Goal: Task Accomplishment & Management: Complete application form

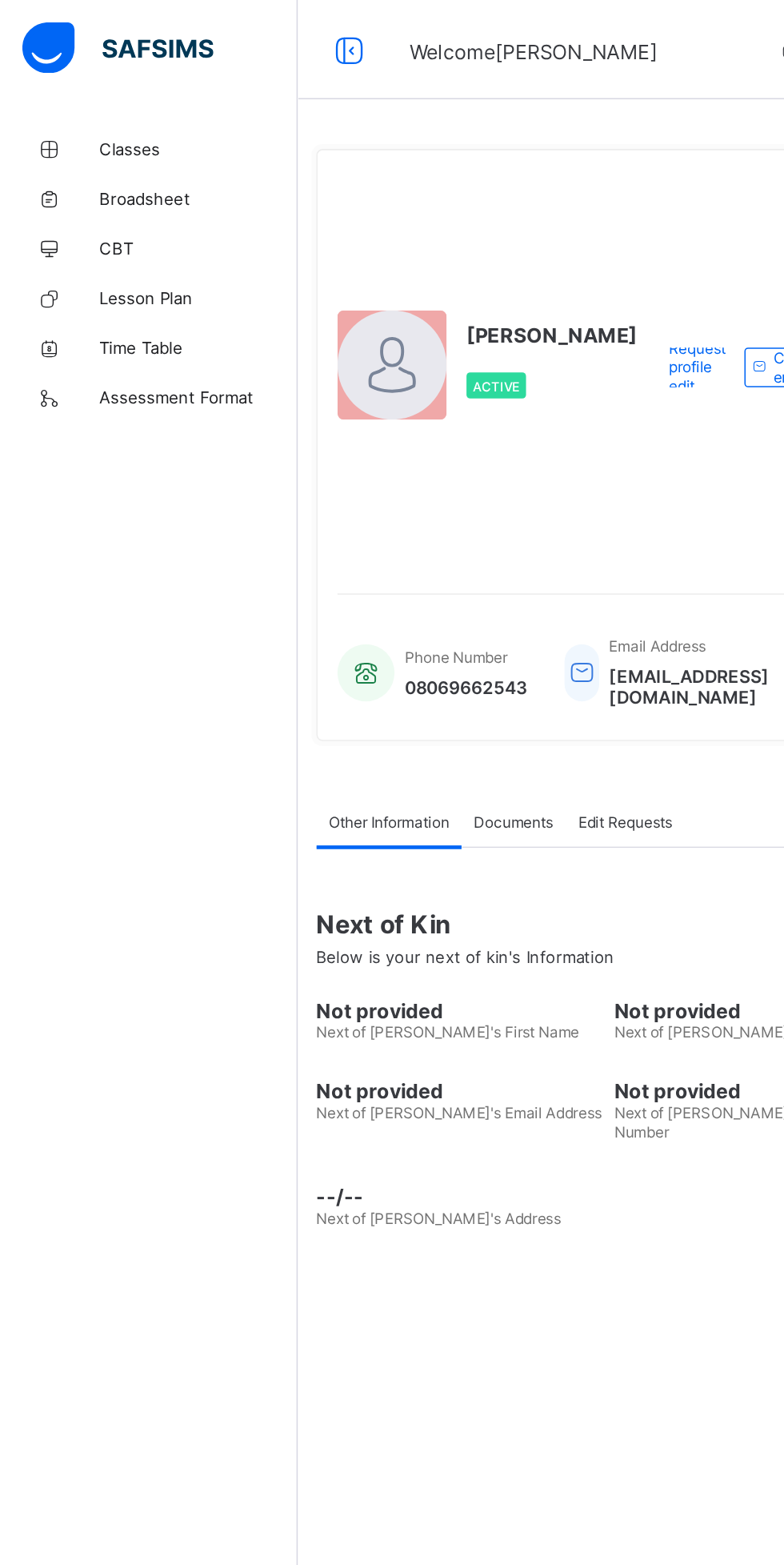
click at [76, 96] on span "Classes" at bounding box center [128, 96] width 128 height 12
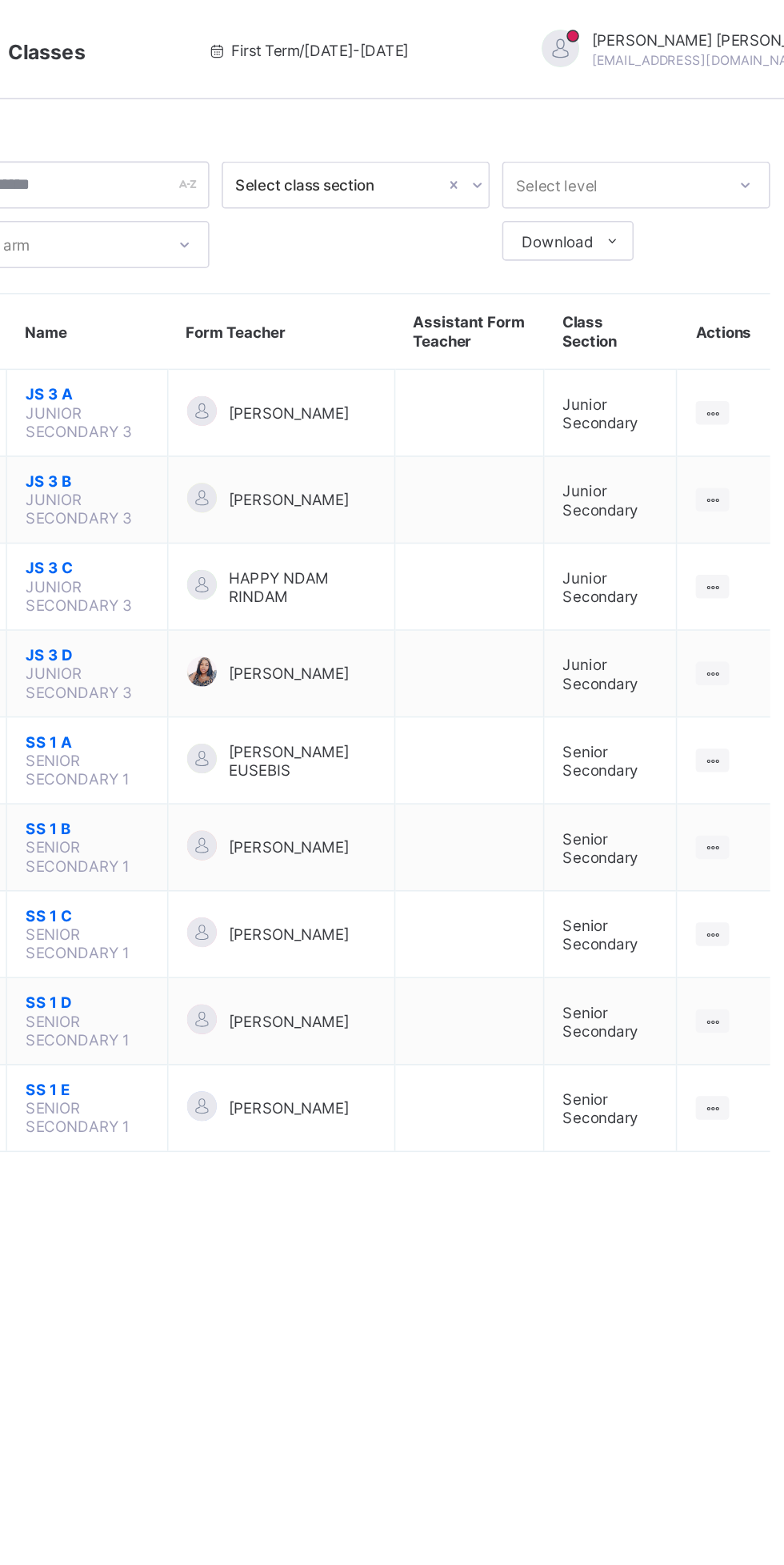
click at [468, 485] on span "[PERSON_NAME] EUSEBIS" at bounding box center [453, 490] width 95 height 24
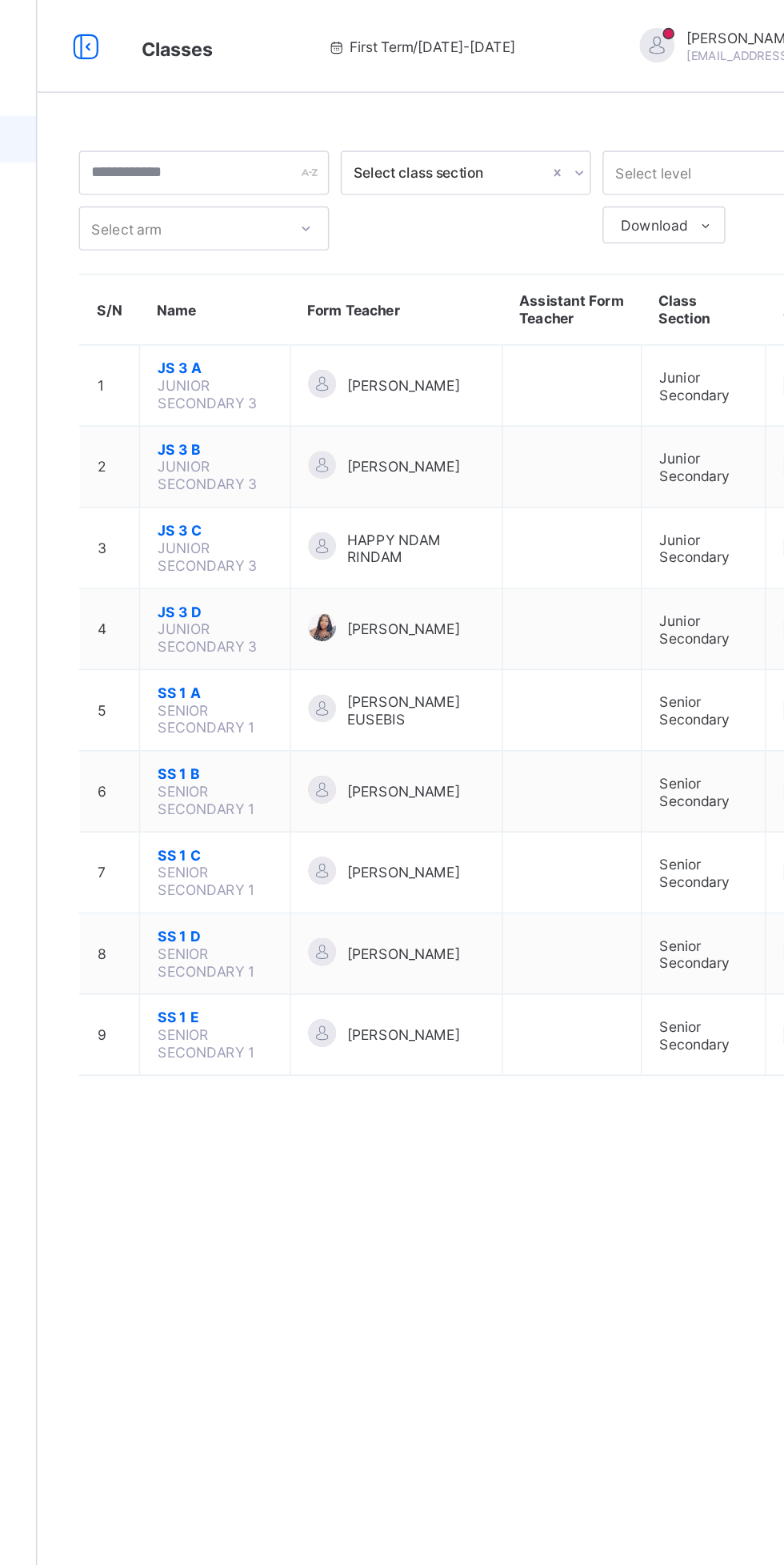
click at [299, 473] on span "SS 1 A" at bounding box center [315, 478] width 79 height 12
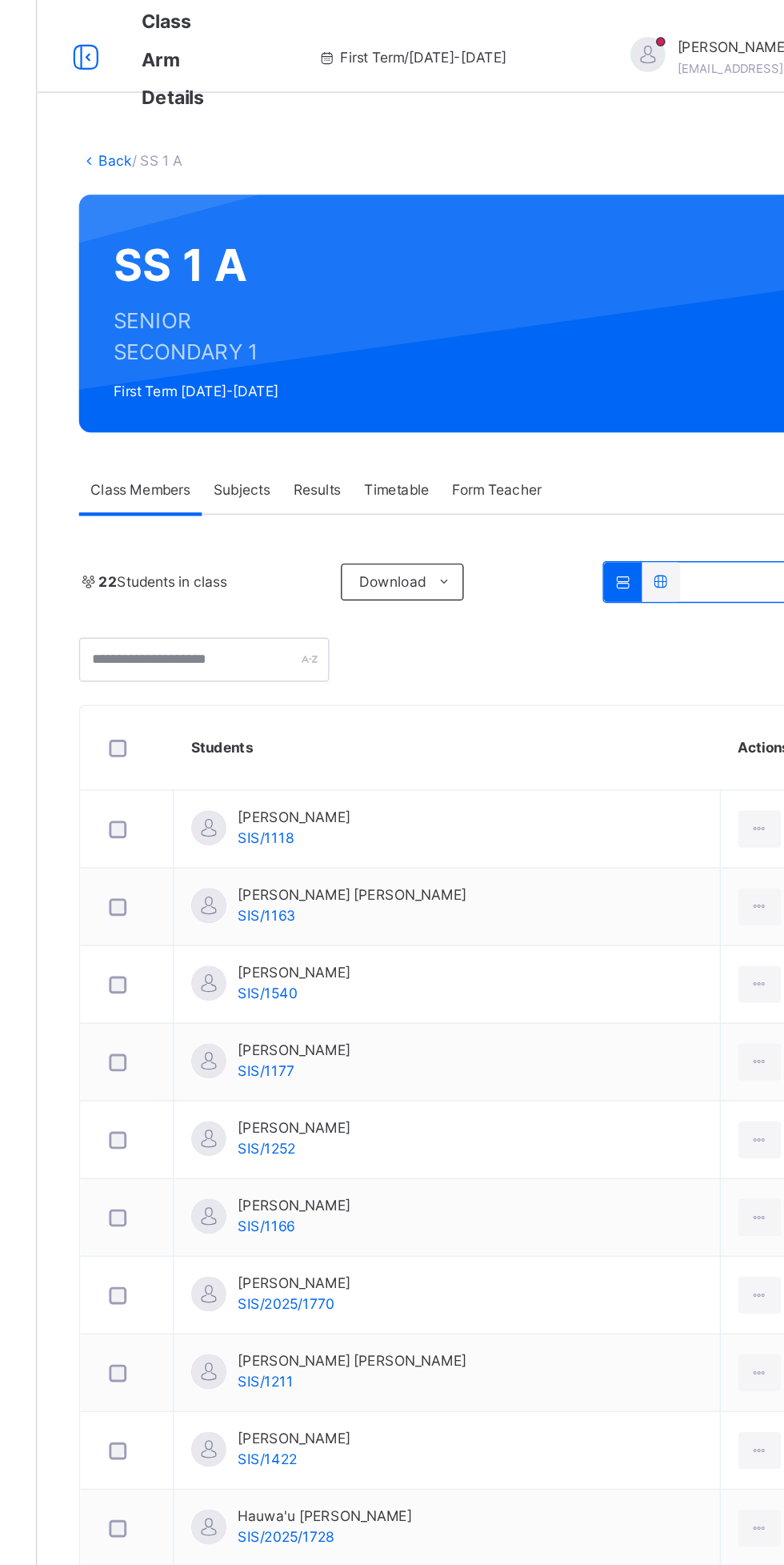
click at [333, 337] on span "Subjects" at bounding box center [333, 338] width 39 height 14
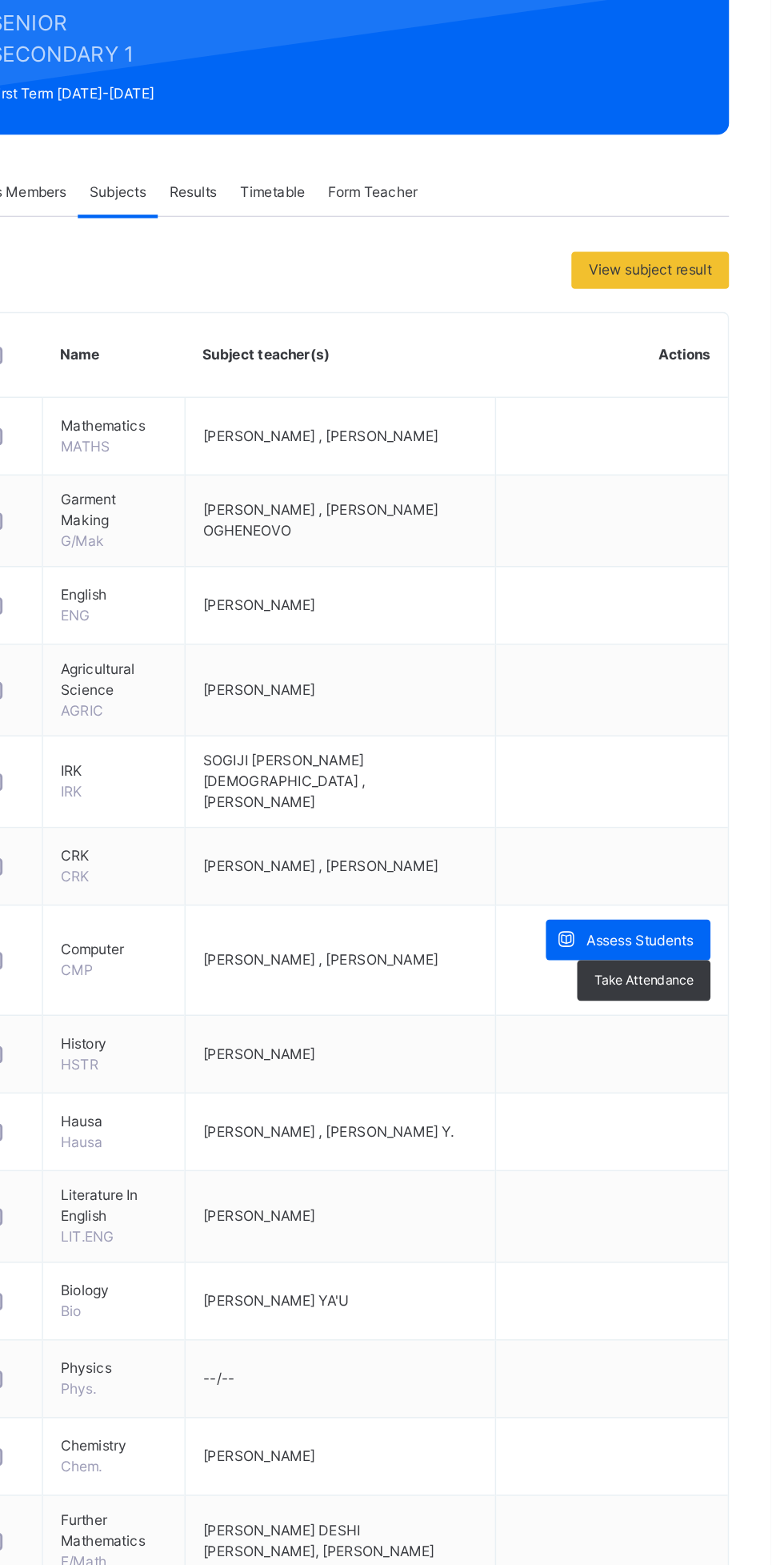
click at [709, 848] on span "Assess Students" at bounding box center [693, 854] width 74 height 14
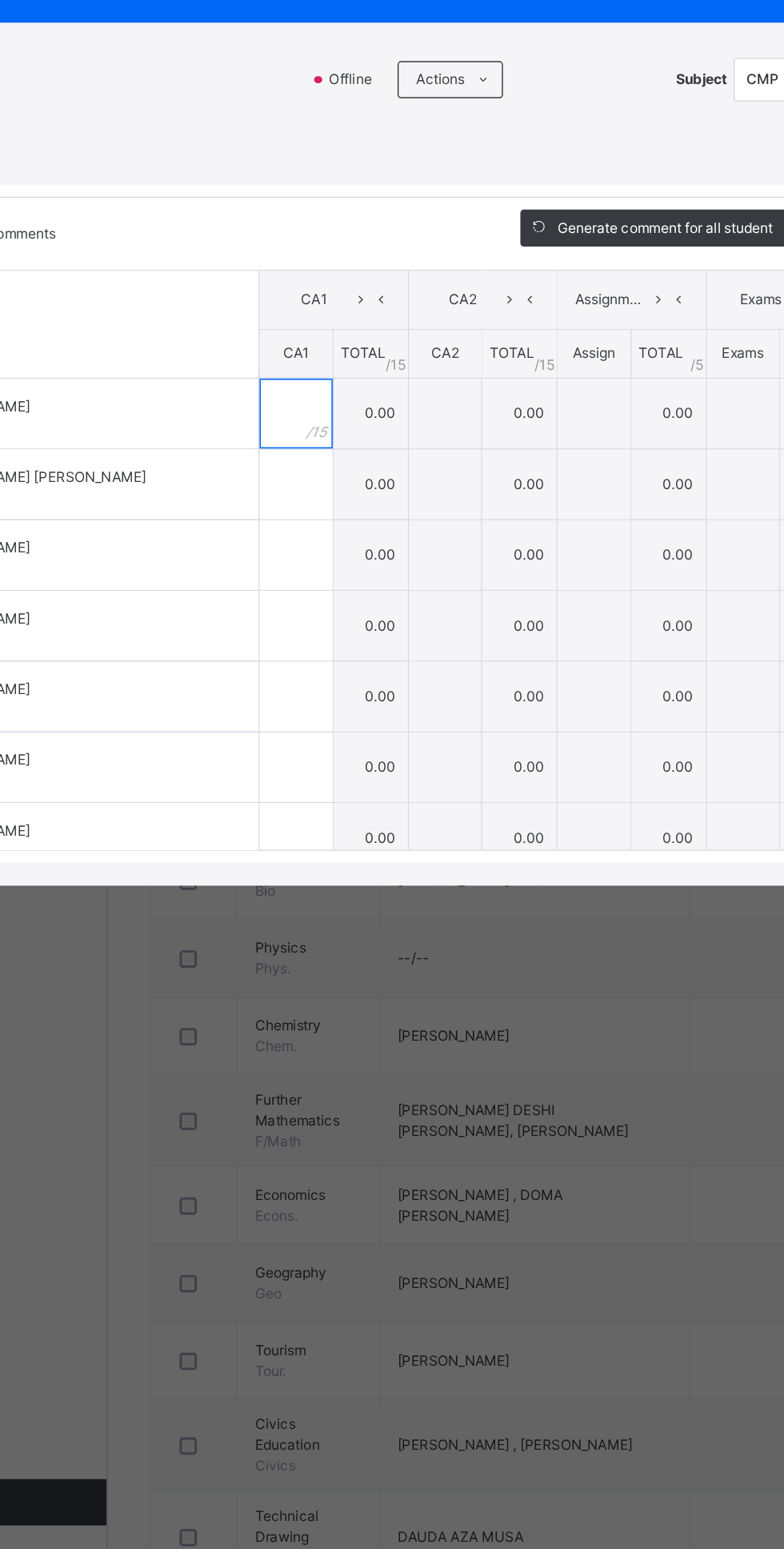
click at [347, 805] on input "text" at bounding box center [321, 781] width 51 height 48
type input "*"
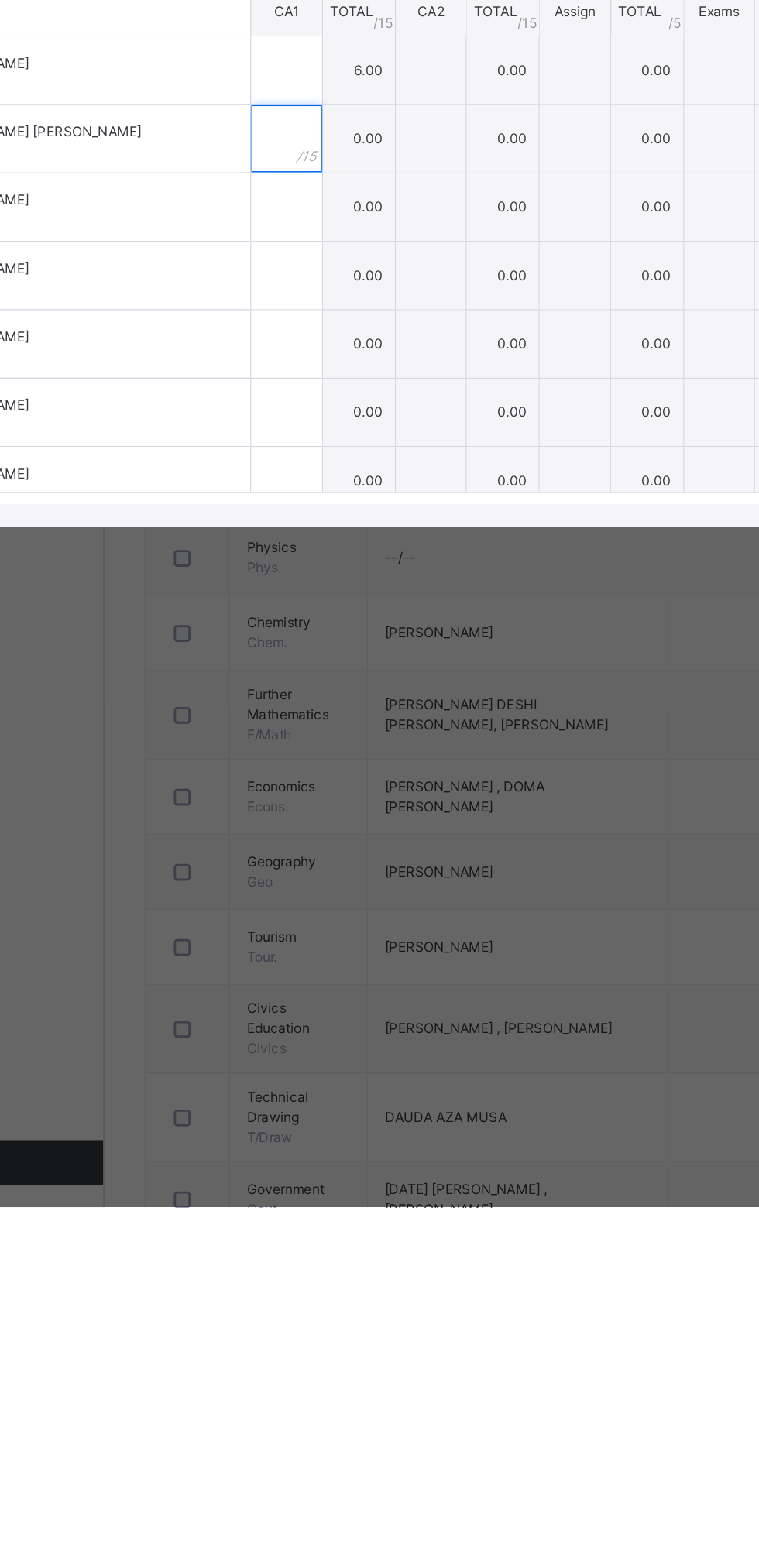
click at [336, 853] on input "text" at bounding box center [311, 830] width 49 height 46
type input "*"
click at [336, 806] on input "text" at bounding box center [311, 783] width 49 height 46
type input "*"
click at [336, 853] on input "*" at bounding box center [311, 830] width 49 height 46
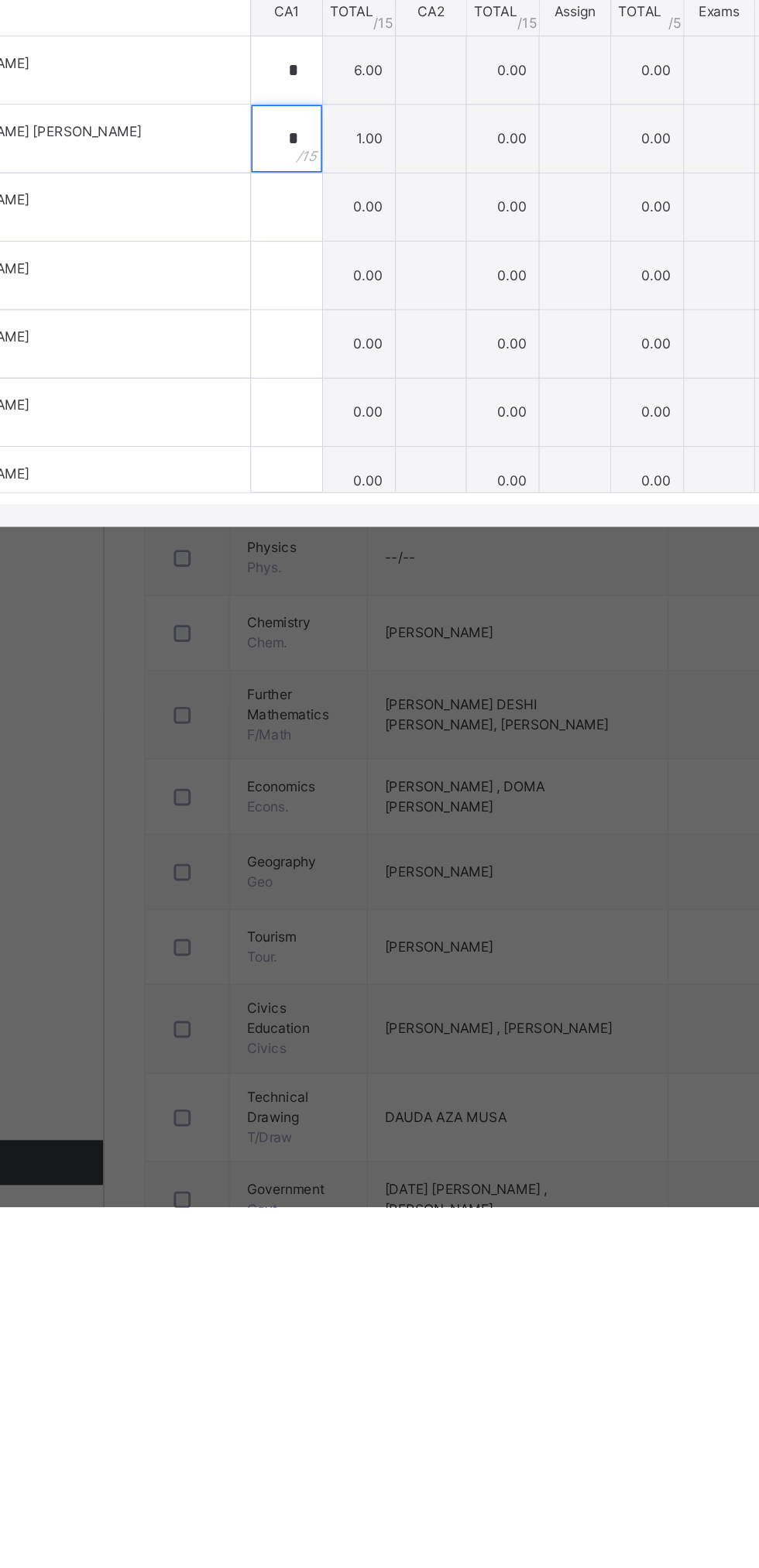
type input "**"
click at [336, 901] on div at bounding box center [311, 877] width 49 height 46
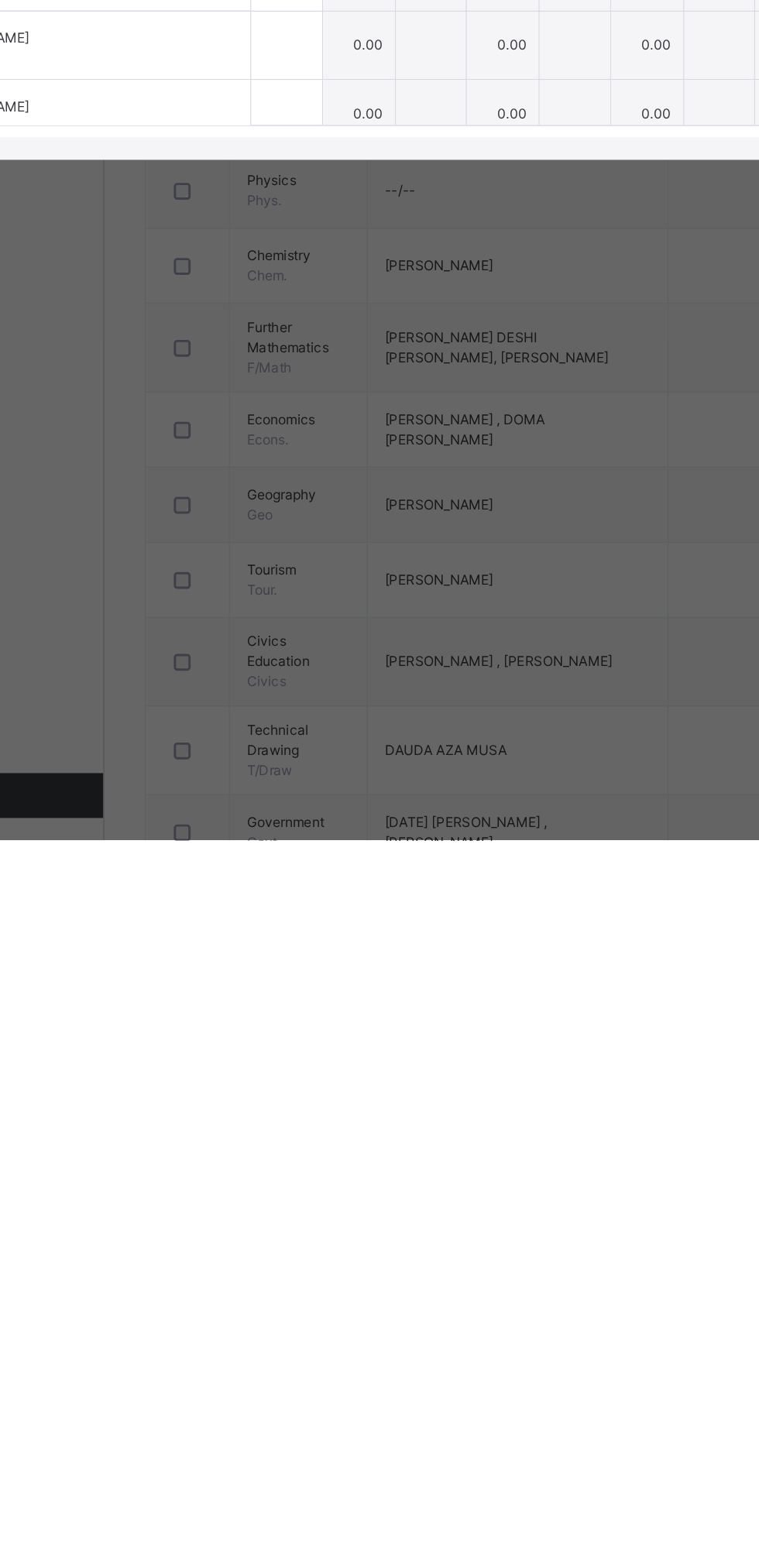
type input "*"
click at [336, 948] on input "text" at bounding box center [311, 925] width 49 height 46
type input "**"
click at [336, 995] on input "text" at bounding box center [311, 972] width 49 height 46
type input "*"
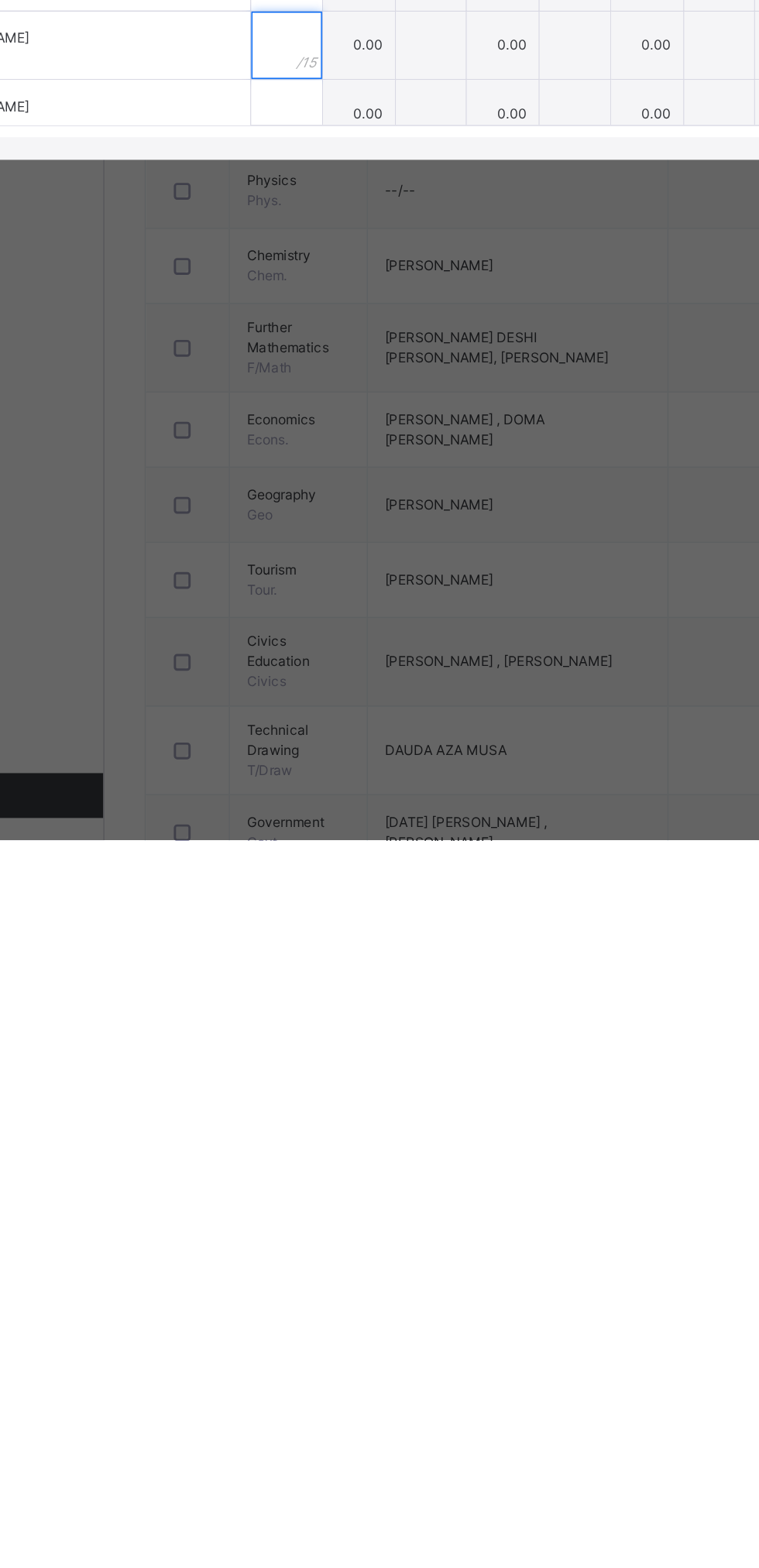
click at [336, 1042] on input "text" at bounding box center [311, 1019] width 49 height 46
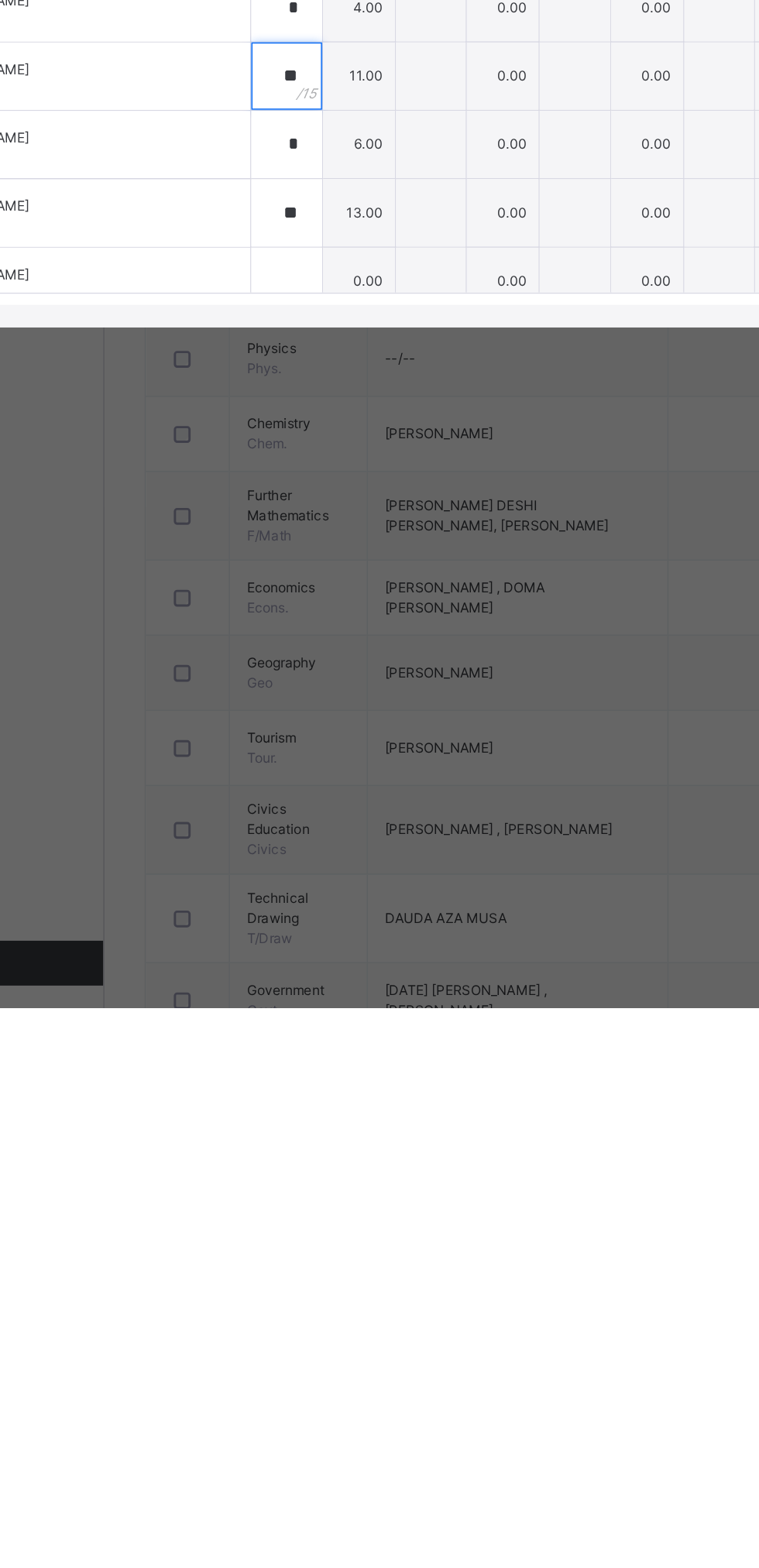
click at [336, 948] on div "**" at bounding box center [311, 925] width 49 height 46
click at [336, 995] on div "*" at bounding box center [311, 972] width 49 height 46
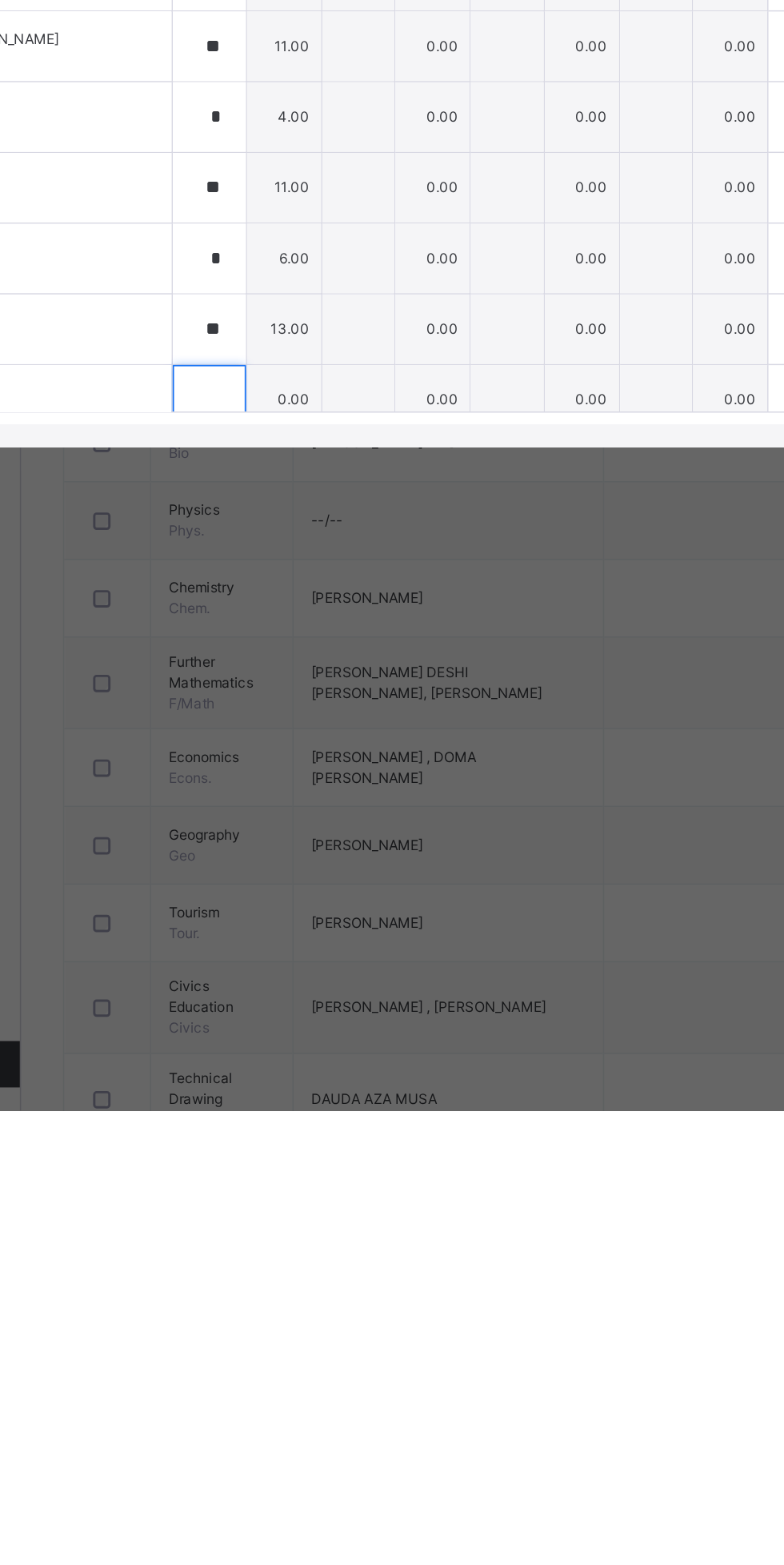
click at [347, 1098] on input "text" at bounding box center [321, 1074] width 51 height 48
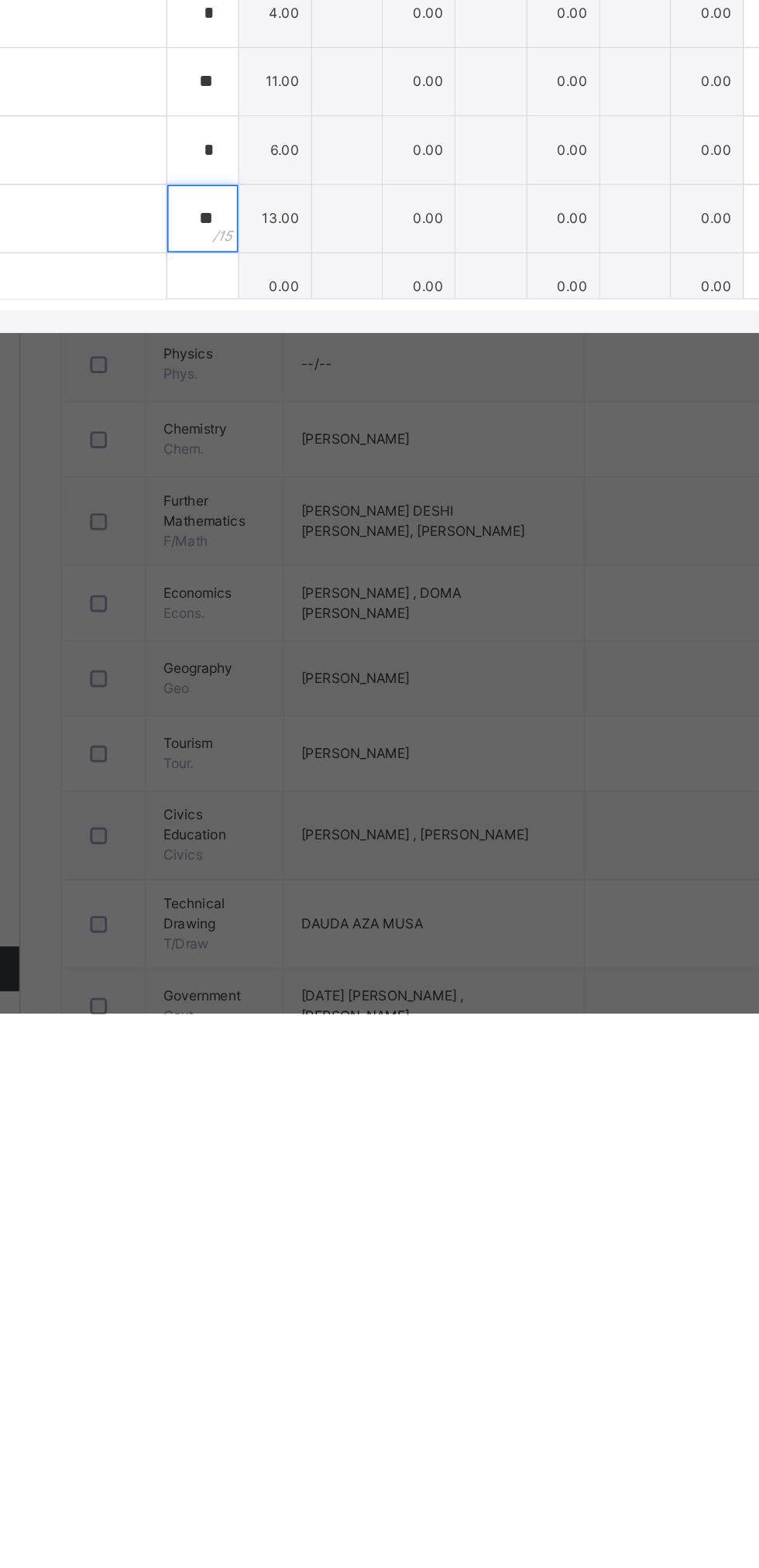
click at [336, 1042] on div "**" at bounding box center [311, 1019] width 49 height 46
type input "*"
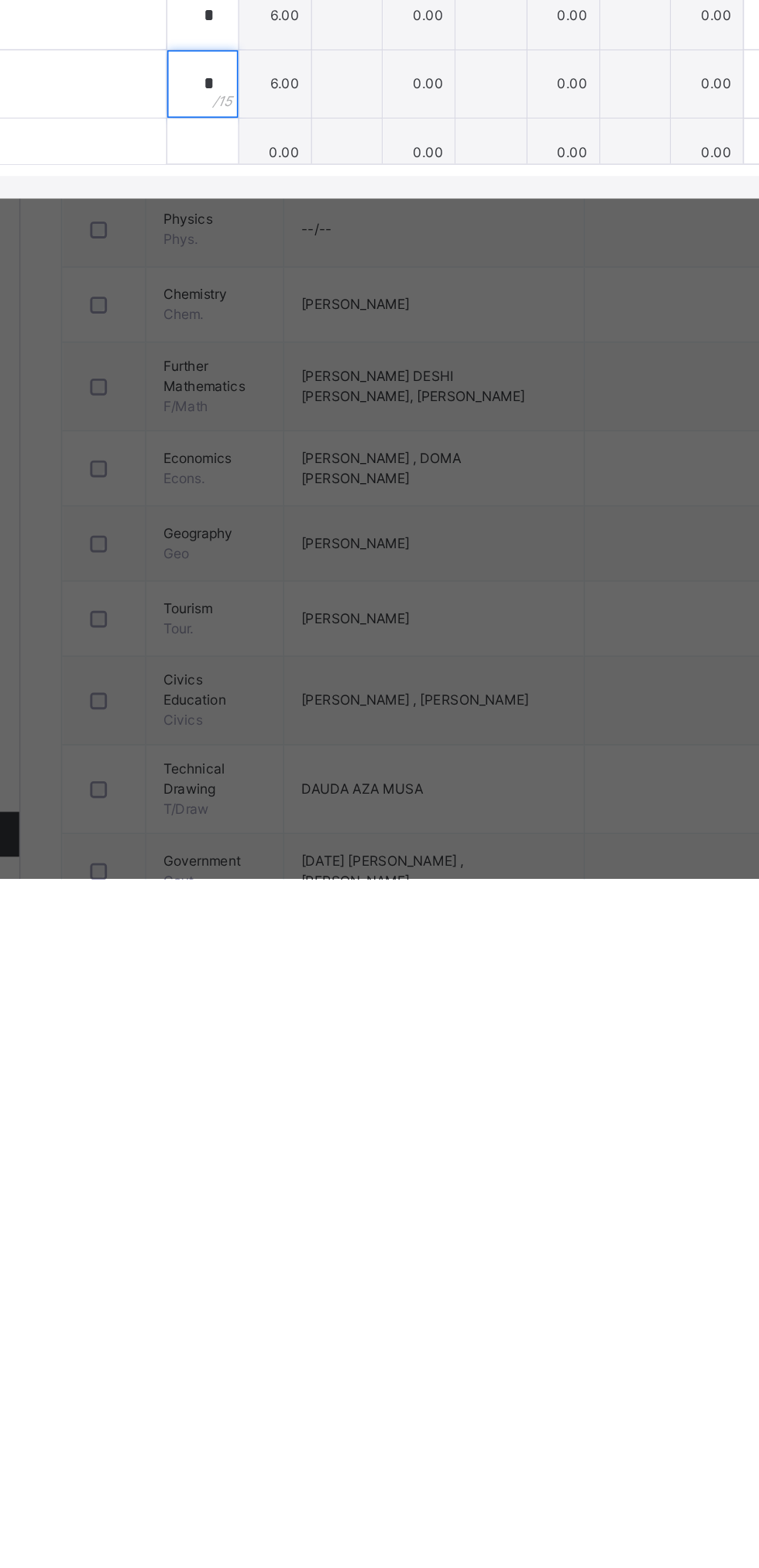
type input "*"
click at [336, 1089] on input "text" at bounding box center [311, 1066] width 49 height 46
type input "**"
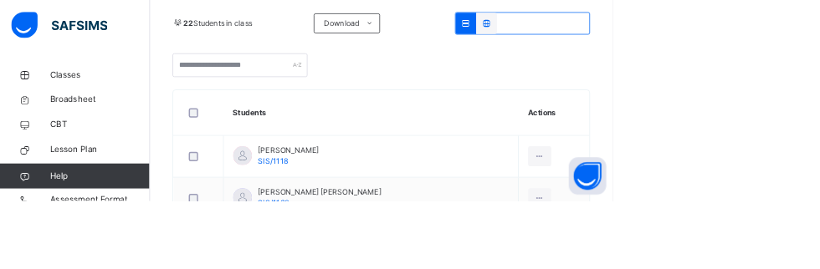
scroll to position [387, 0]
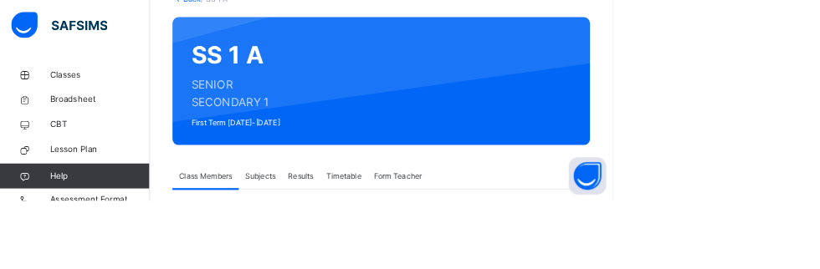
scroll to position [104, 0]
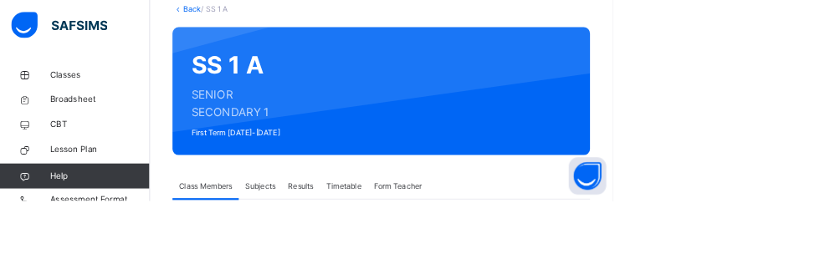
click at [351, 242] on div "Subjects" at bounding box center [349, 249] width 58 height 33
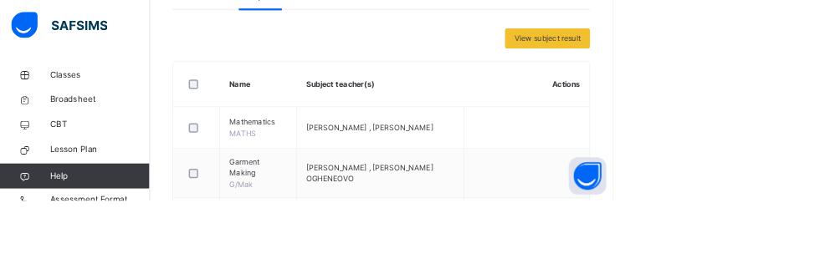
scroll to position [371, 0]
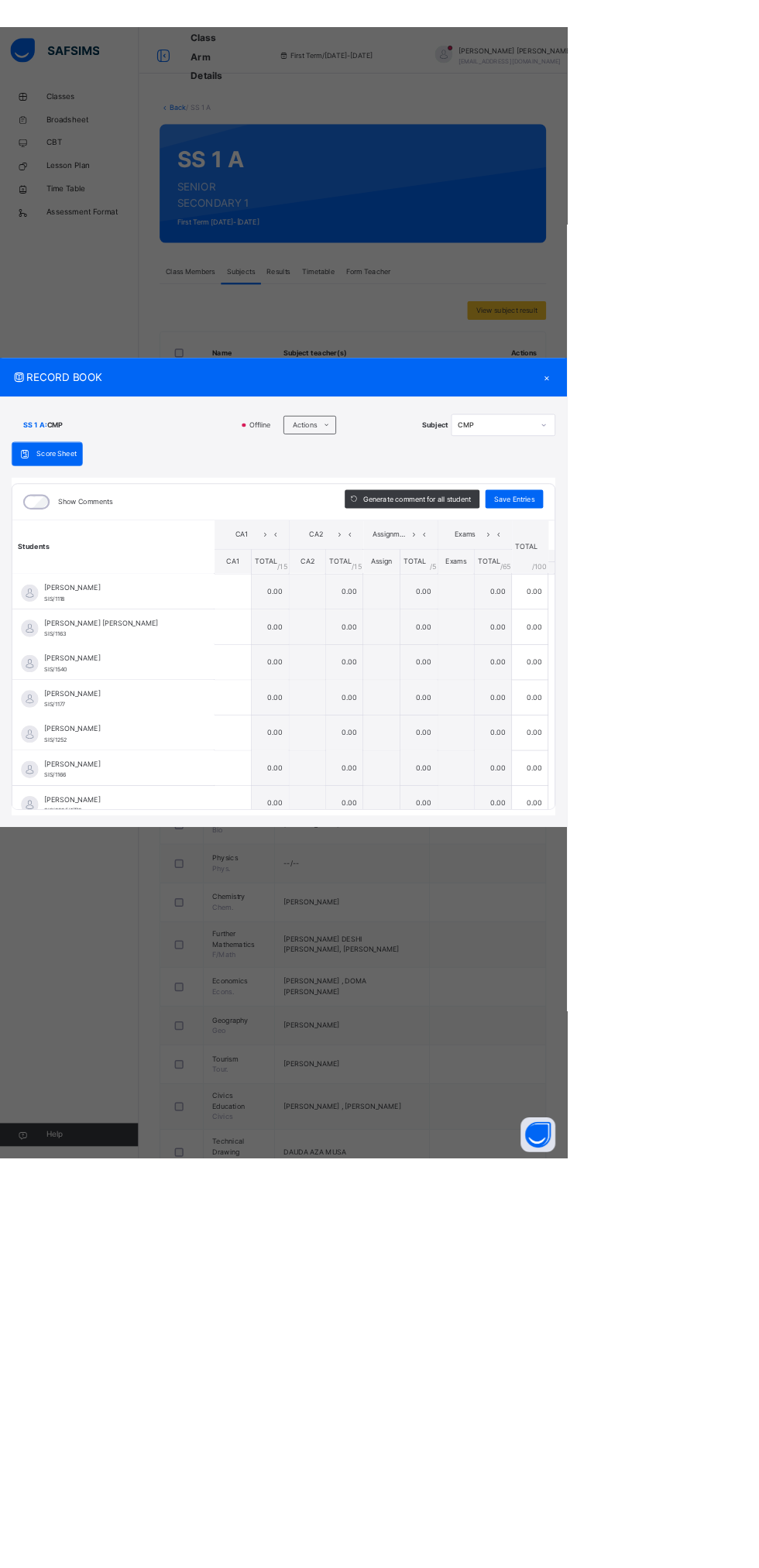
scroll to position [0, 0]
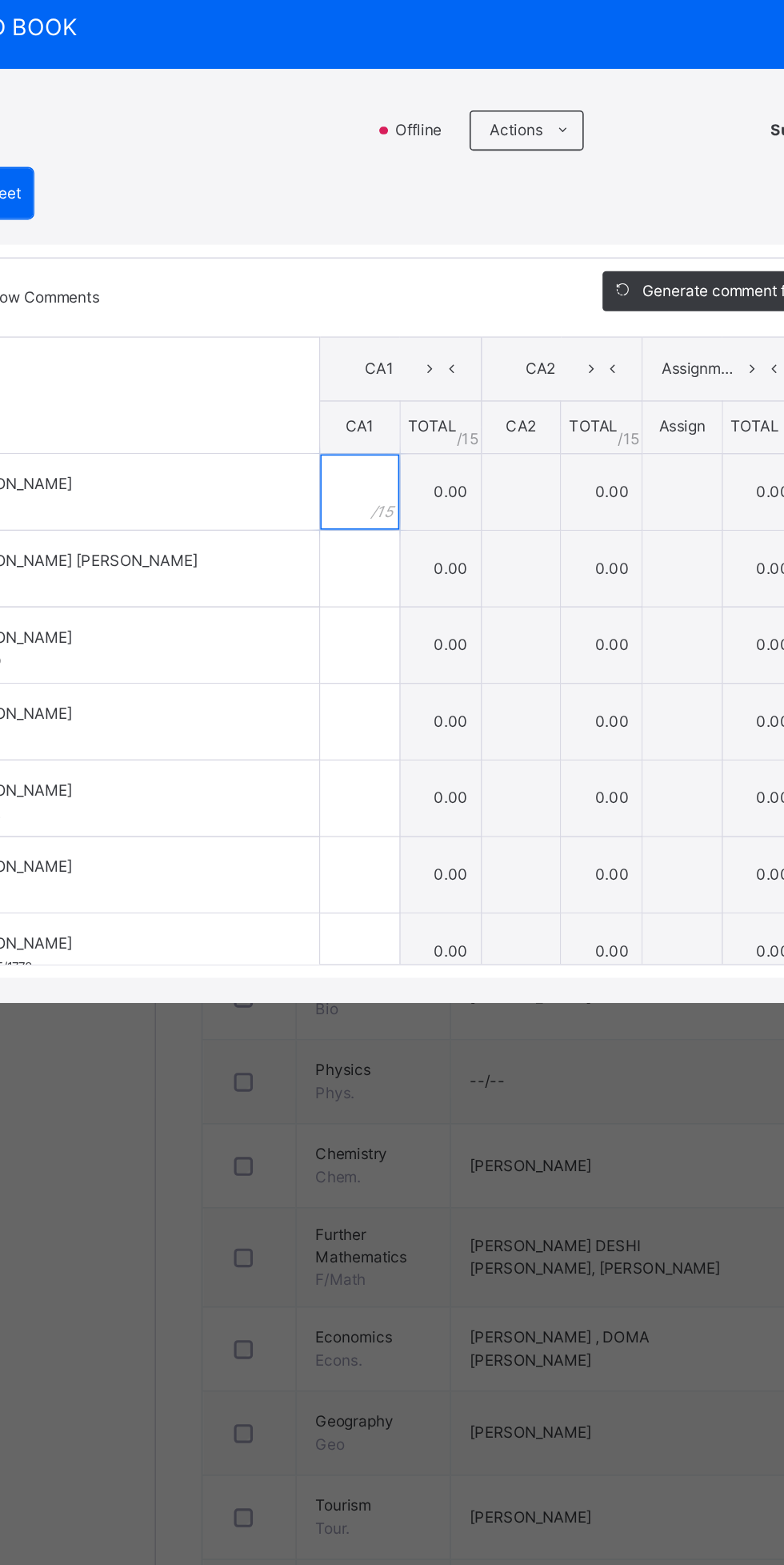
click at [347, 805] on input "text" at bounding box center [321, 781] width 51 height 48
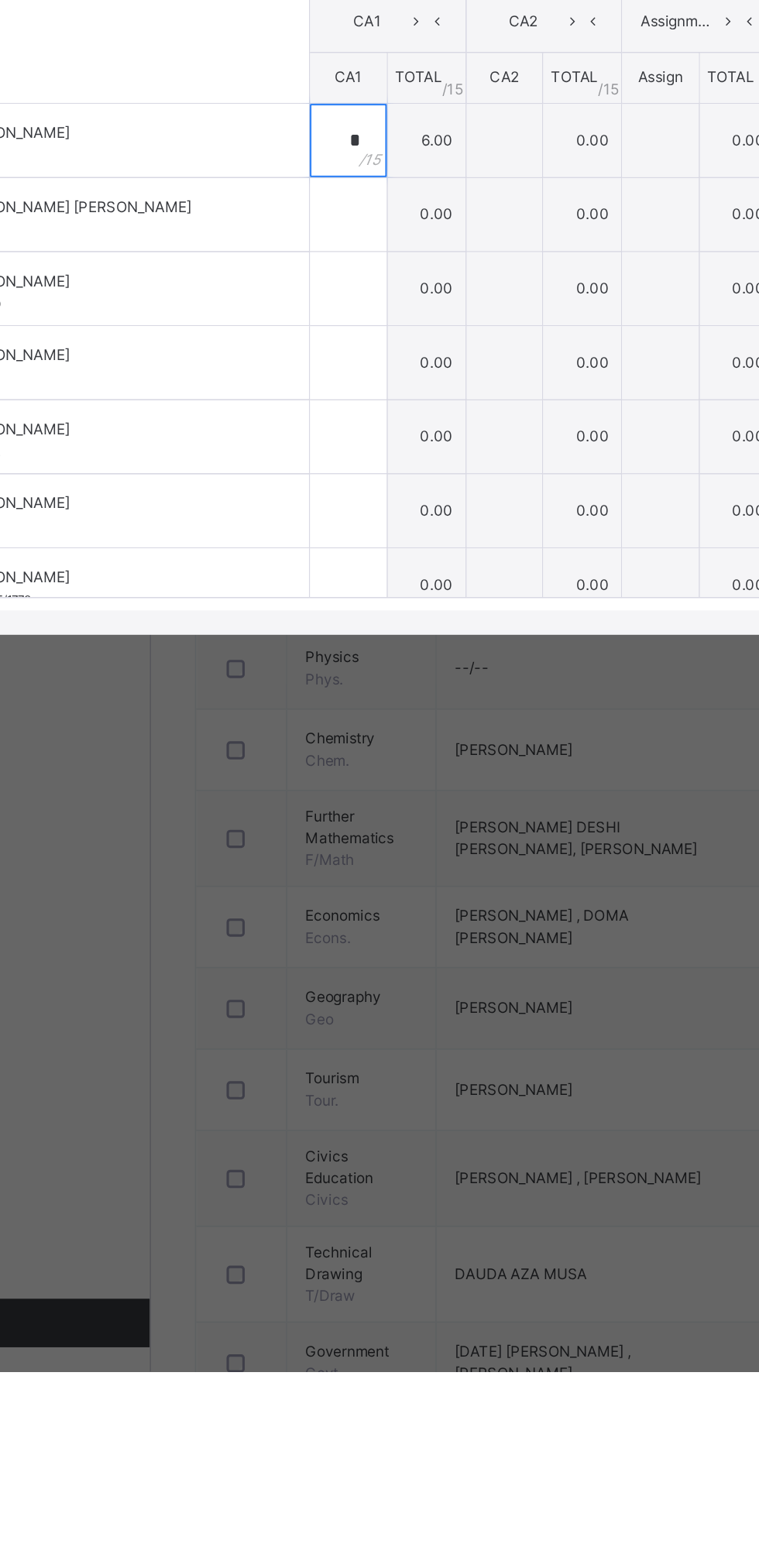
type input "*"
click at [336, 853] on input "text" at bounding box center [311, 830] width 49 height 46
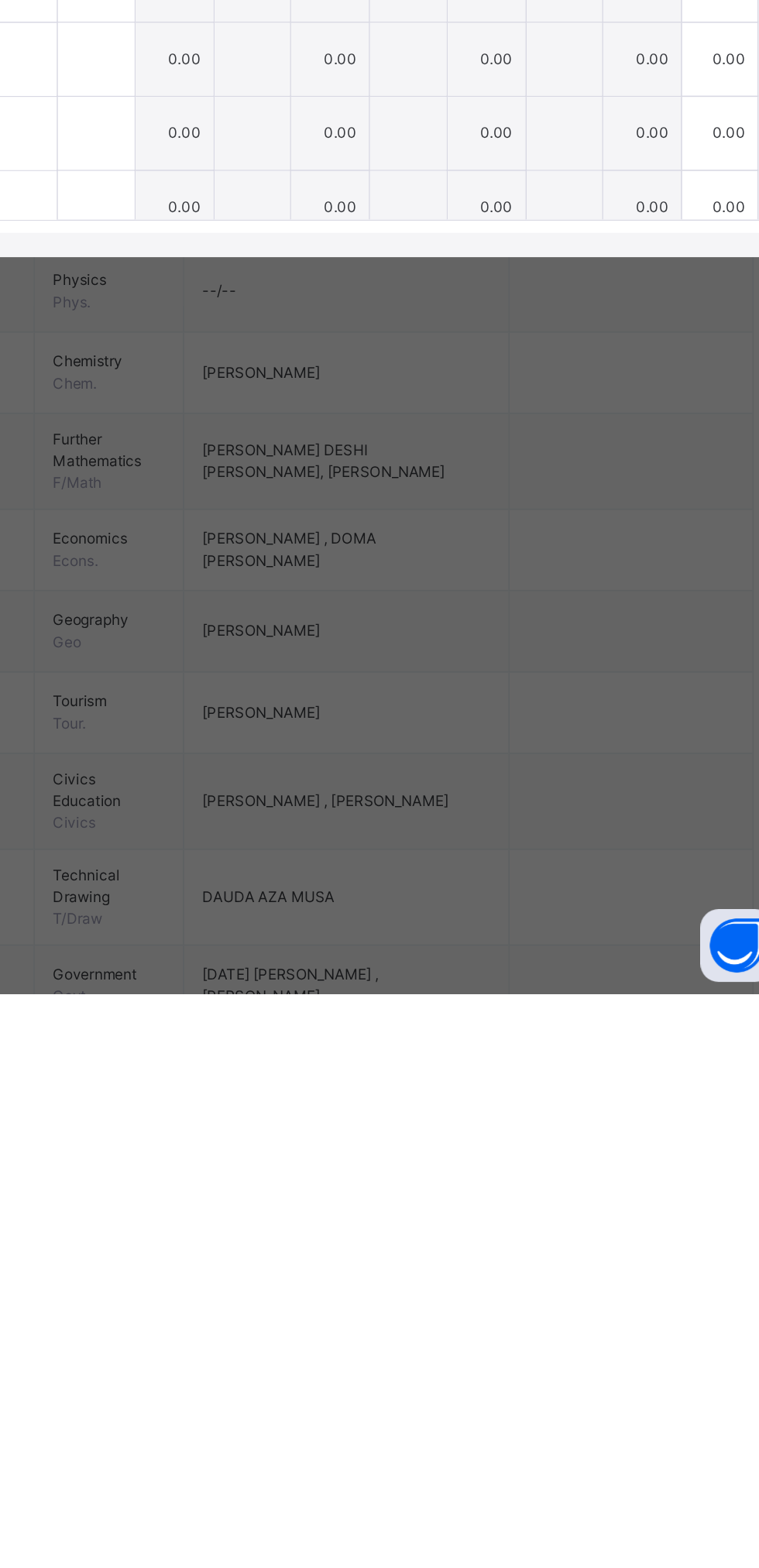
type input "**"
click at [336, 901] on input "text" at bounding box center [311, 877] width 49 height 46
type input "*"
click at [336, 948] on input "text" at bounding box center [311, 925] width 49 height 46
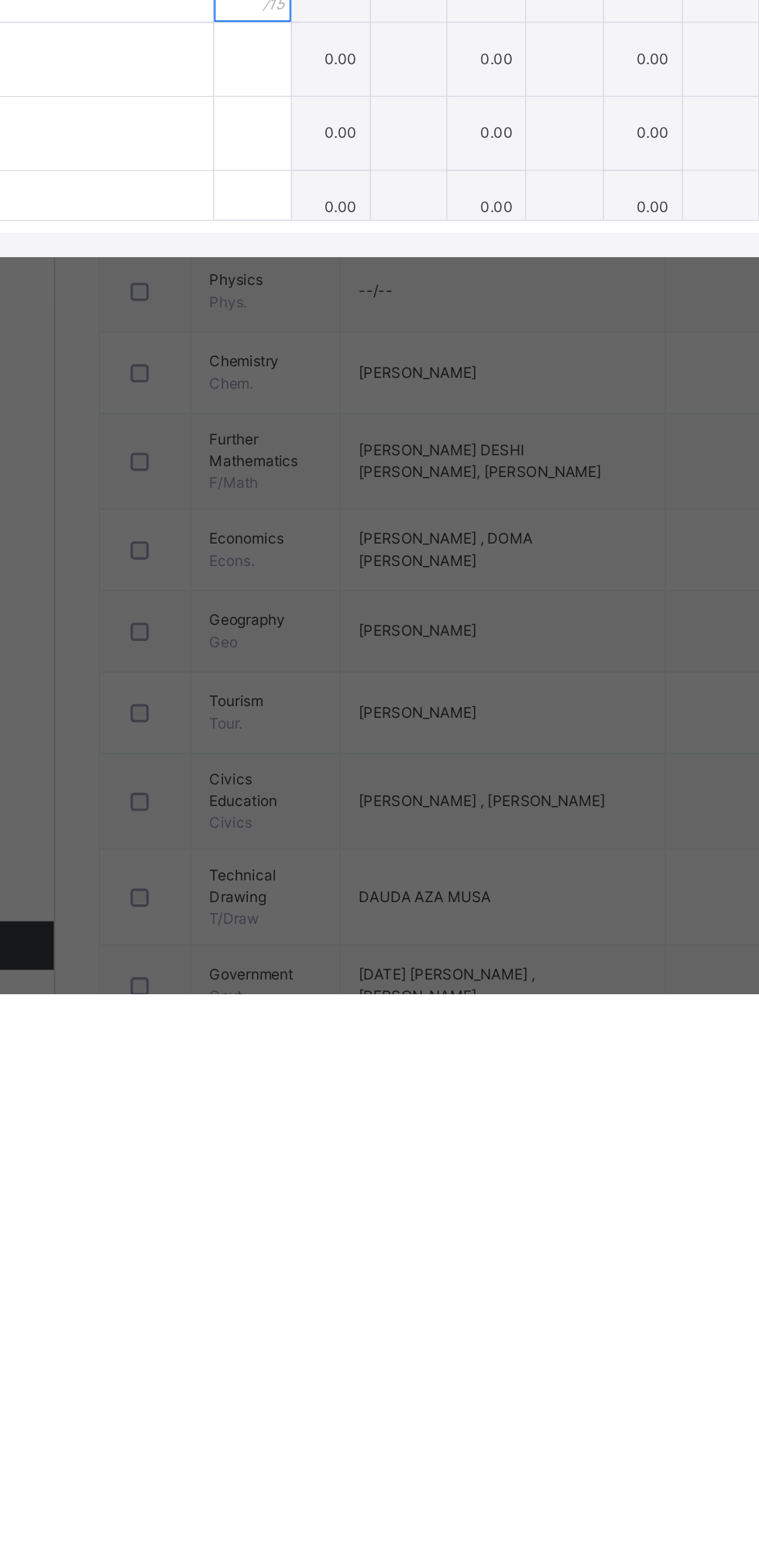
type input "**"
click at [336, 995] on input "text" at bounding box center [311, 972] width 49 height 46
type input "*"
click at [336, 1042] on input "text" at bounding box center [311, 1019] width 49 height 46
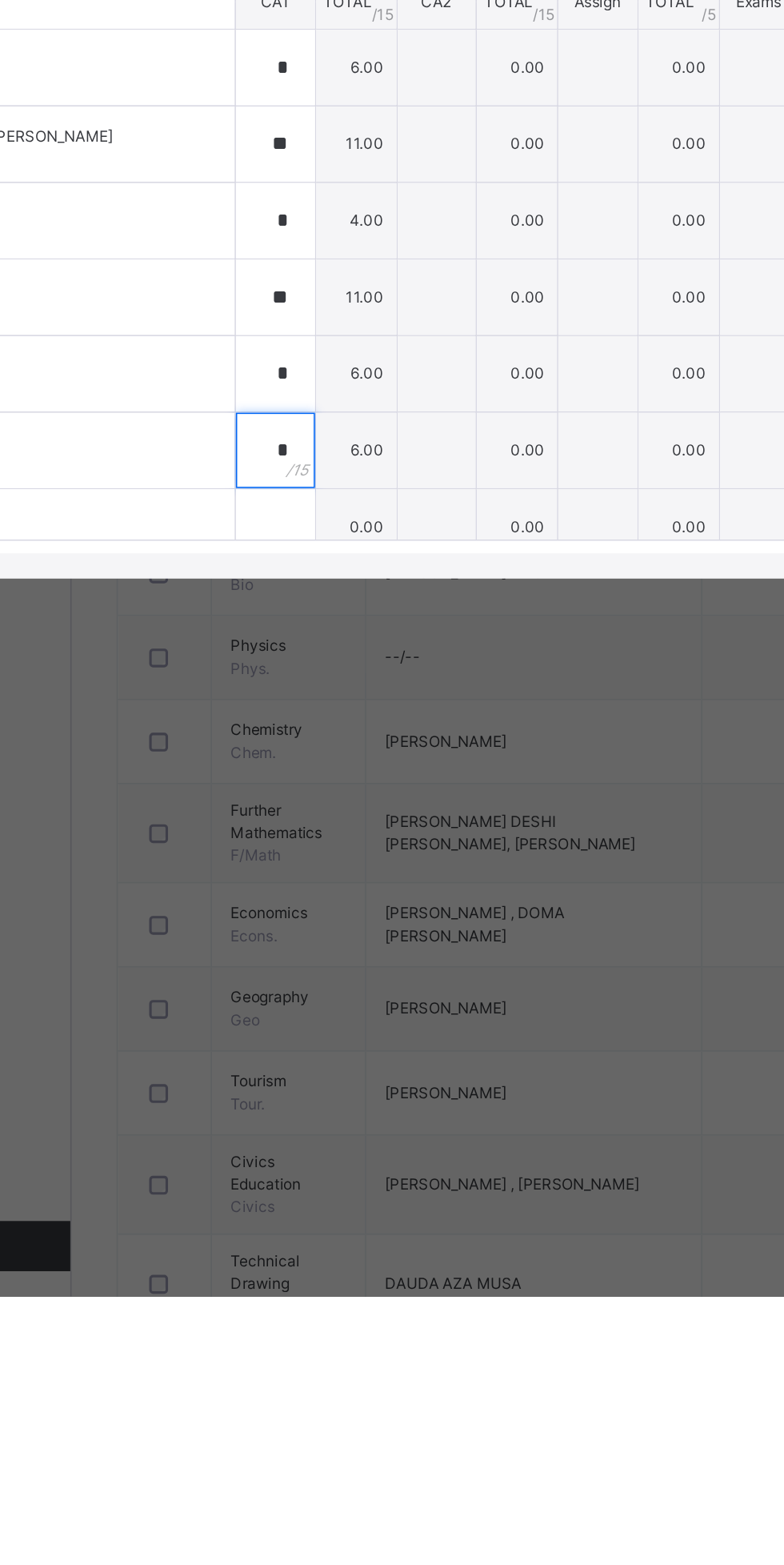
type input "*"
click at [347, 1098] on input "text" at bounding box center [321, 1074] width 51 height 48
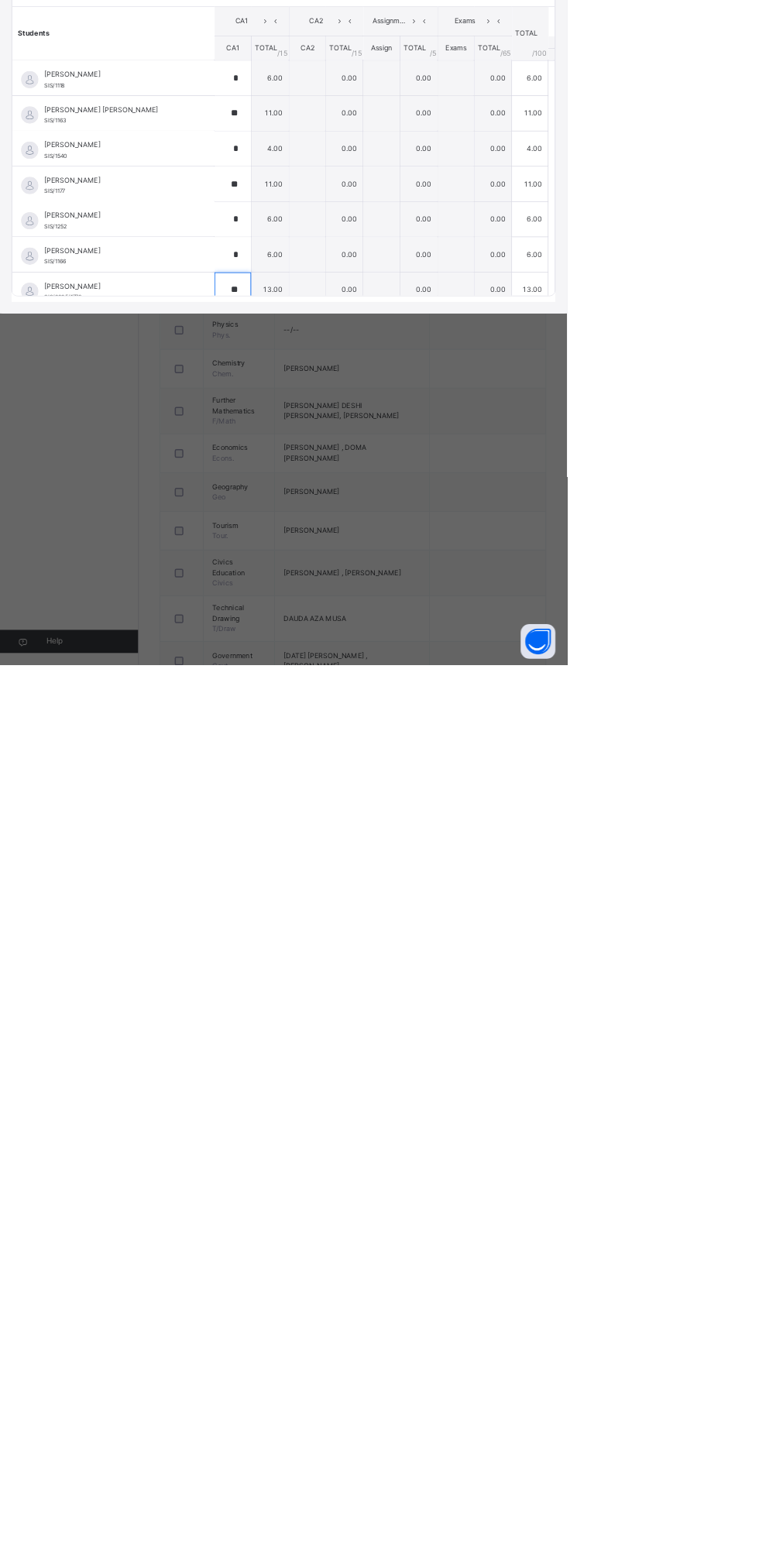
type input "**"
click at [312, 575] on div "SS 1 A : CMP" at bounding box center [164, 560] width 296 height 30
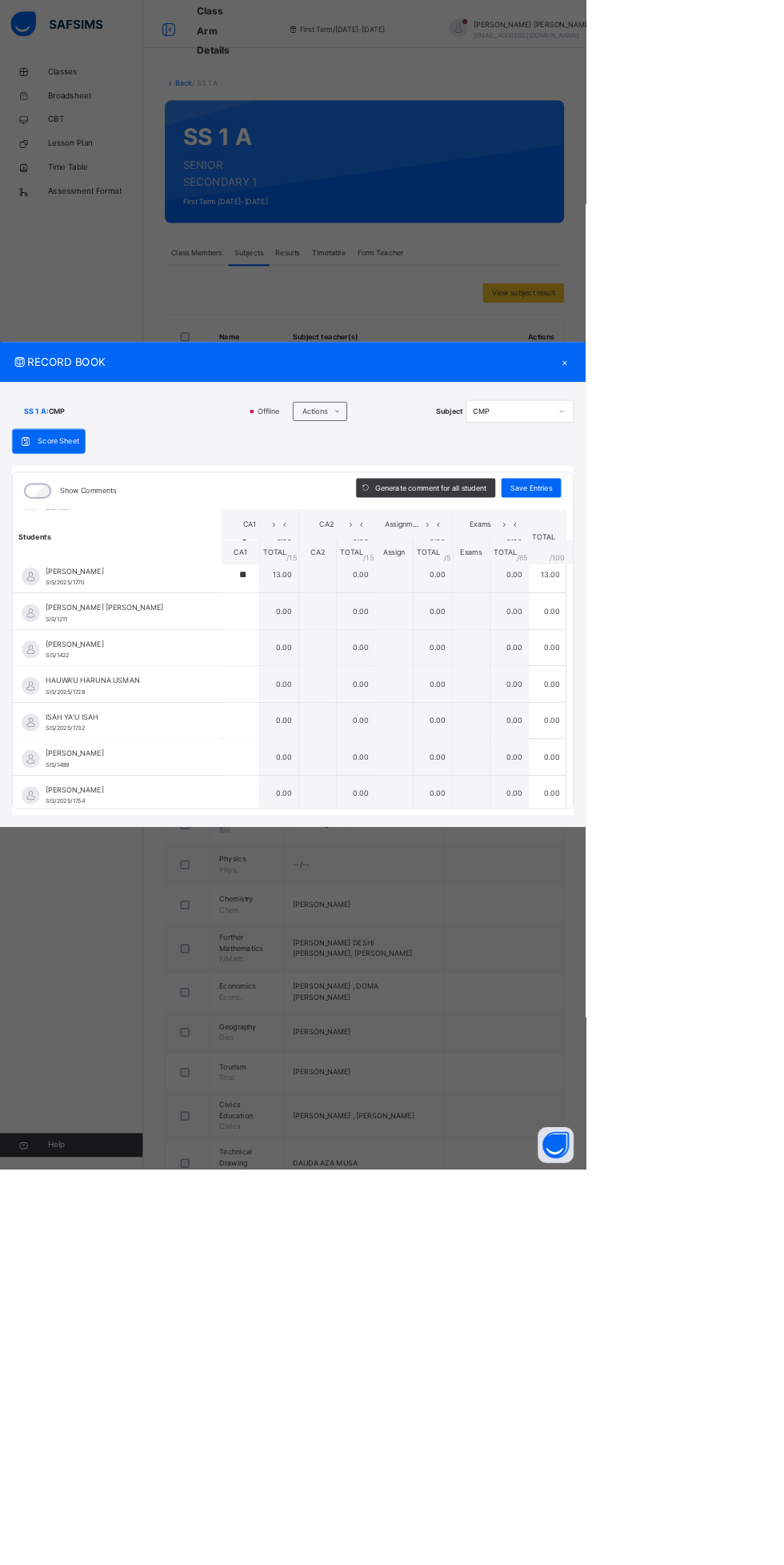
scroll to position [304, 0]
click at [347, 843] on input "text" at bounding box center [321, 819] width 51 height 48
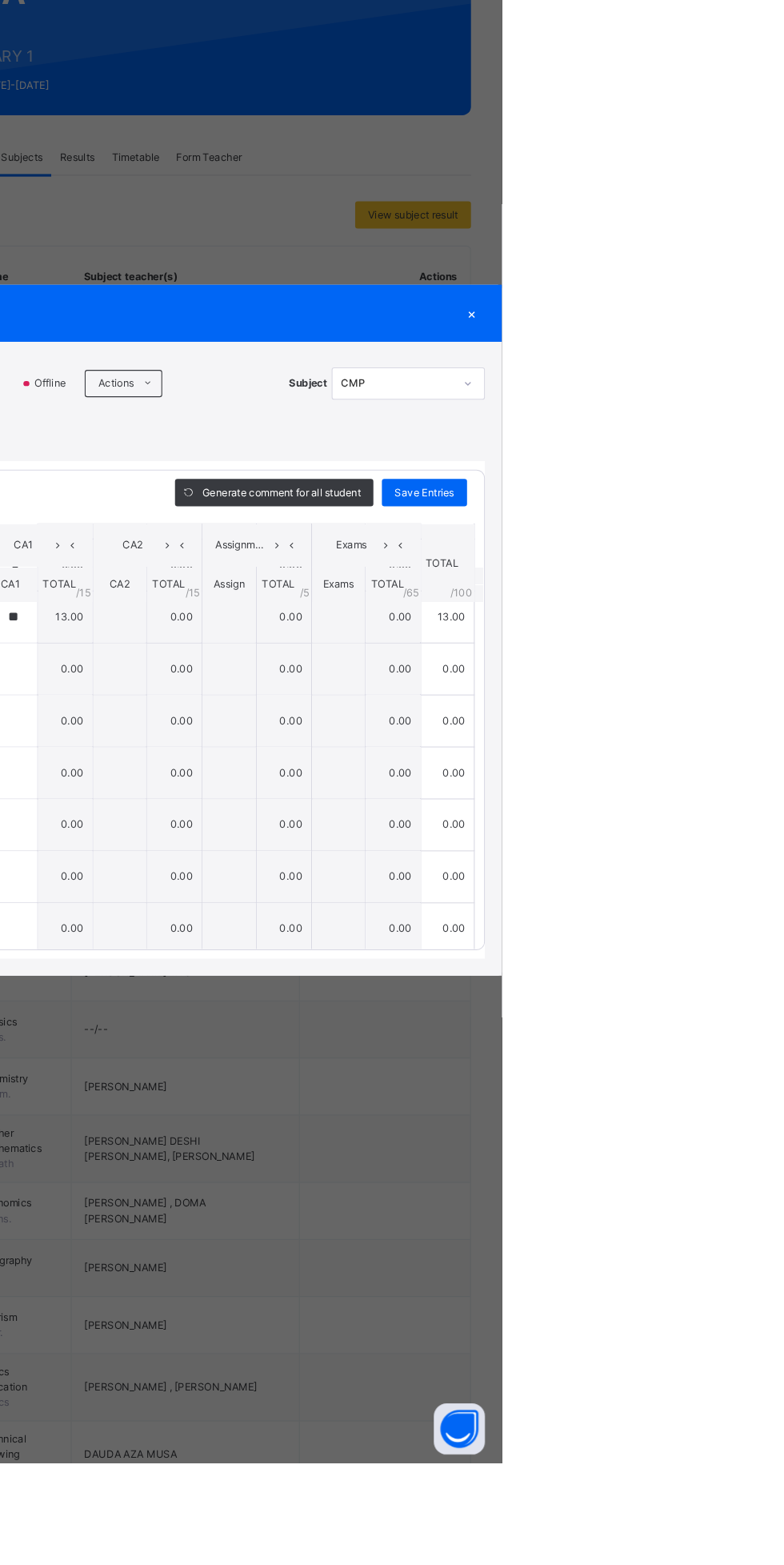
scroll to position [0, 0]
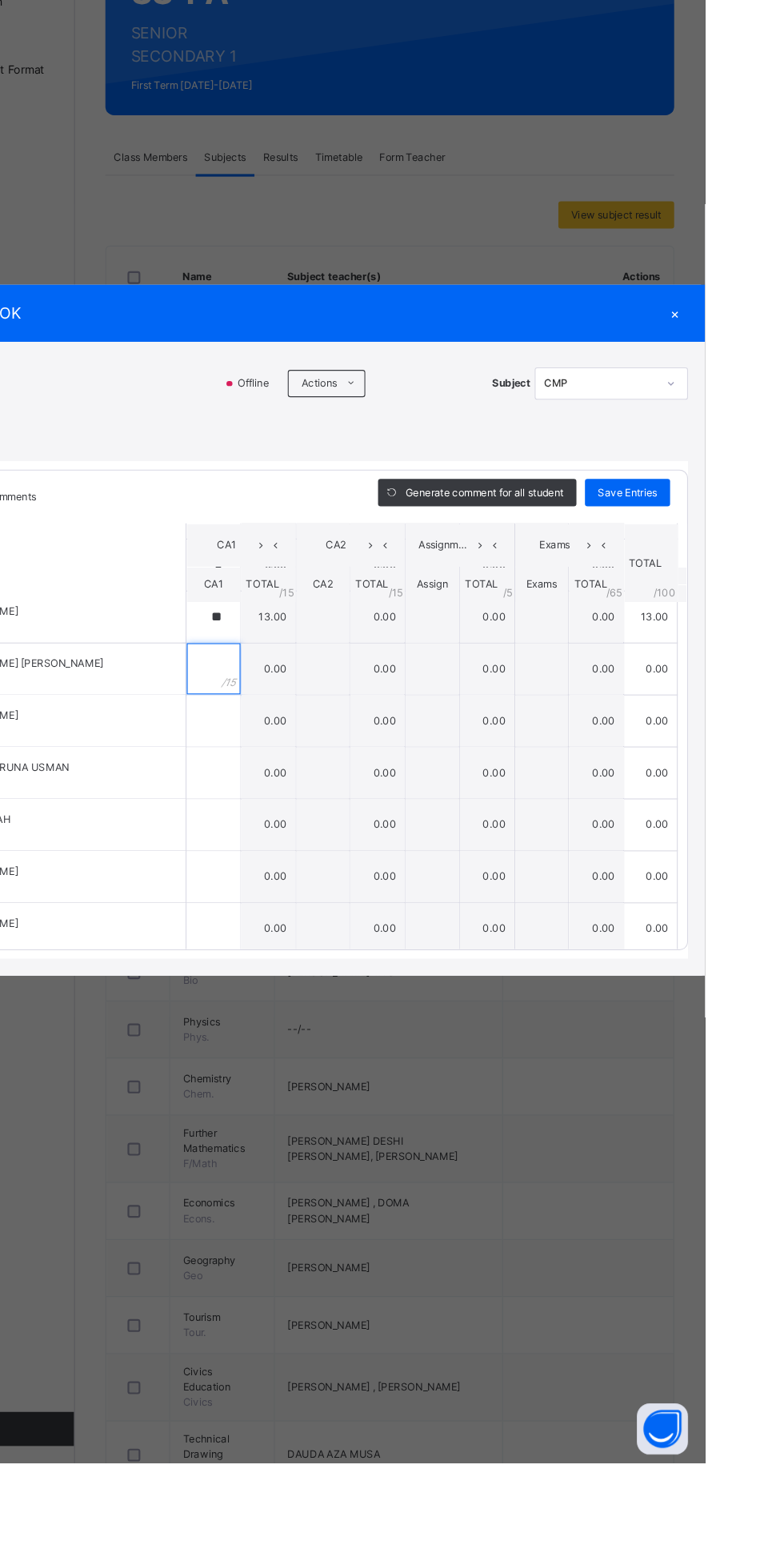
click at [347, 843] on input "text" at bounding box center [321, 819] width 51 height 48
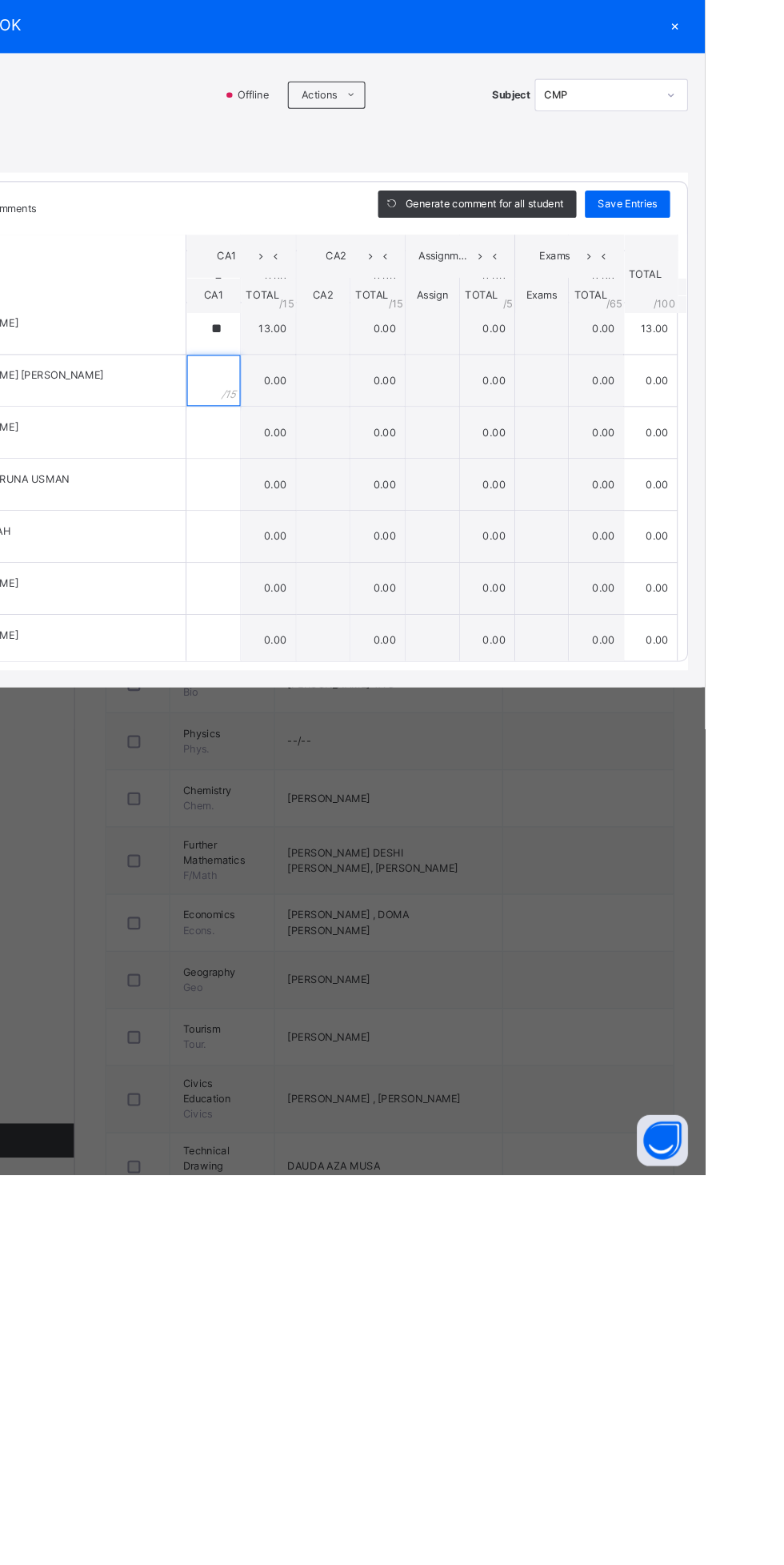
click at [347, 843] on input "text" at bounding box center [321, 819] width 51 height 48
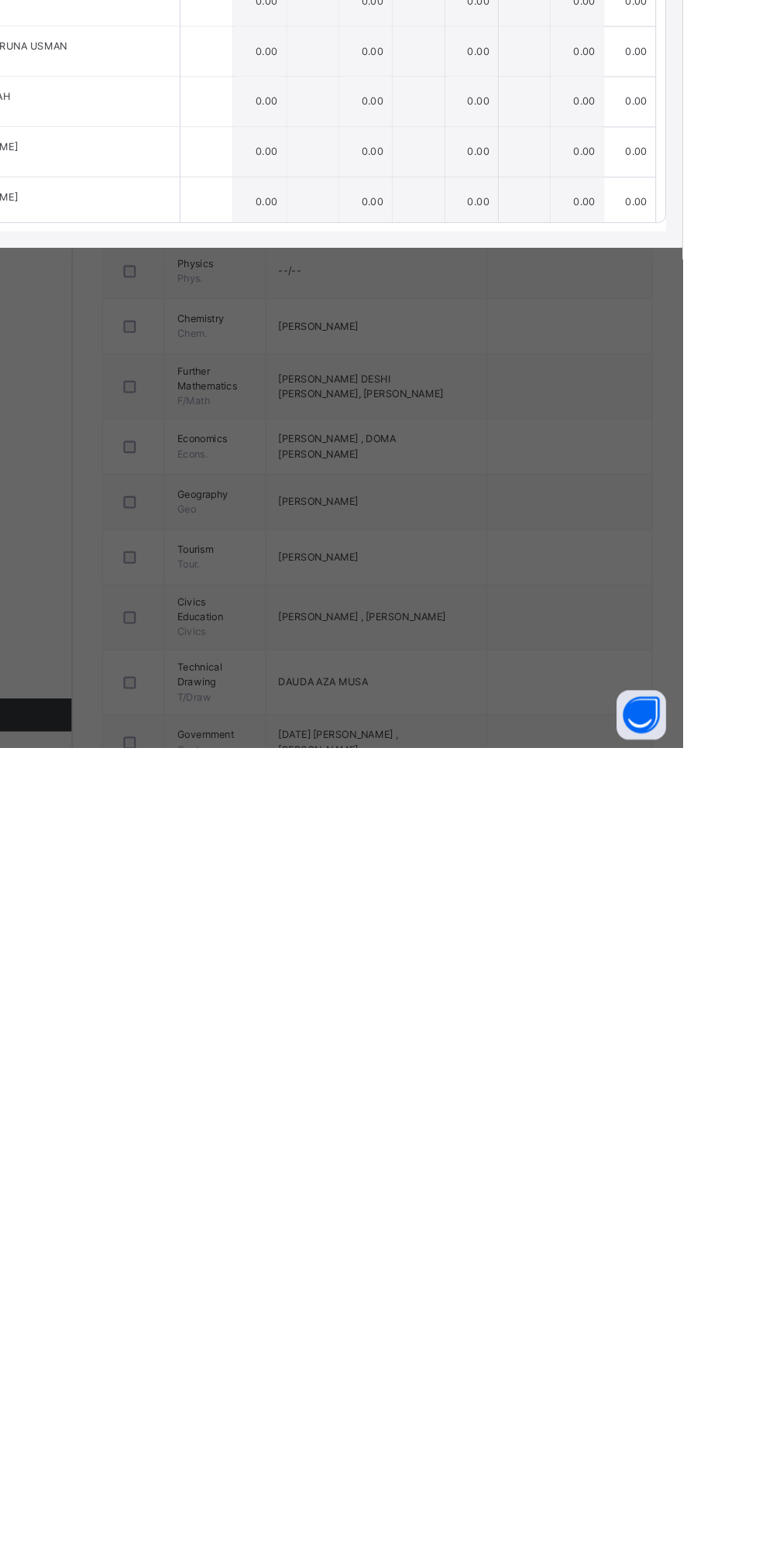
type input "*"
click at [336, 890] on input "text" at bounding box center [311, 866] width 49 height 46
type input "*"
click at [336, 937] on input "text" at bounding box center [311, 914] width 49 height 46
type input "*"
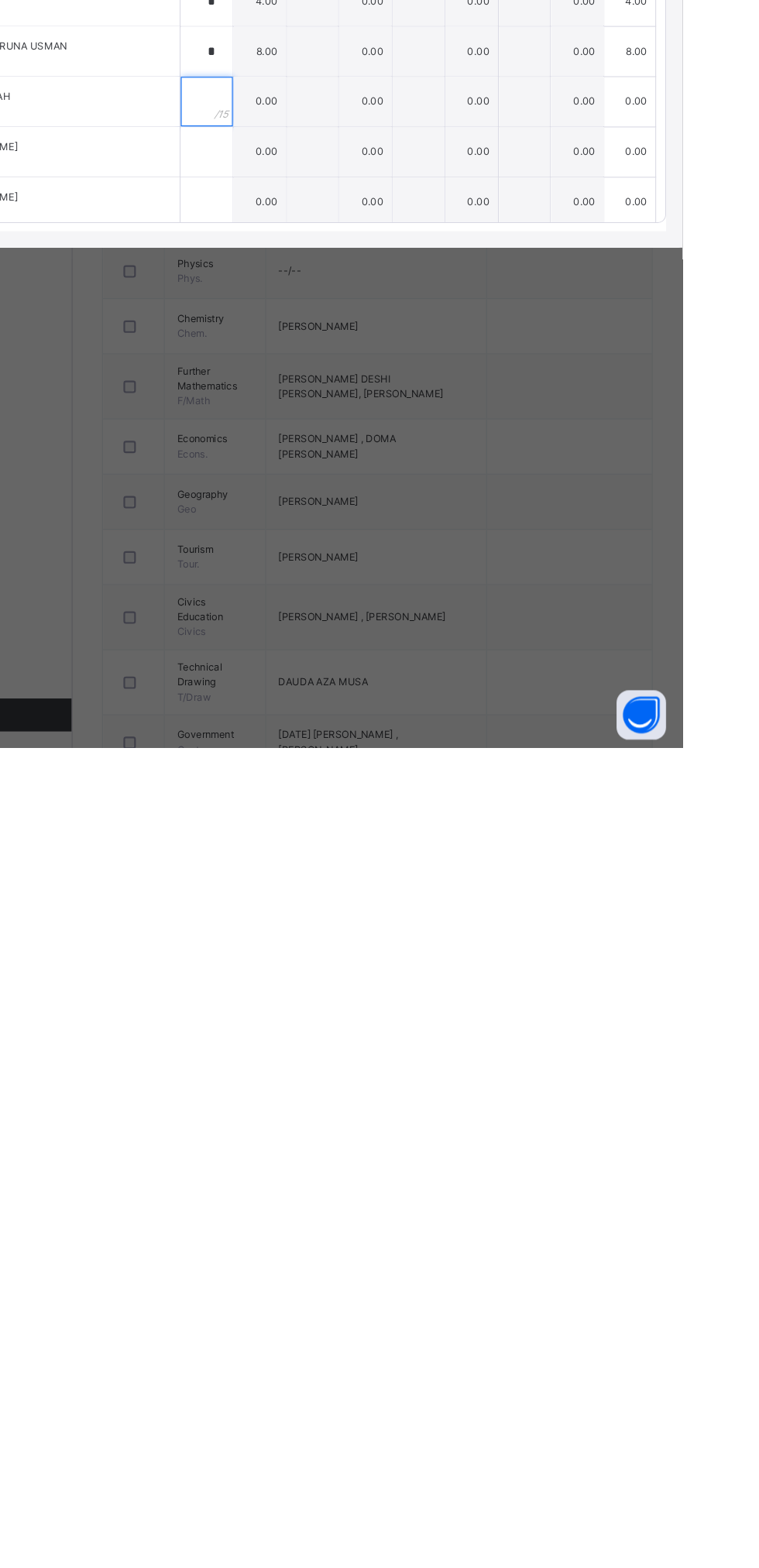
click at [336, 984] on input "text" at bounding box center [311, 961] width 49 height 46
type input "**"
click at [336, 1031] on input "text" at bounding box center [311, 1008] width 49 height 46
type input "**"
click at [336, 1078] on input "text" at bounding box center [311, 1055] width 49 height 46
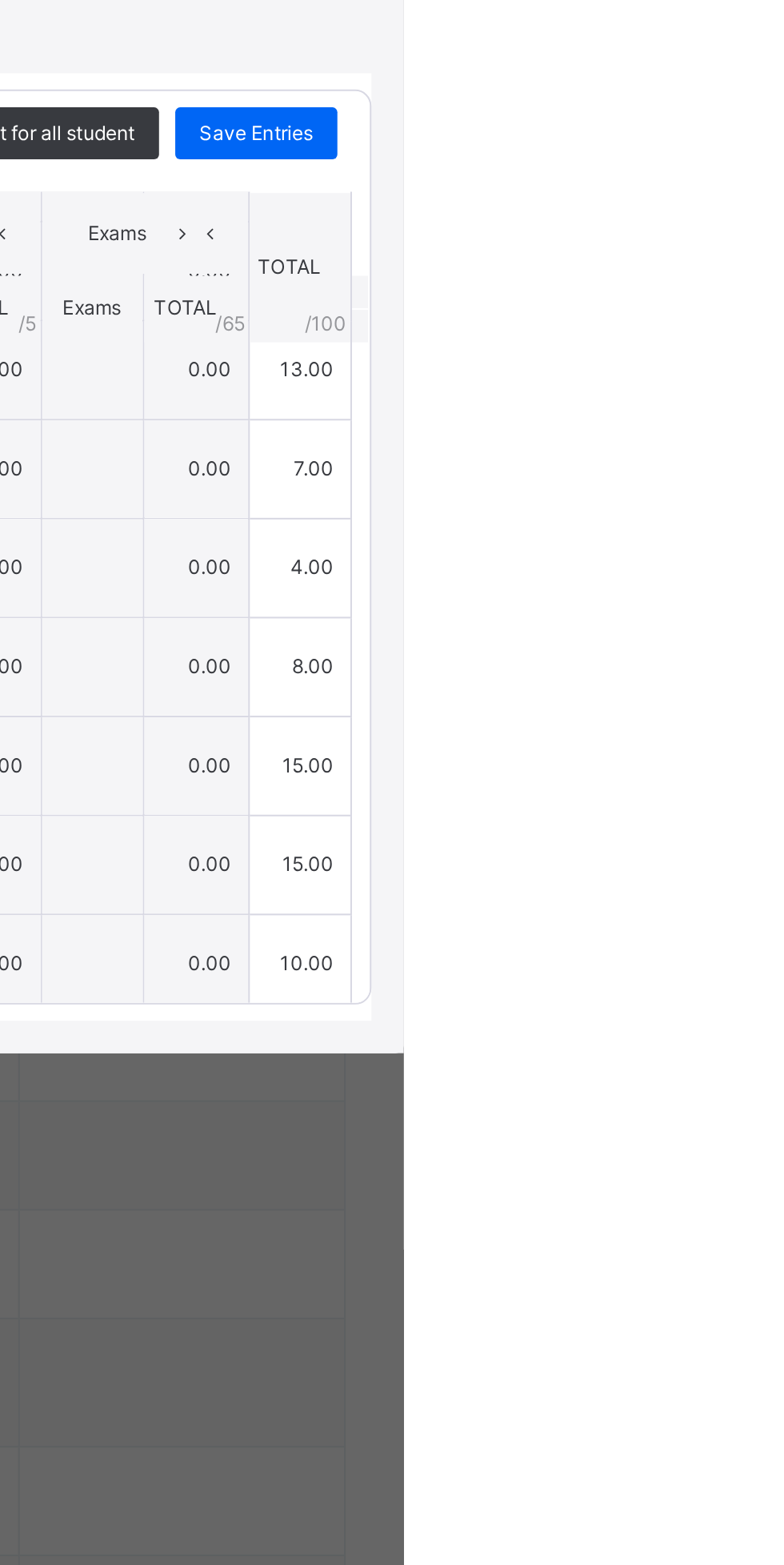
type input "**"
click at [783, 1080] on div "SS 1 A : CMP Offline Actions Download Empty Score Sheet Upload/map score sheet …" at bounding box center [392, 809] width 784 height 595
click at [783, 1107] on div "SS 1 A : CMP Offline Actions Download Empty Score Sheet Upload/map score sheet …" at bounding box center [392, 809] width 784 height 595
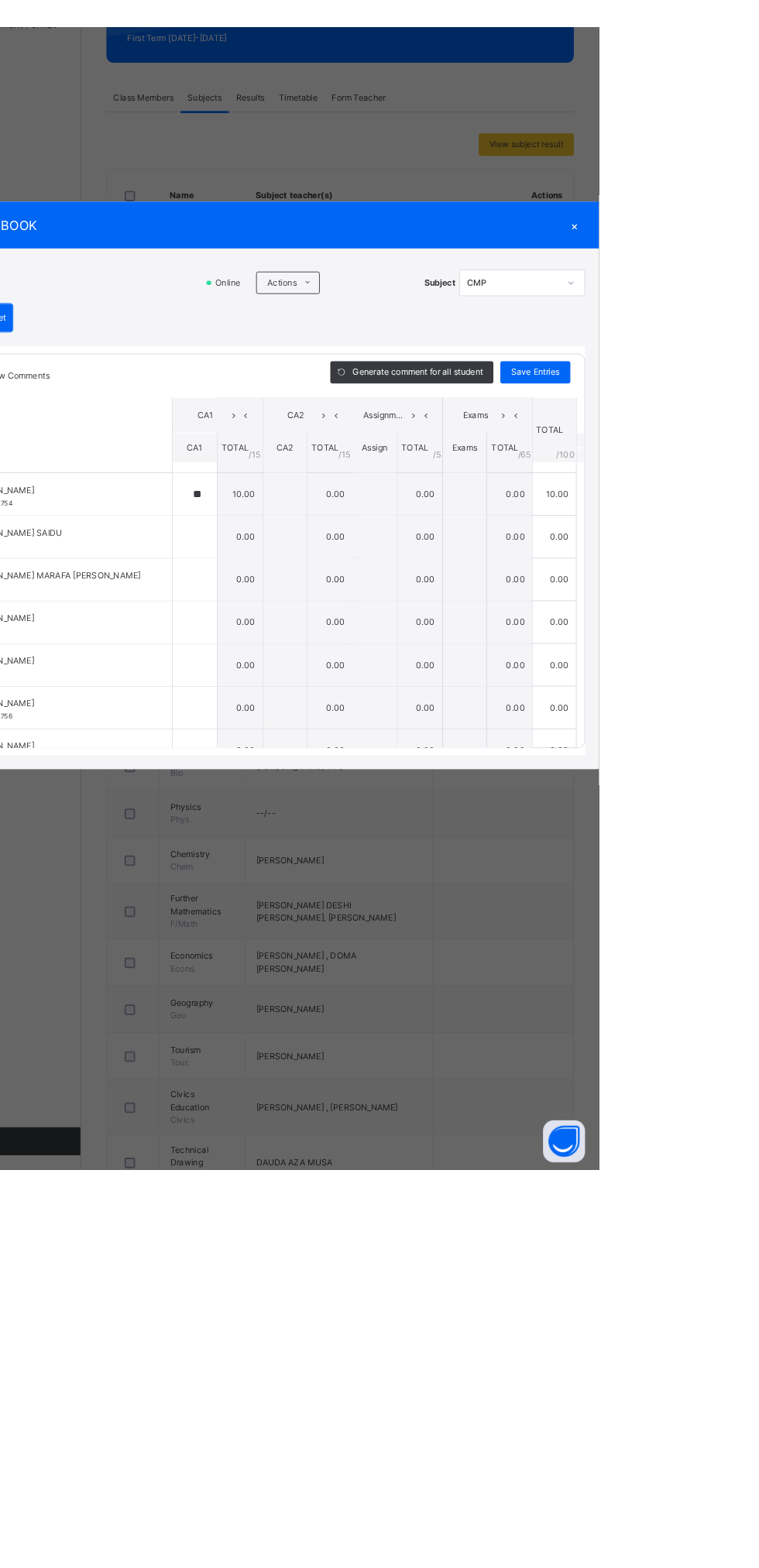
scroll to position [555, 0]
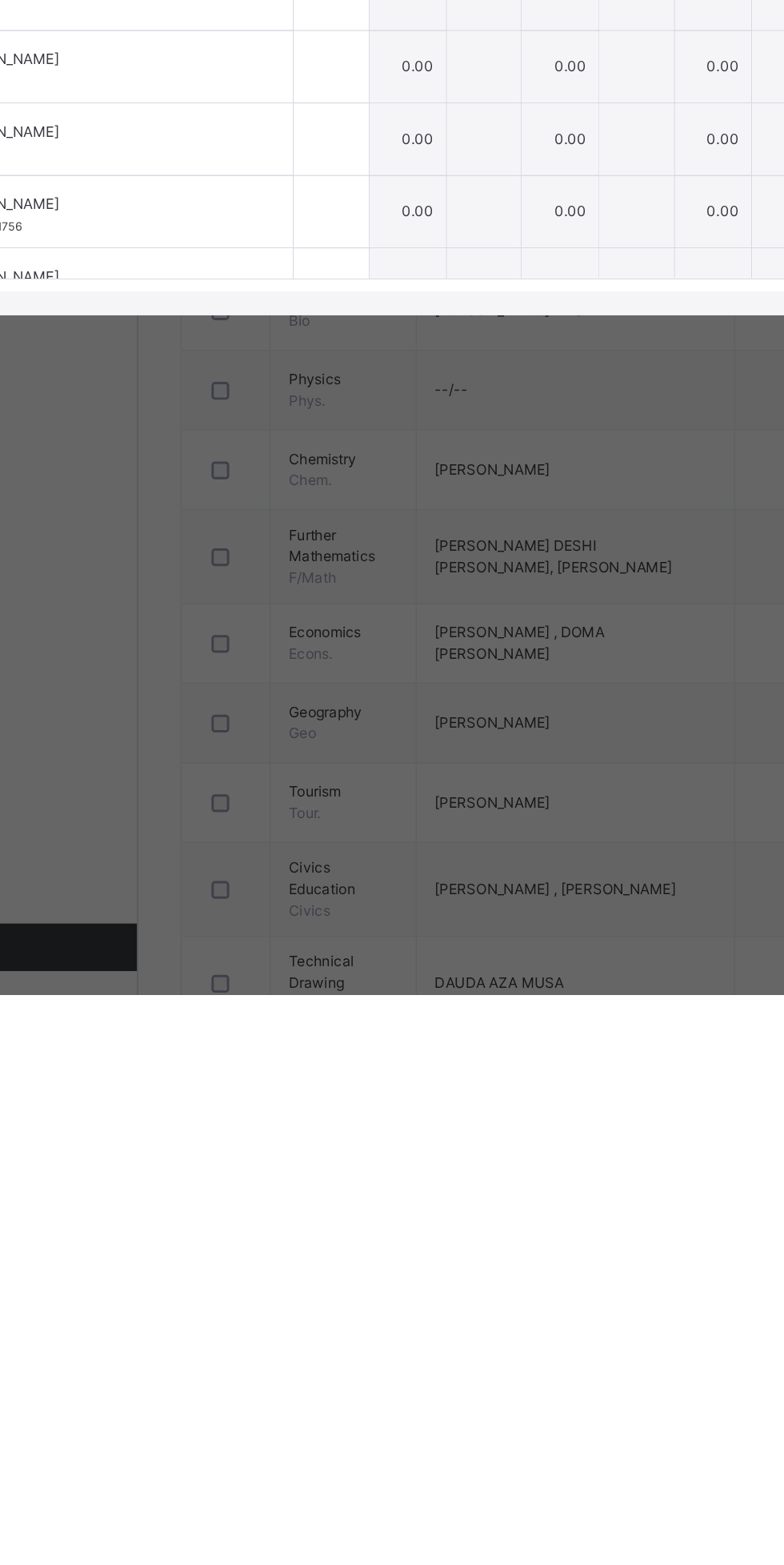
click at [347, 866] on input "text" at bounding box center [321, 842] width 51 height 48
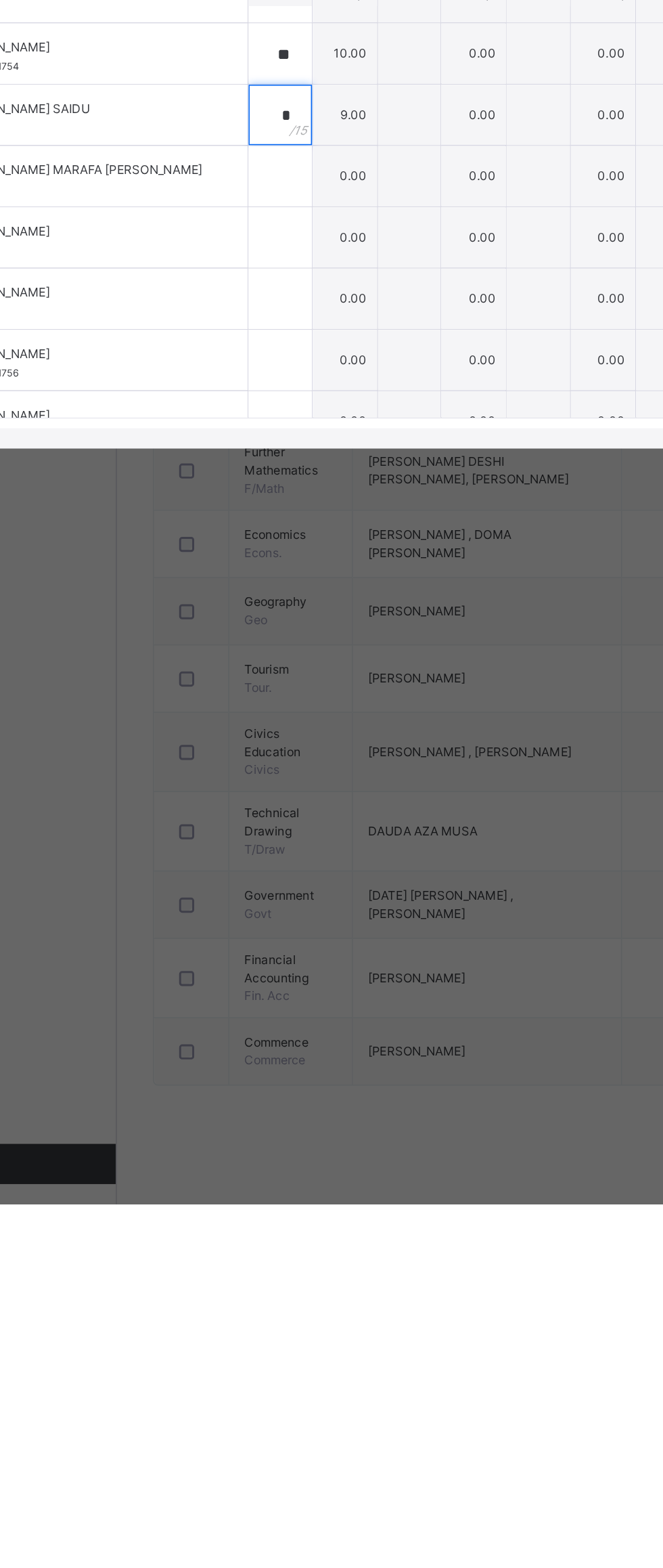
type input "*"
click at [293, 1019] on input "text" at bounding box center [272, 999] width 43 height 40
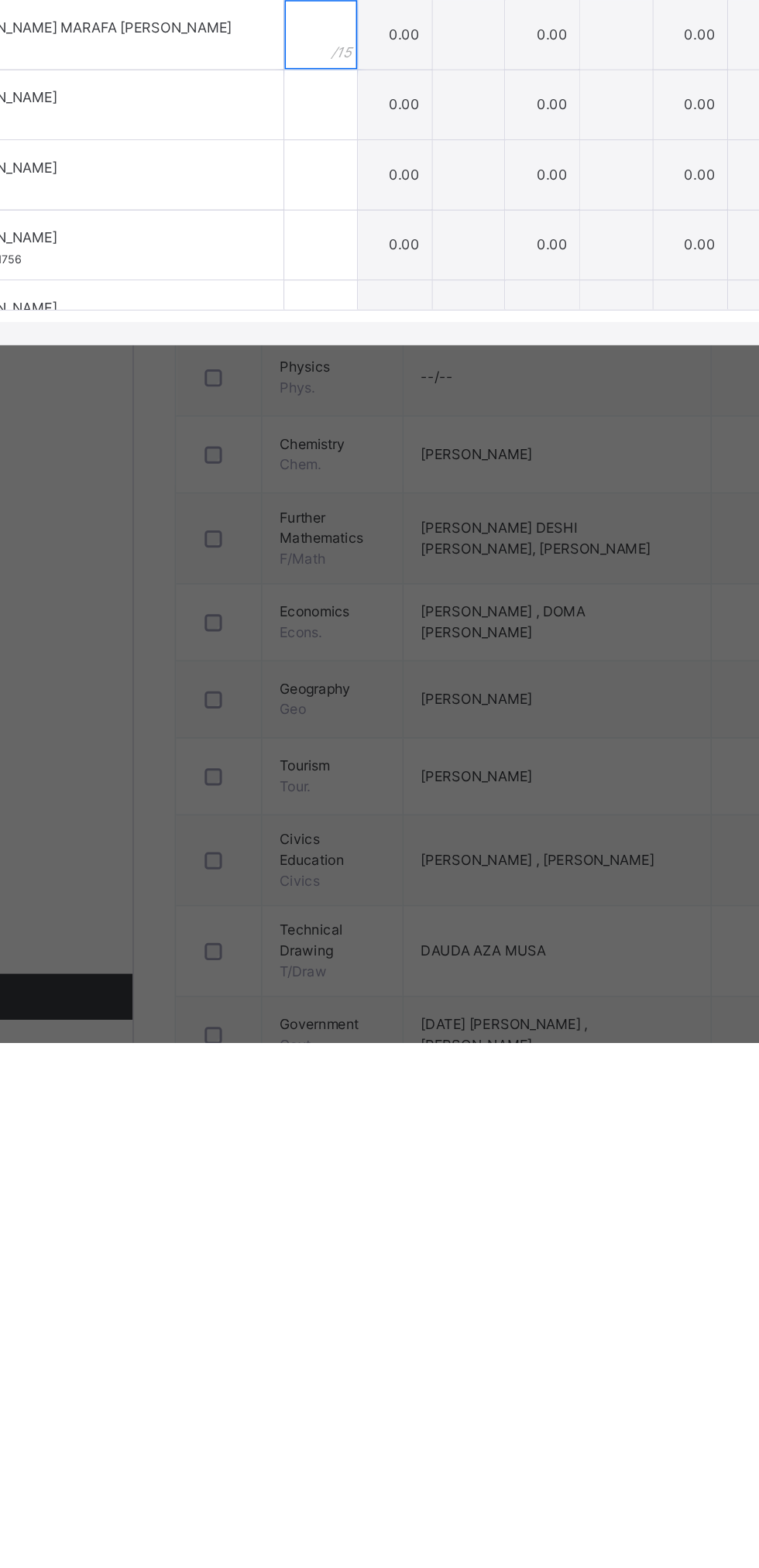
click at [336, 913] on div at bounding box center [311, 889] width 49 height 46
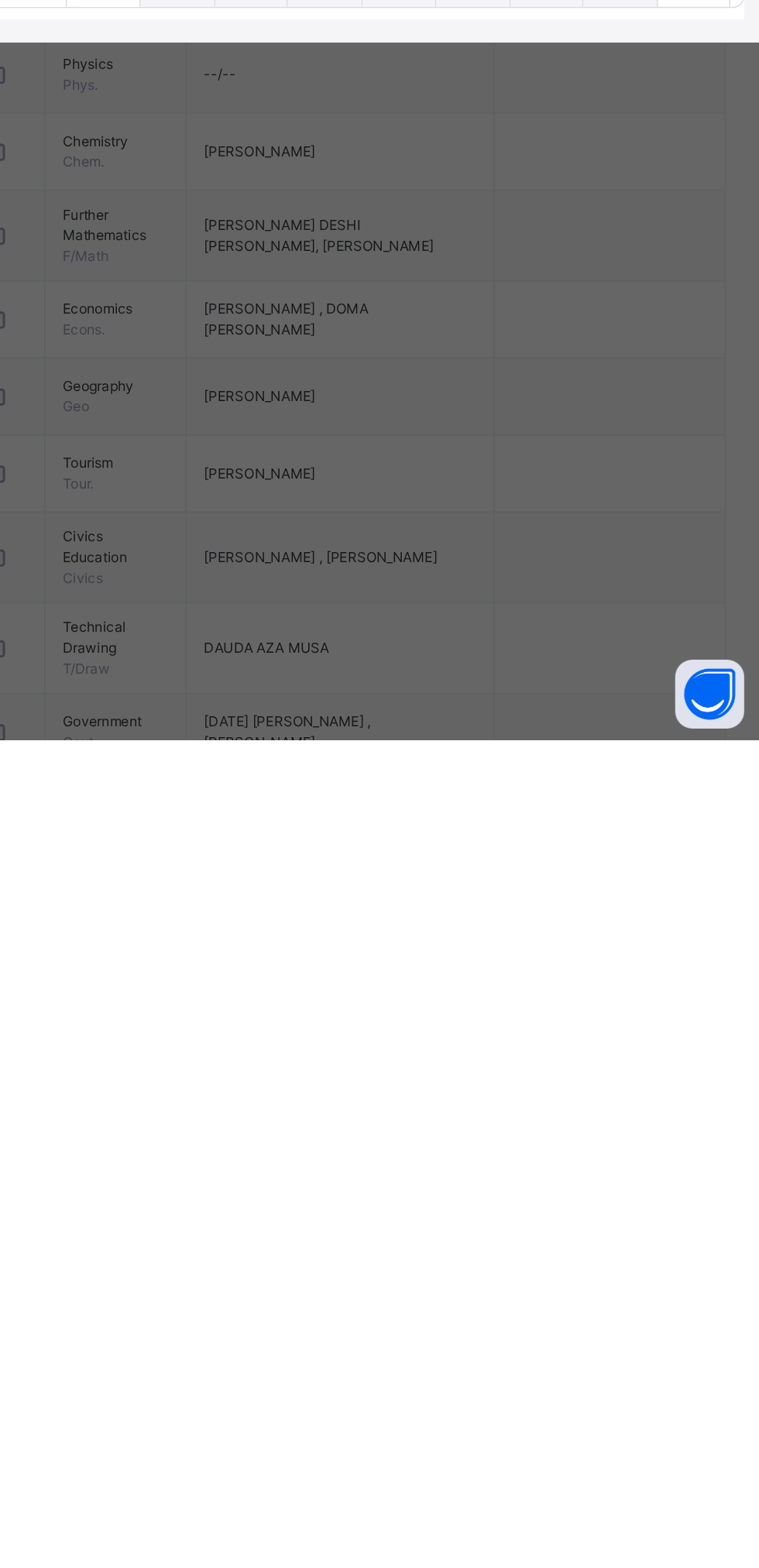
type input "**"
click at [336, 960] on div at bounding box center [311, 936] width 49 height 46
type input "*"
click at [336, 1007] on div at bounding box center [311, 983] width 49 height 46
type input "**"
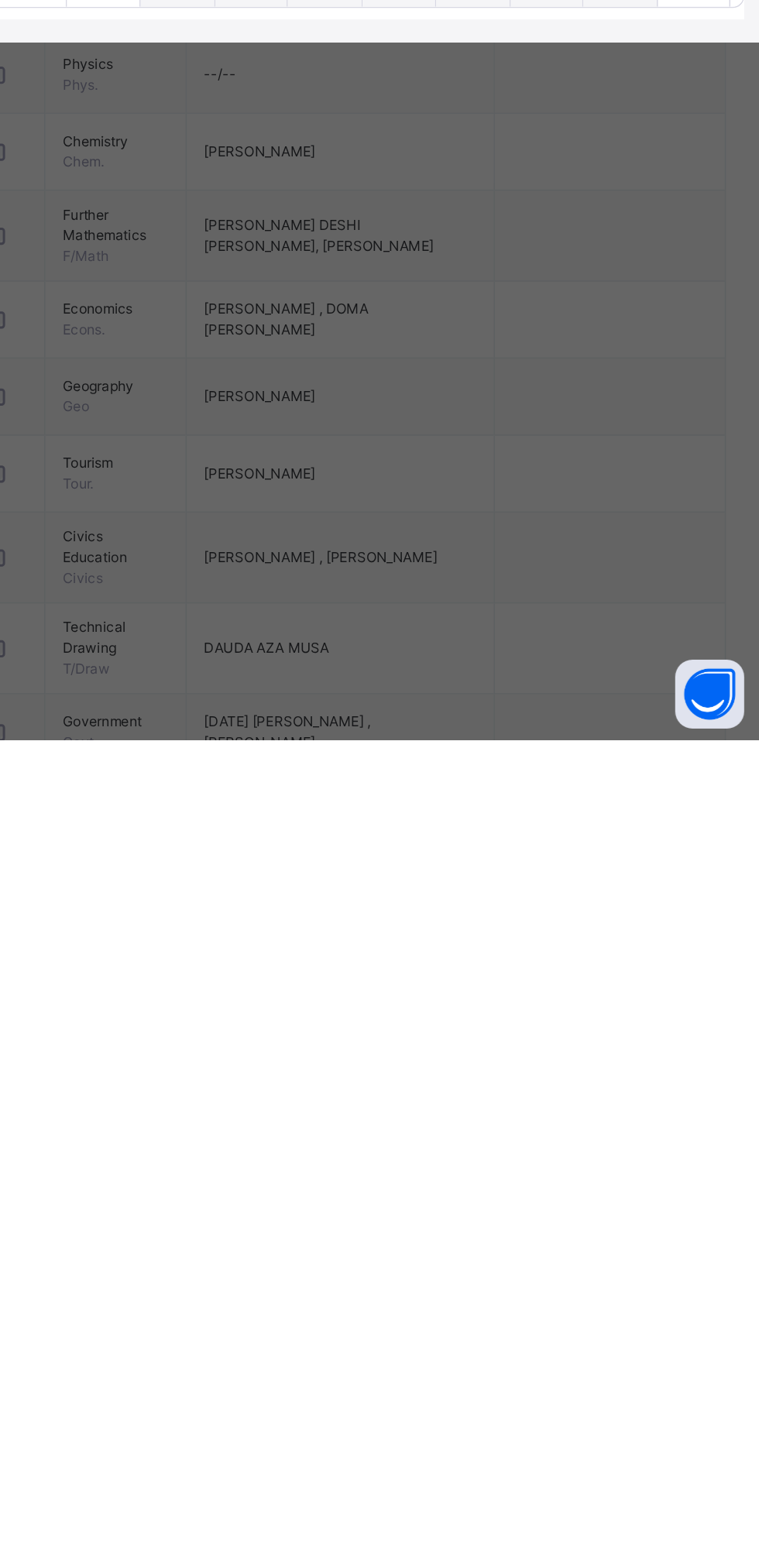
click at [336, 1054] on input "text" at bounding box center [311, 1030] width 49 height 46
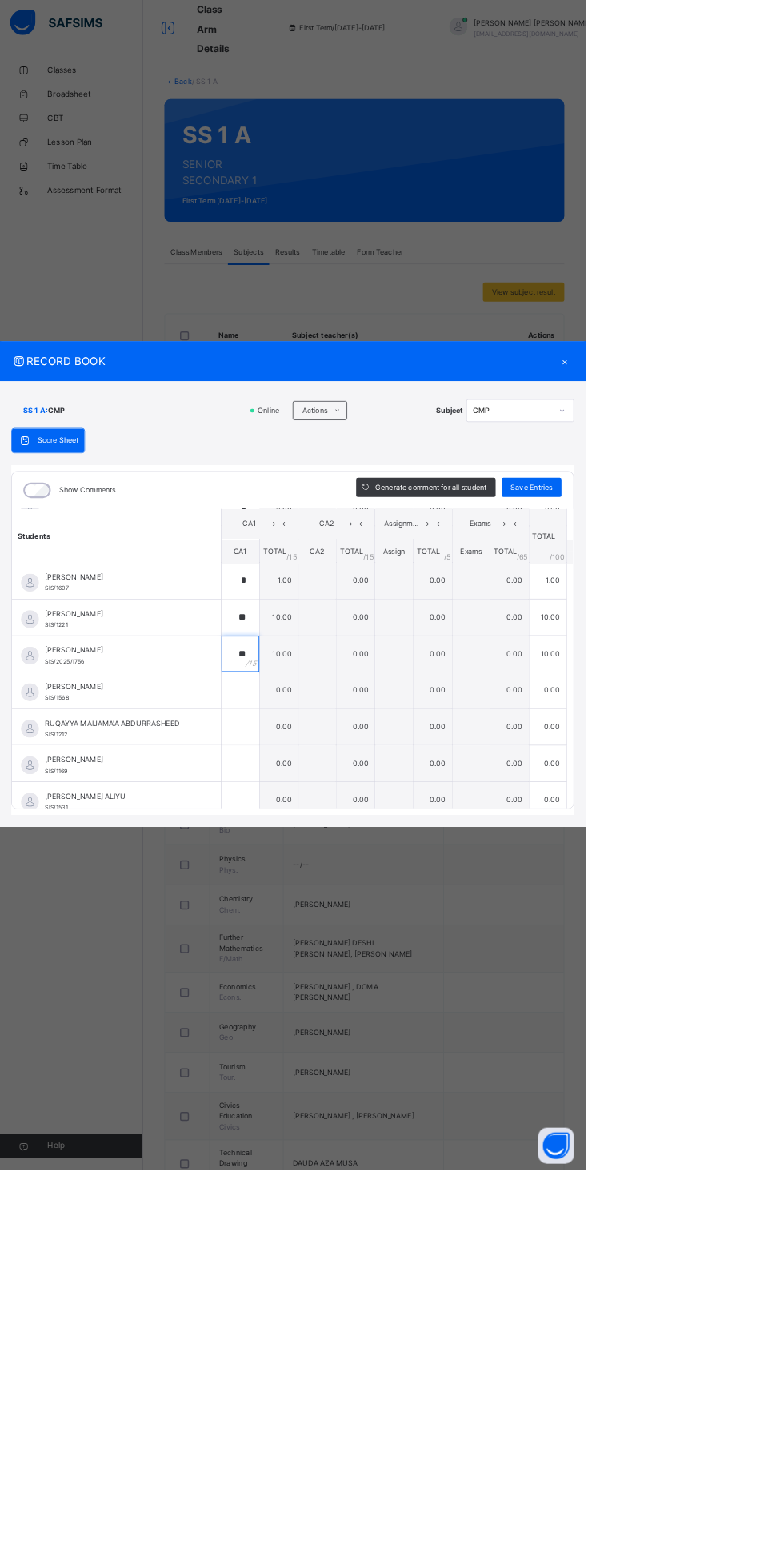
scroll to position [742, 0]
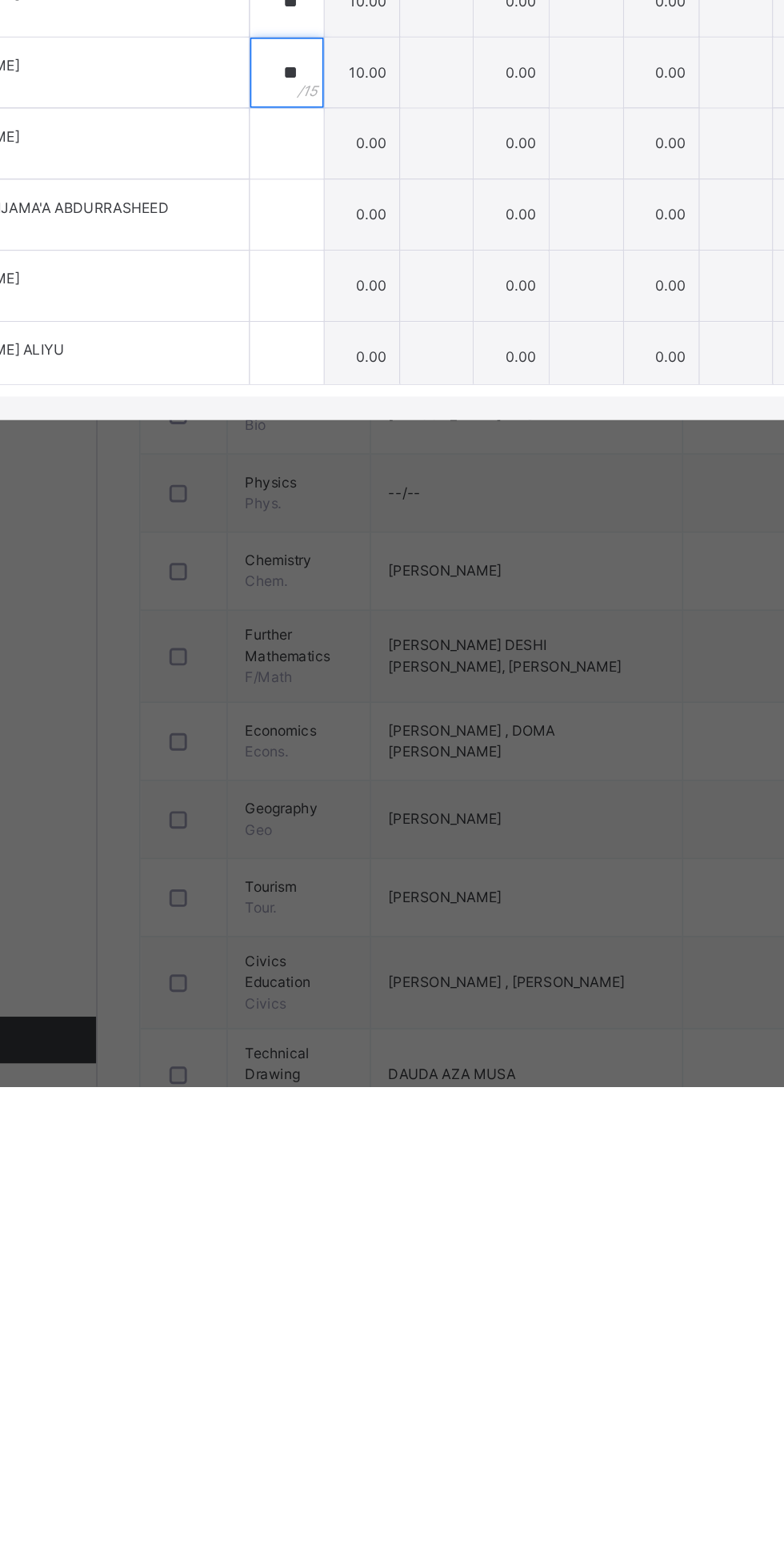
type input "**"
click at [347, 941] on div at bounding box center [321, 917] width 51 height 48
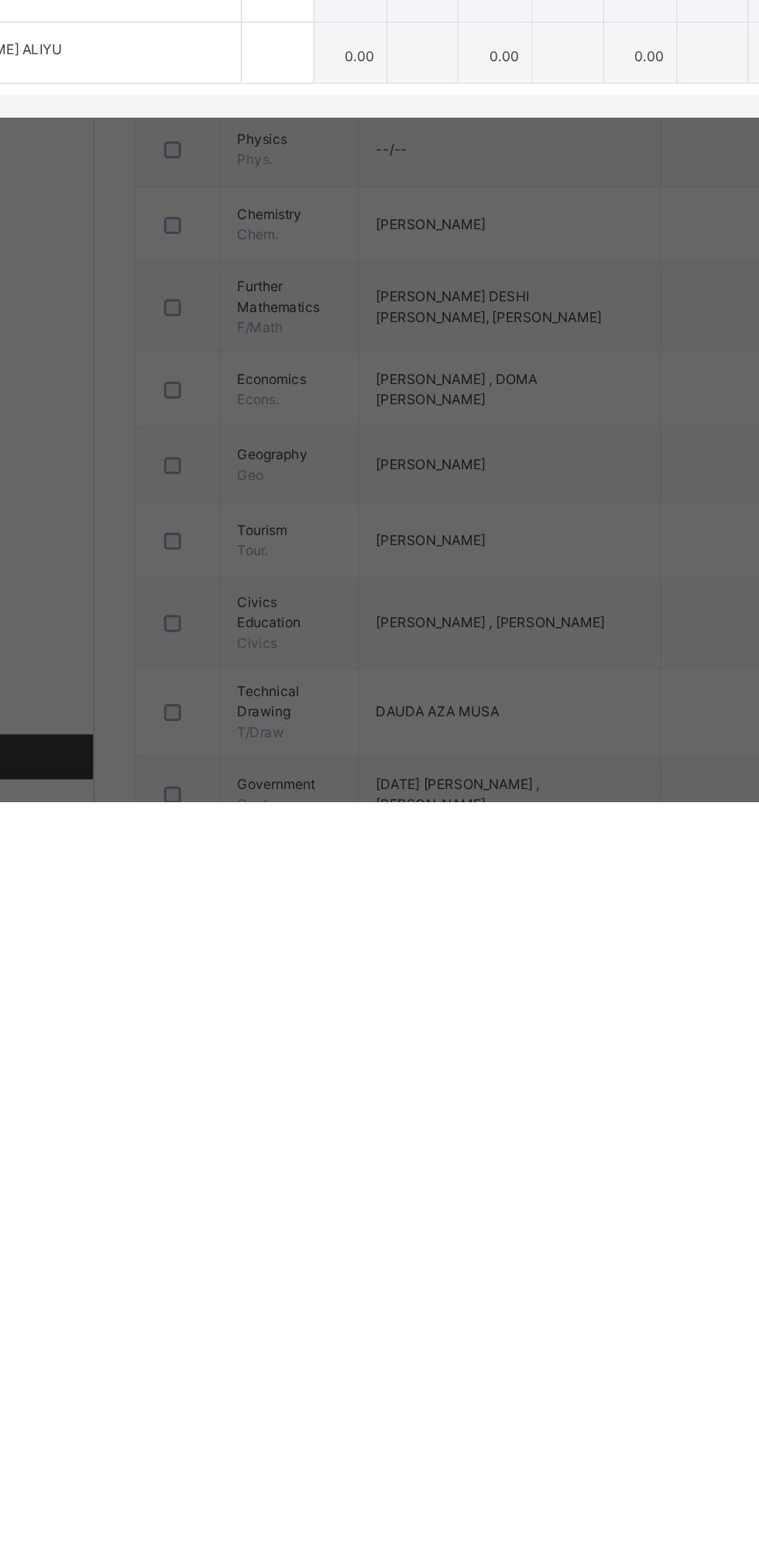
type input "*"
click at [336, 985] on input "text" at bounding box center [311, 962] width 49 height 46
type input "*"
click at [336, 1032] on input "text" at bounding box center [311, 1009] width 49 height 46
type input "*"
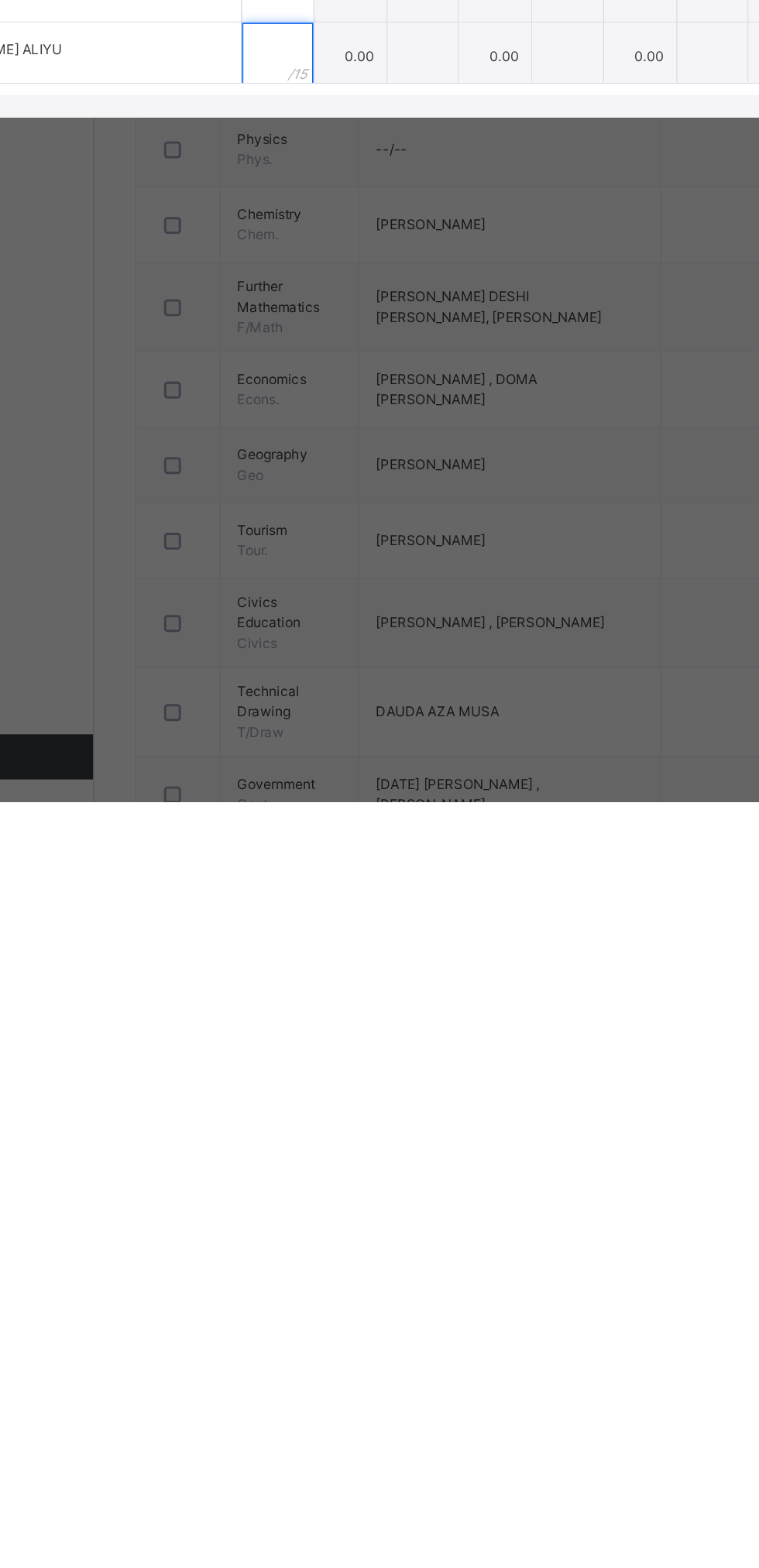
click at [336, 1079] on input "text" at bounding box center [311, 1056] width 49 height 46
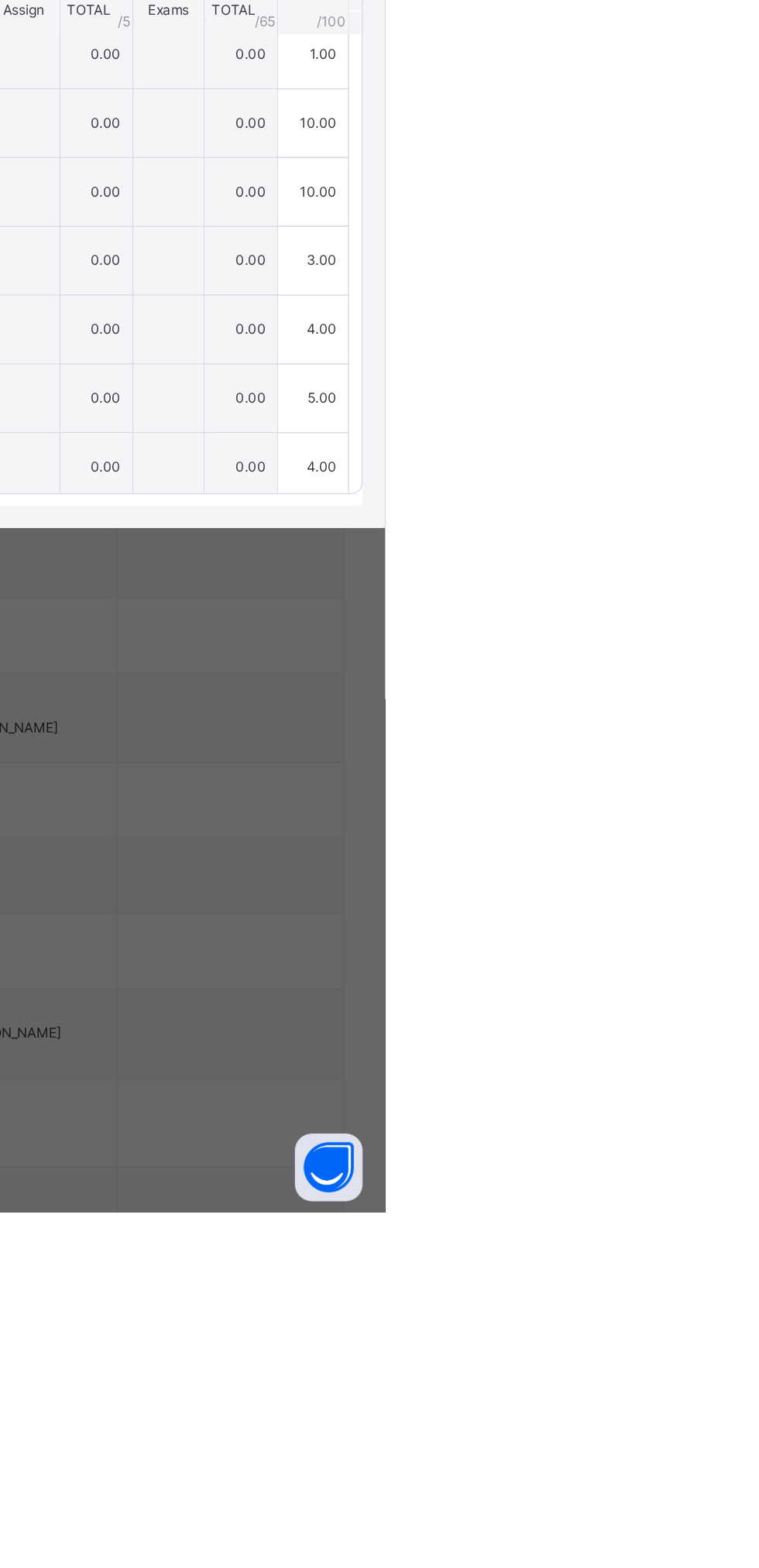
type input "*"
click at [715, 666] on span "Save Entries" at bounding box center [688, 658] width 55 height 14
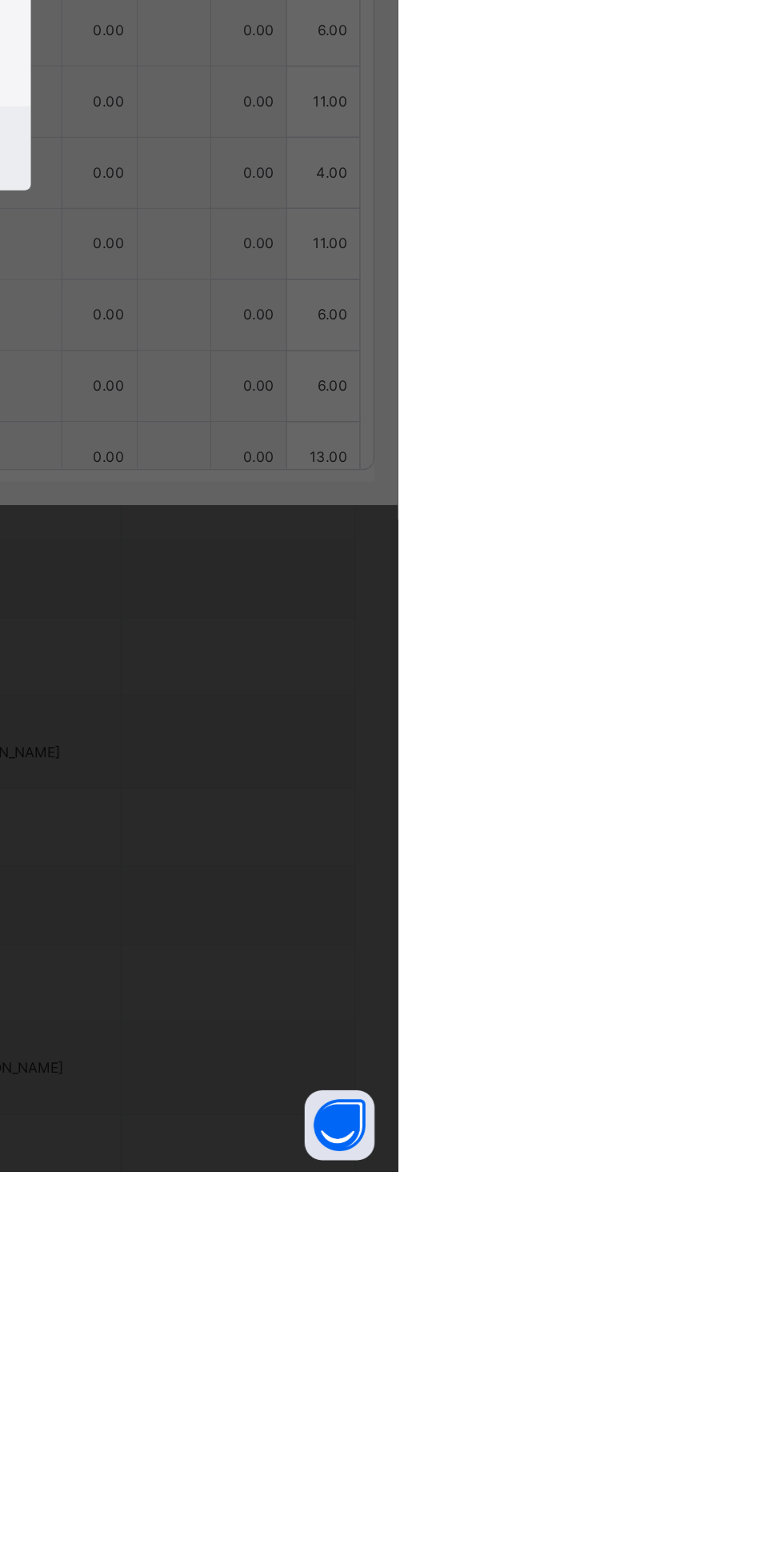
click at [516, 724] on div "×" at bounding box center [509, 707] width 15 height 33
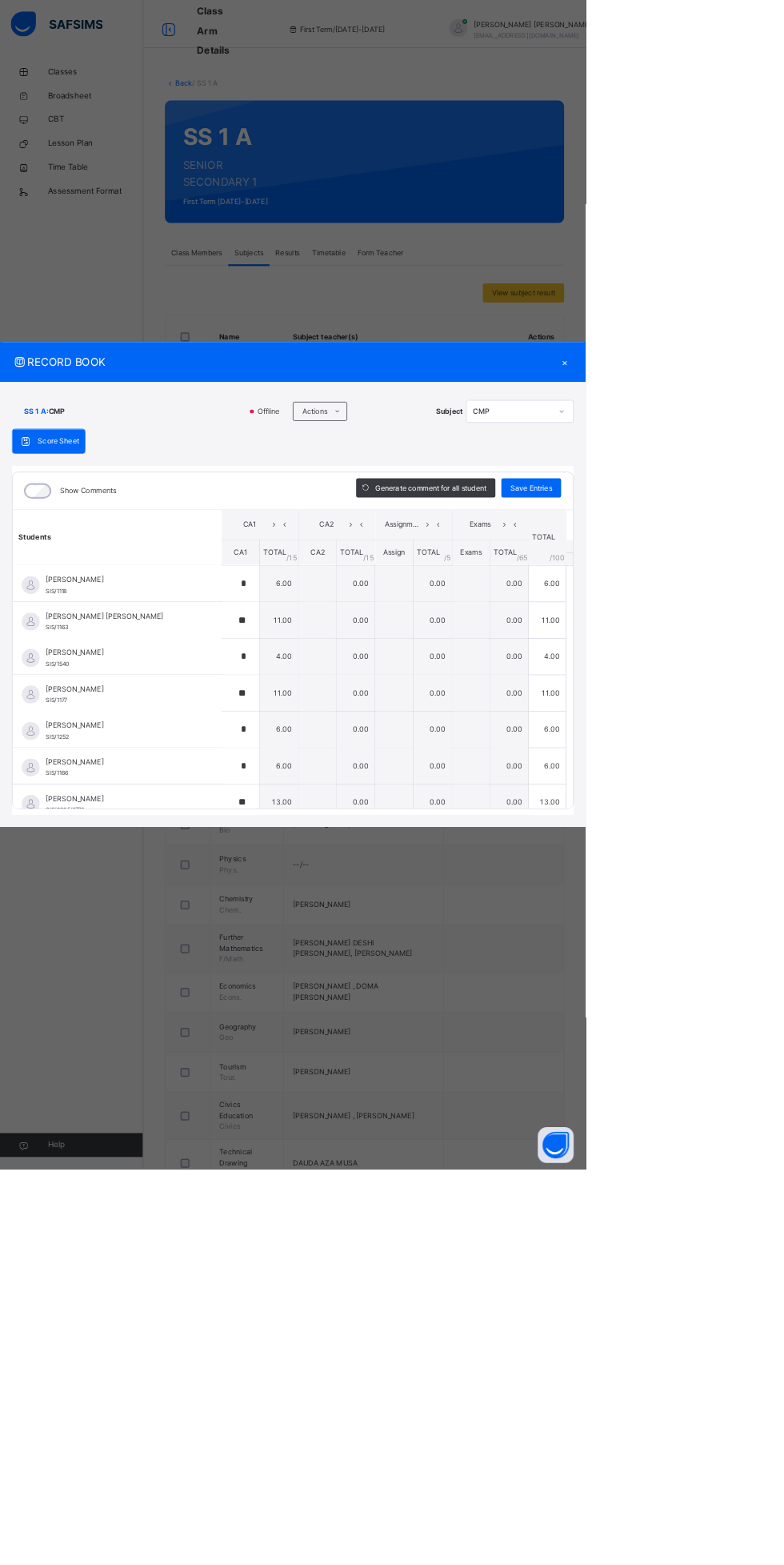
click at [739, 660] on span "Save Entries" at bounding box center [710, 652] width 56 height 14
type input "*"
type input "**"
type input "*"
type input "**"
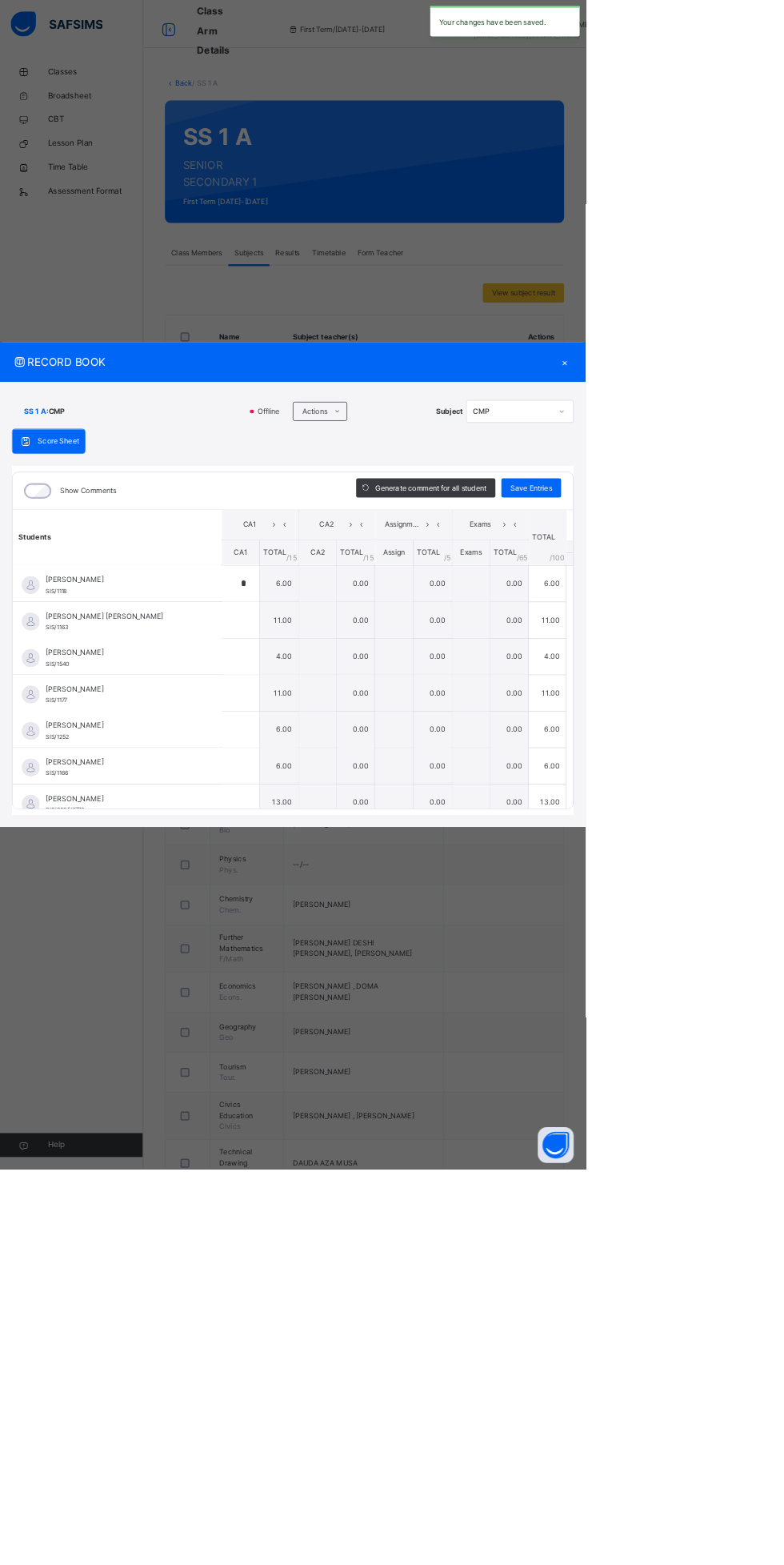
type input "*"
type input "**"
type input "*"
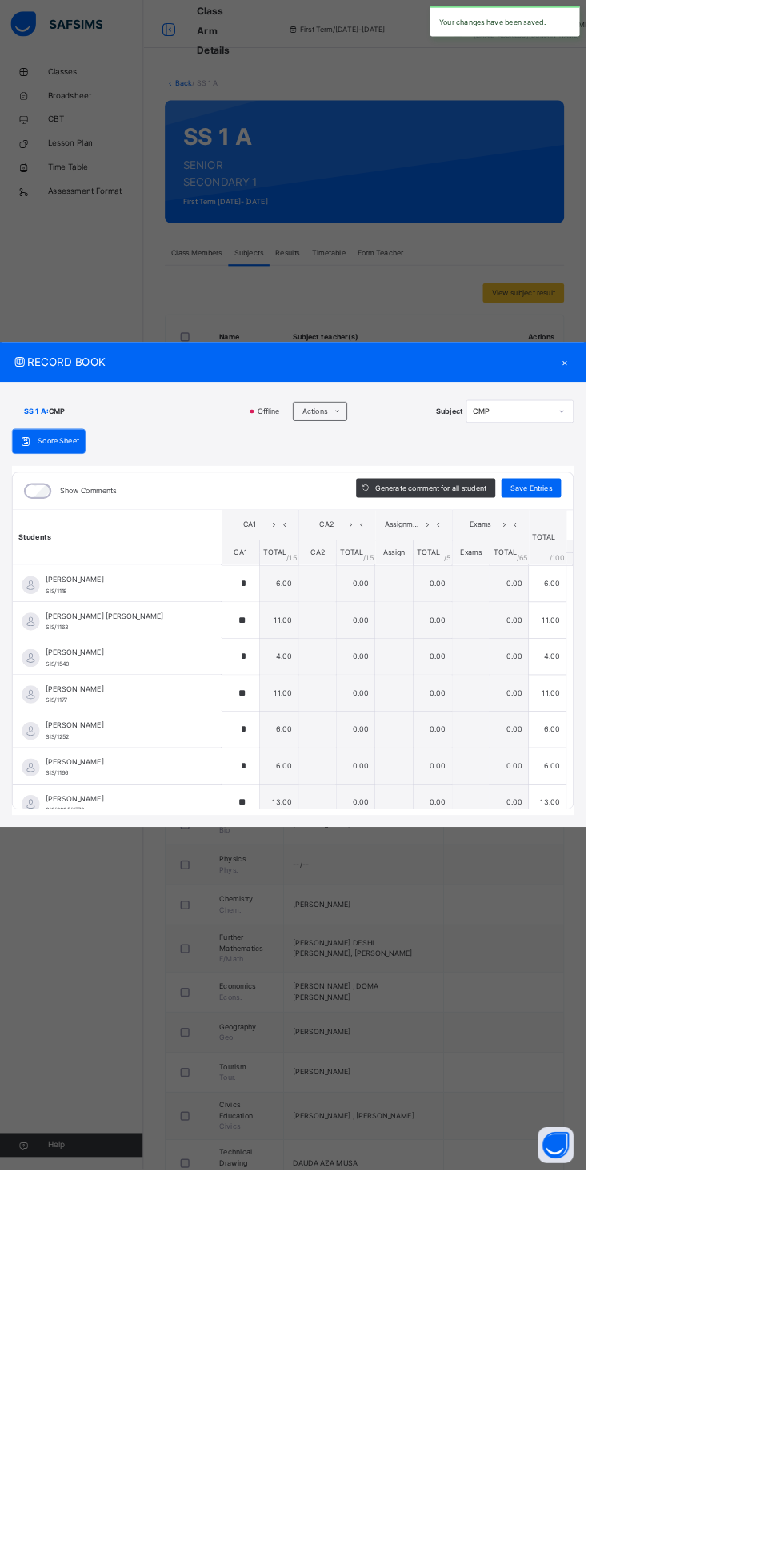
type input "*"
type input "**"
type input "*"
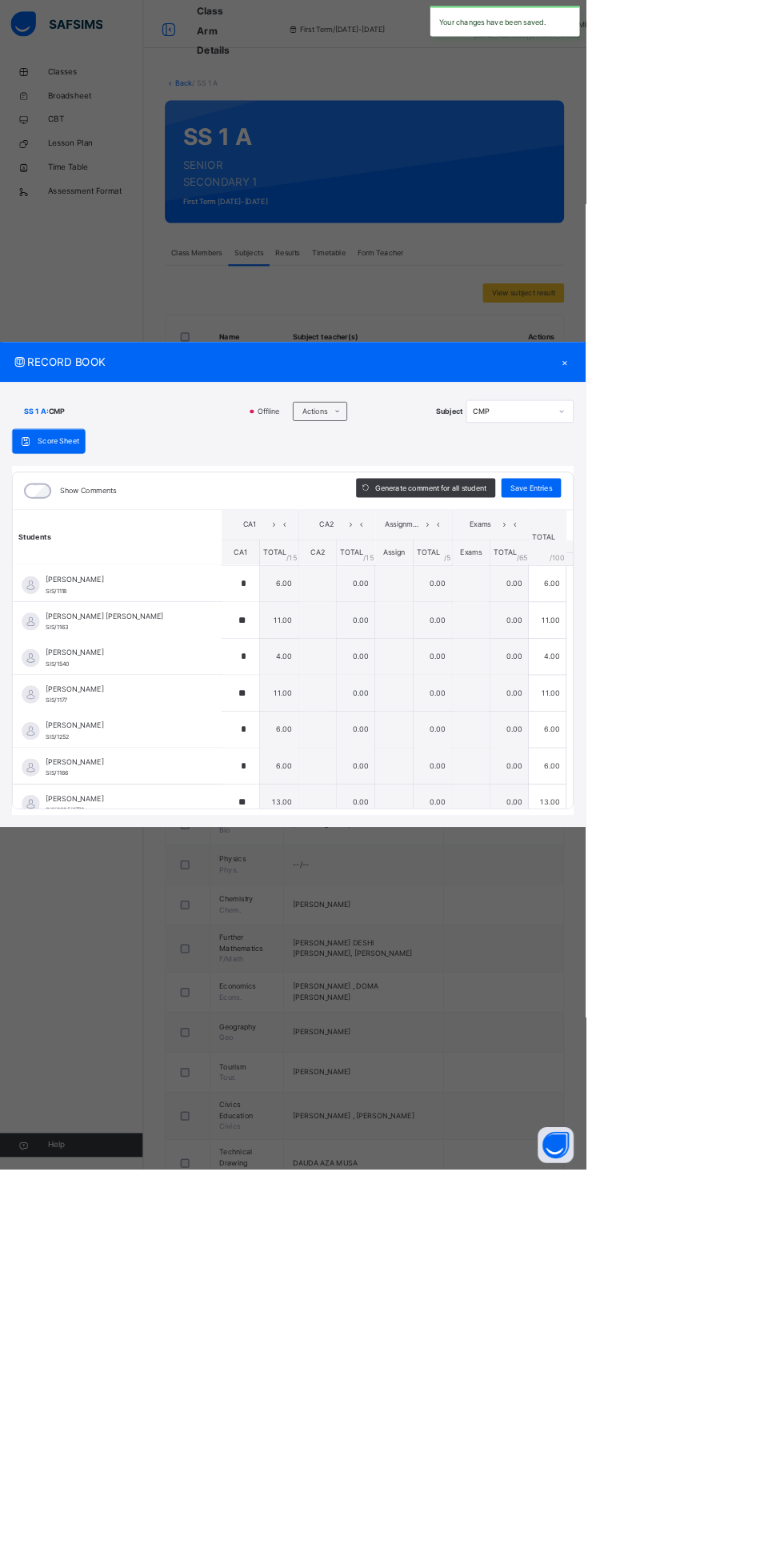
type input "**"
type input "*"
type input "**"
type input "*"
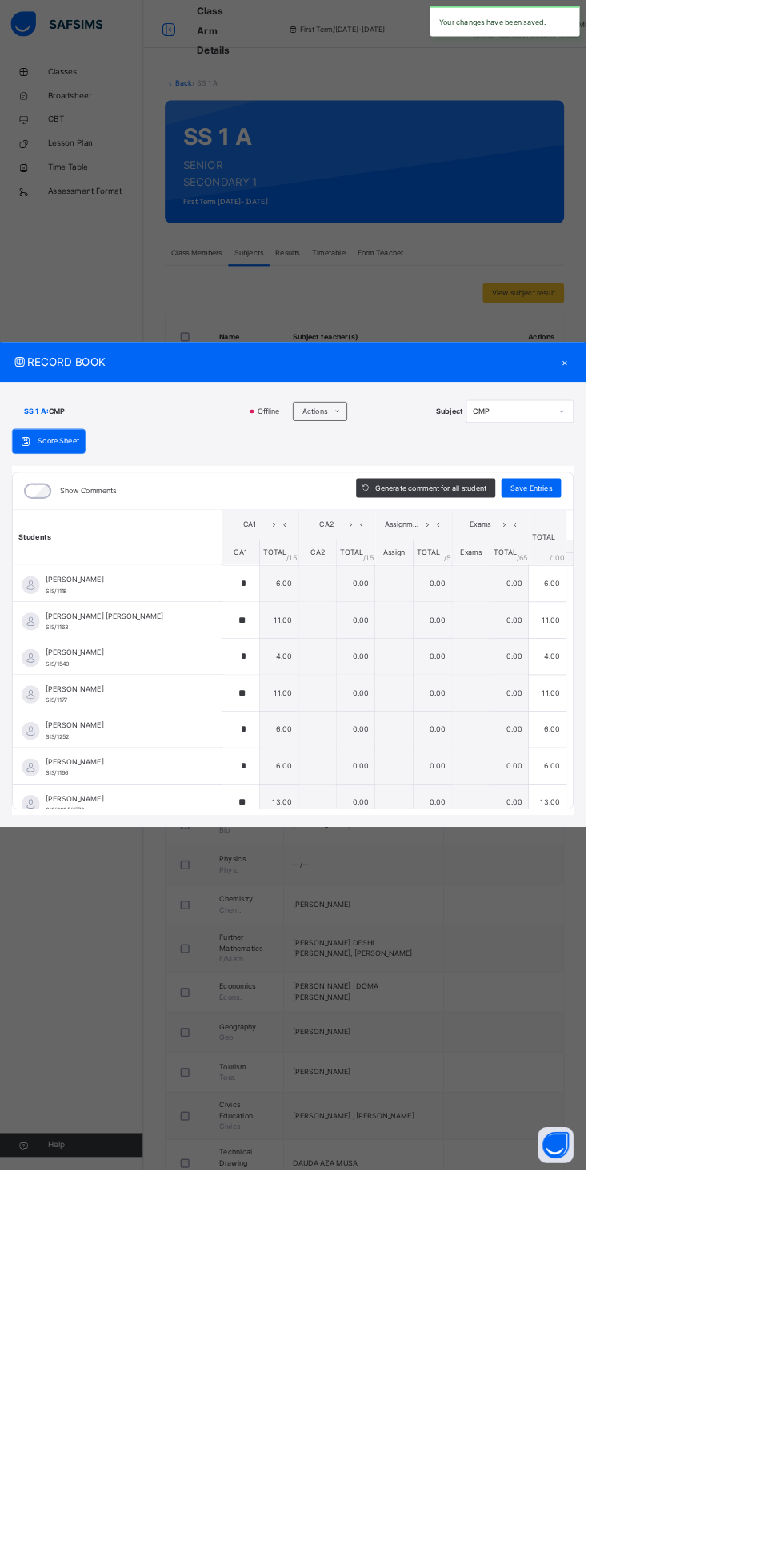
type input "*"
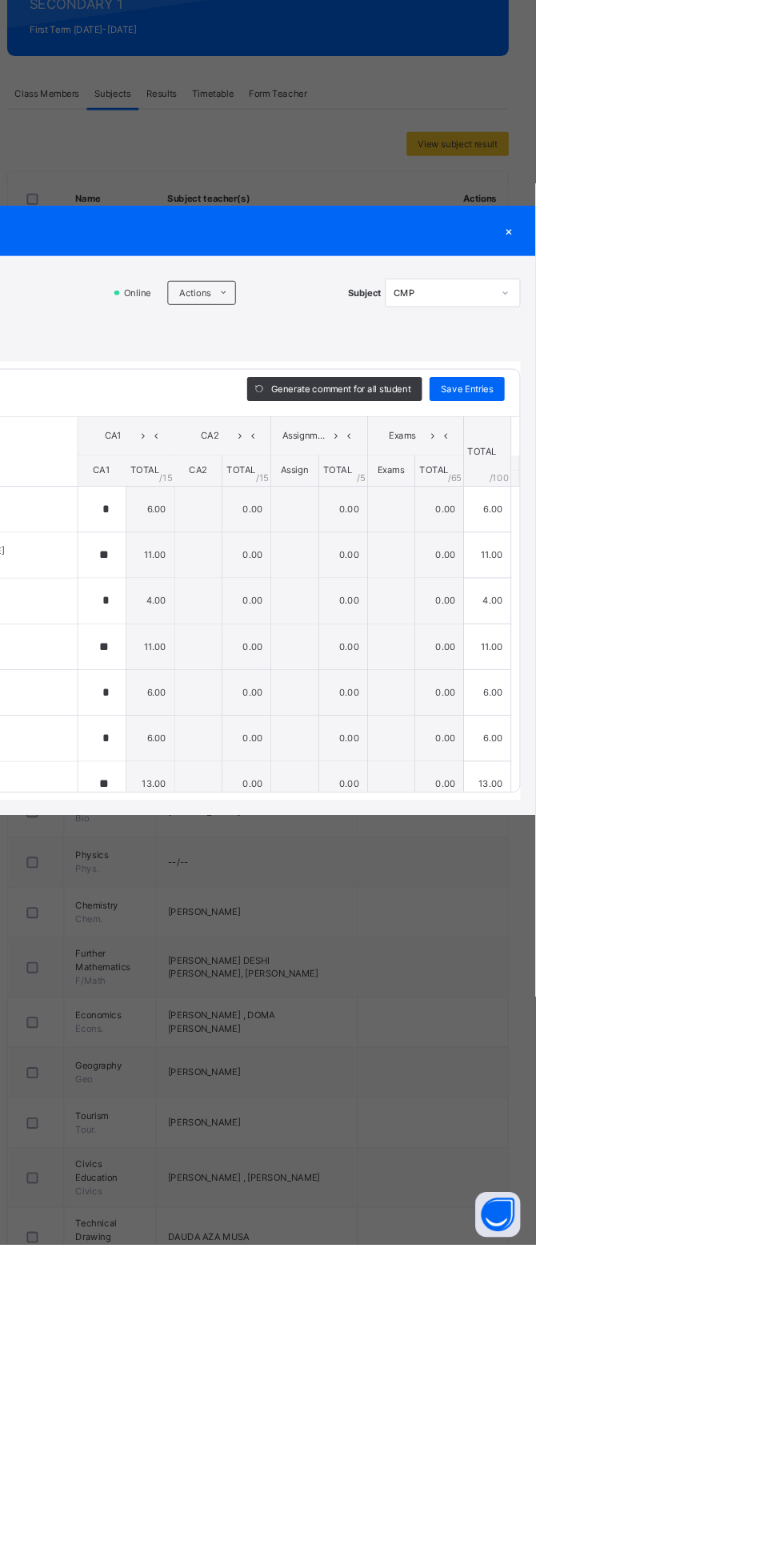
scroll to position [0, 0]
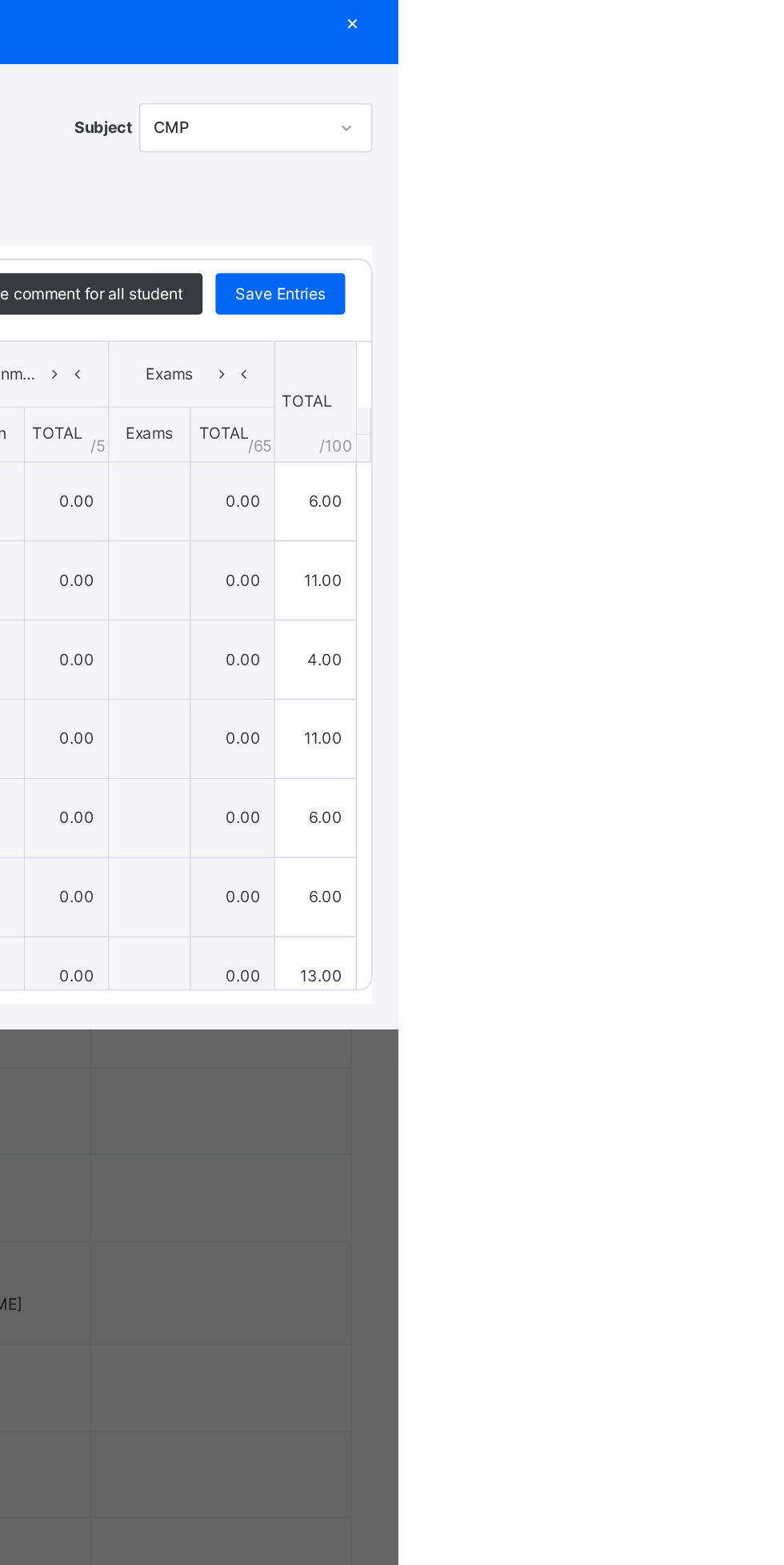
click at [768, 496] on div "×" at bounding box center [755, 484] width 24 height 22
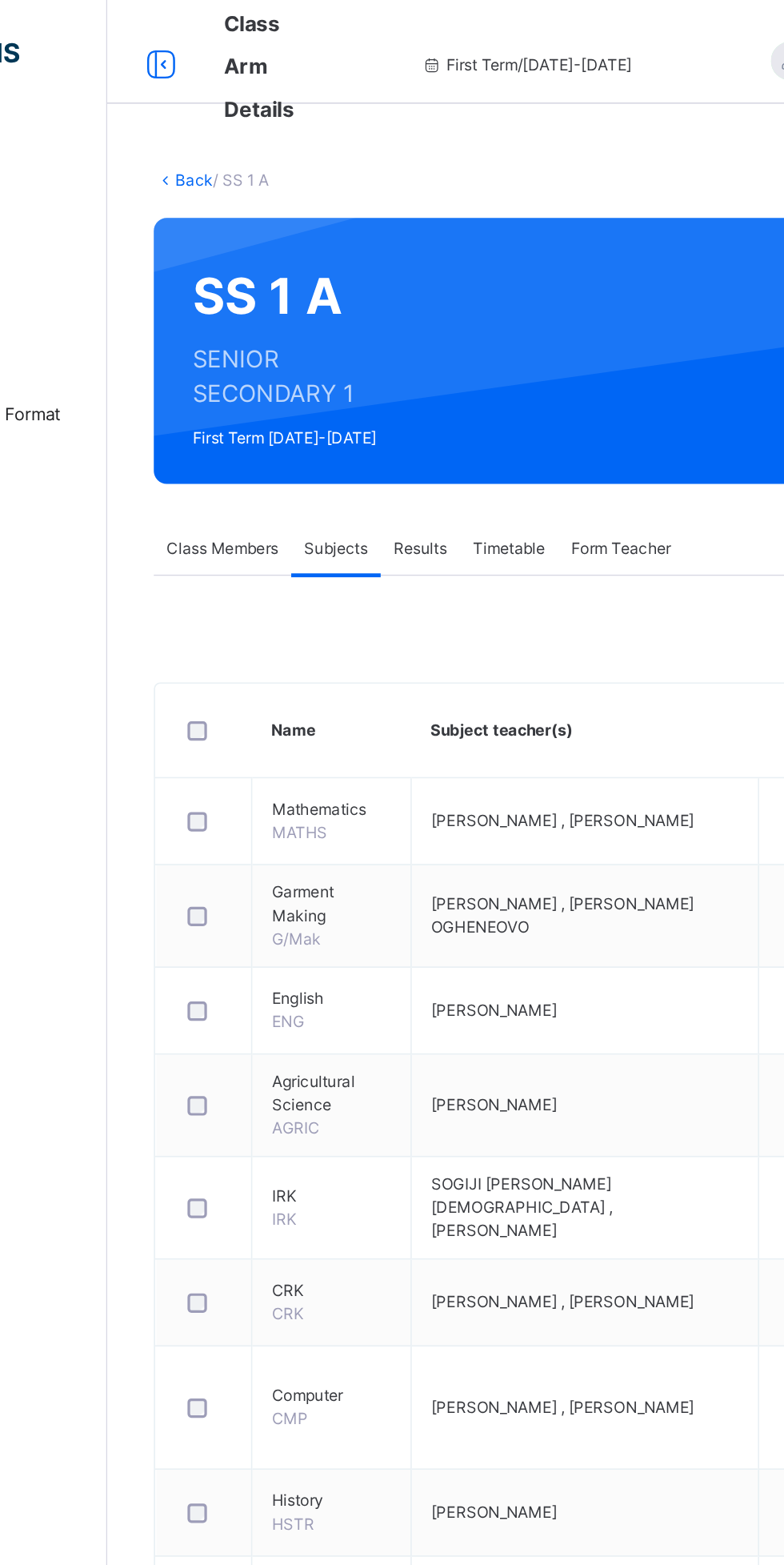
click at [233, 123] on div "Back / SS 1 A SS 1 A SENIOR SECONDARY 1 First Term [DATE]-[DATE] Class Members …" at bounding box center [488, 939] width 592 height 1719
click at [238, 110] on link "Back" at bounding box center [246, 111] width 23 height 12
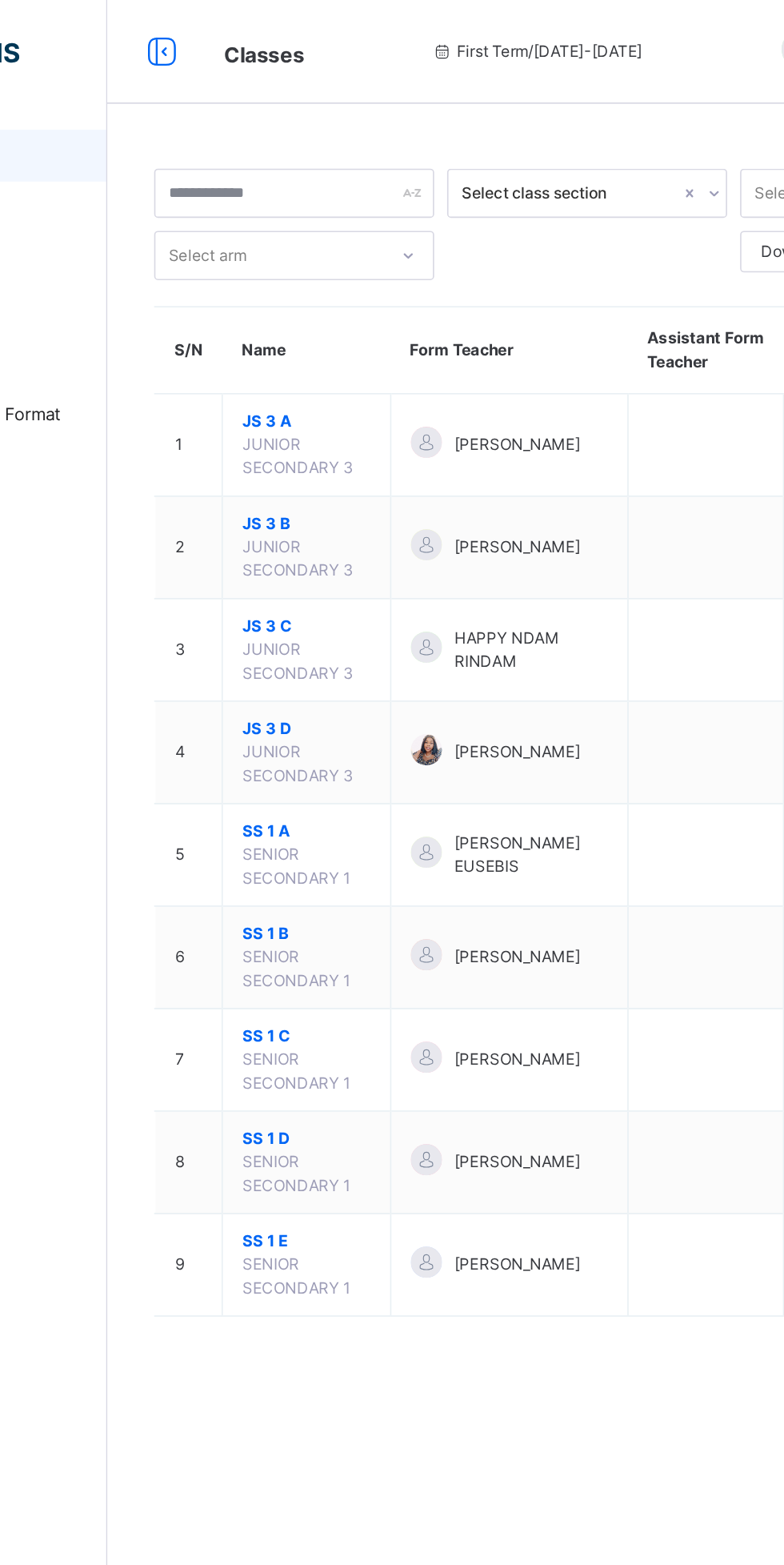
click at [295, 575] on span "SS 1 B" at bounding box center [315, 576] width 79 height 14
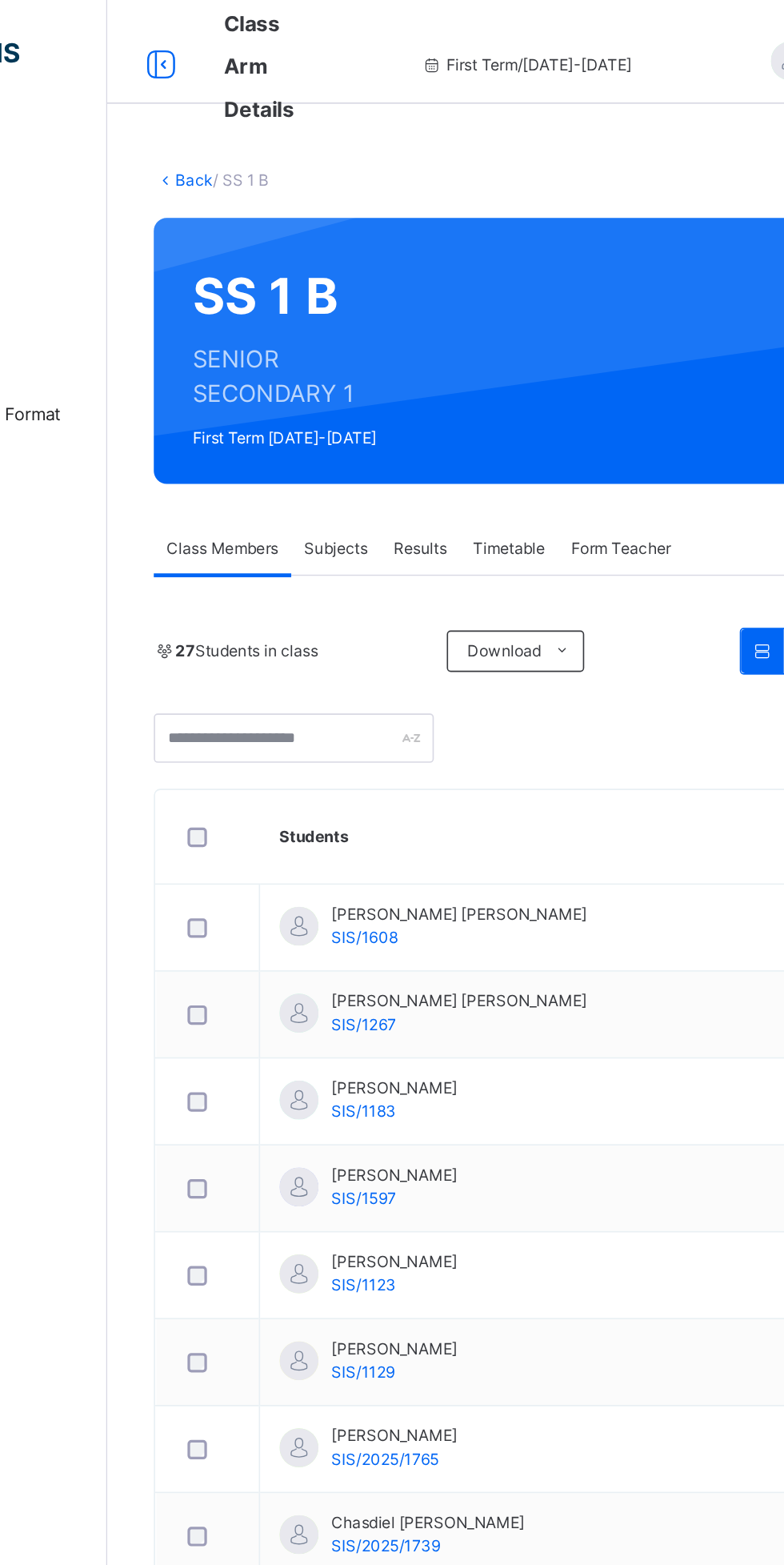
click at [336, 337] on span "Subjects" at bounding box center [333, 338] width 39 height 14
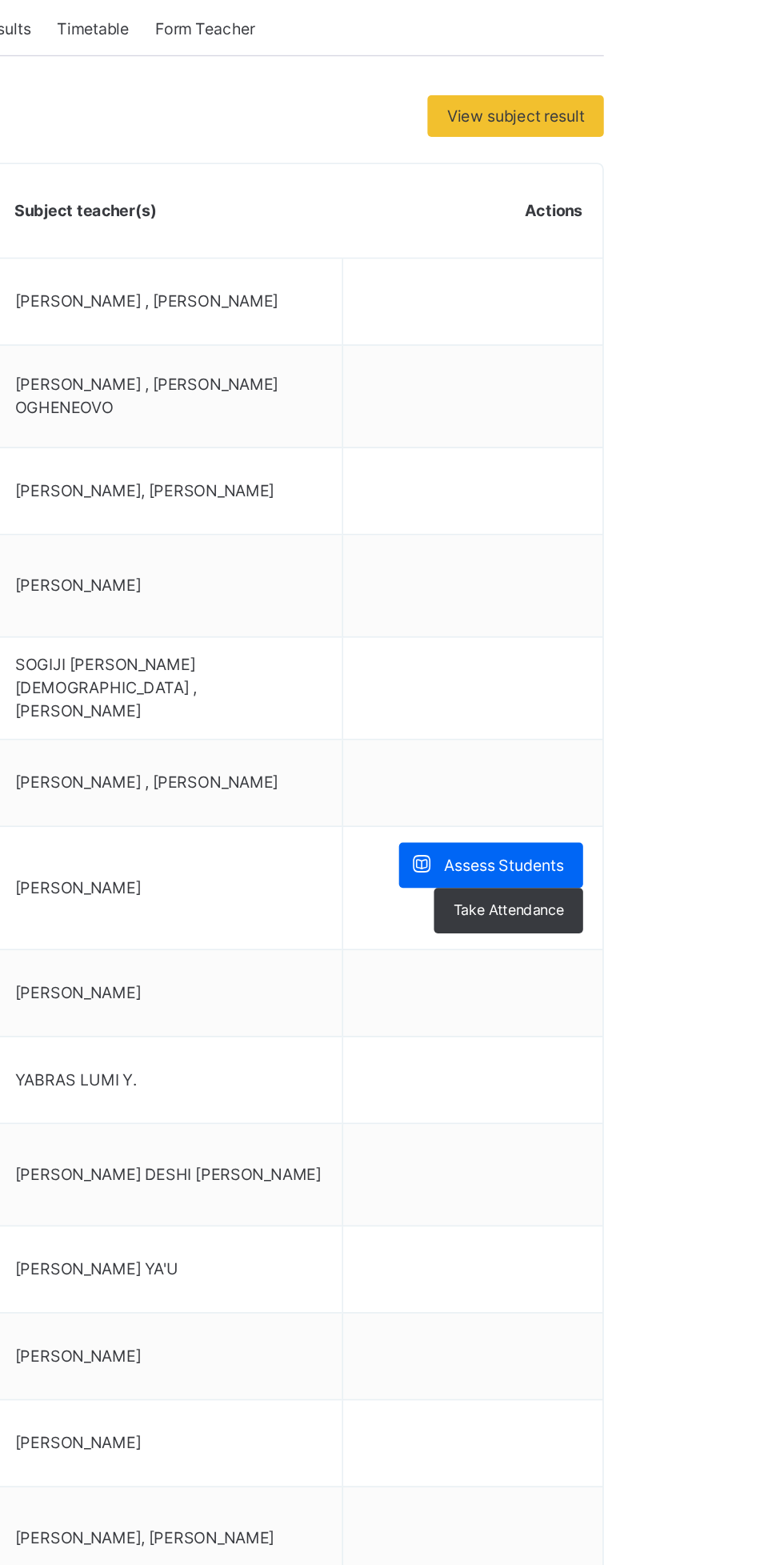
click at [718, 848] on span "Assess Students" at bounding box center [693, 854] width 74 height 14
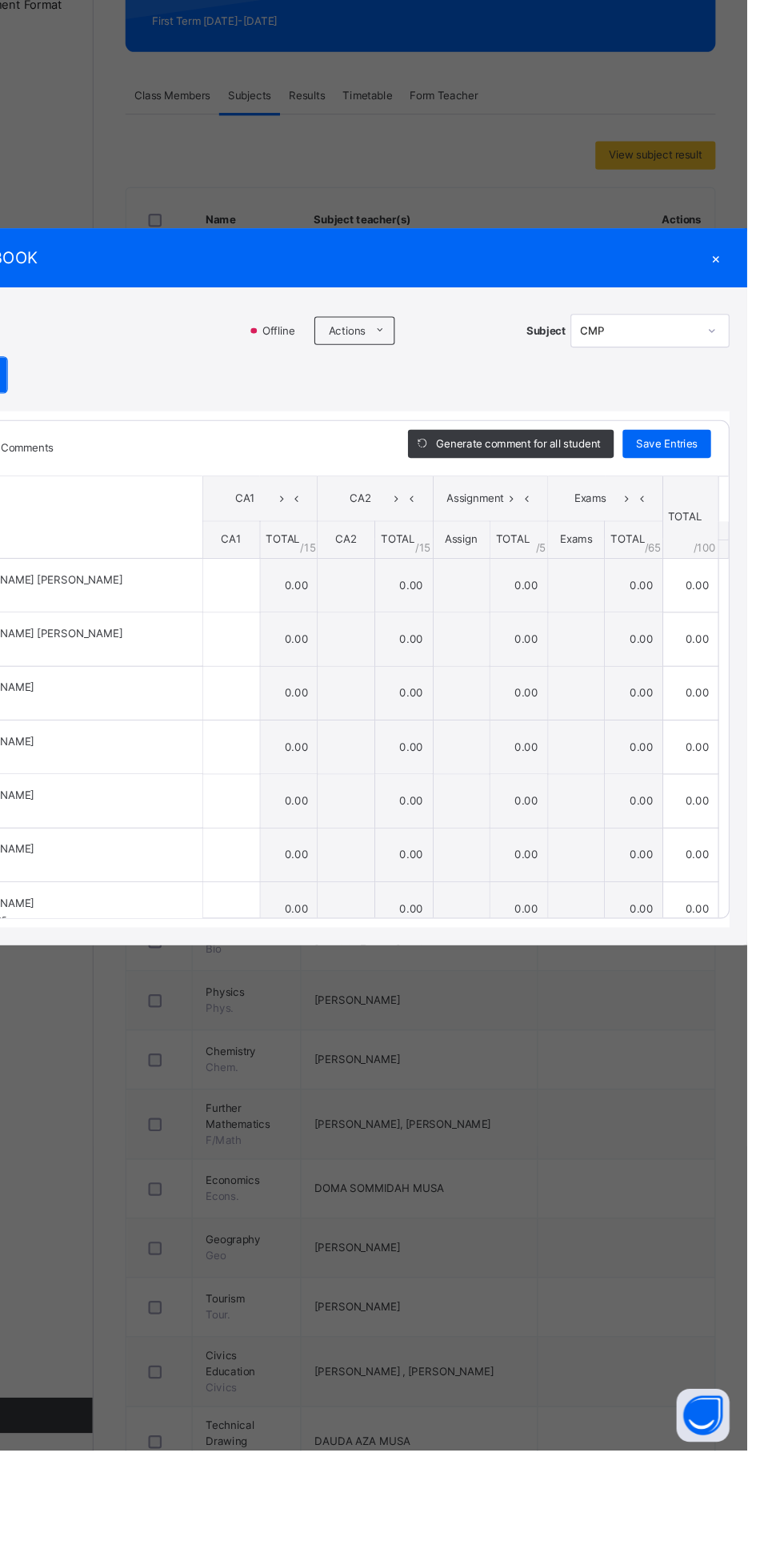
click at [395, 805] on td "0.00" at bounding box center [368, 781] width 53 height 49
click at [342, 903] on input "text" at bounding box center [317, 879] width 52 height 48
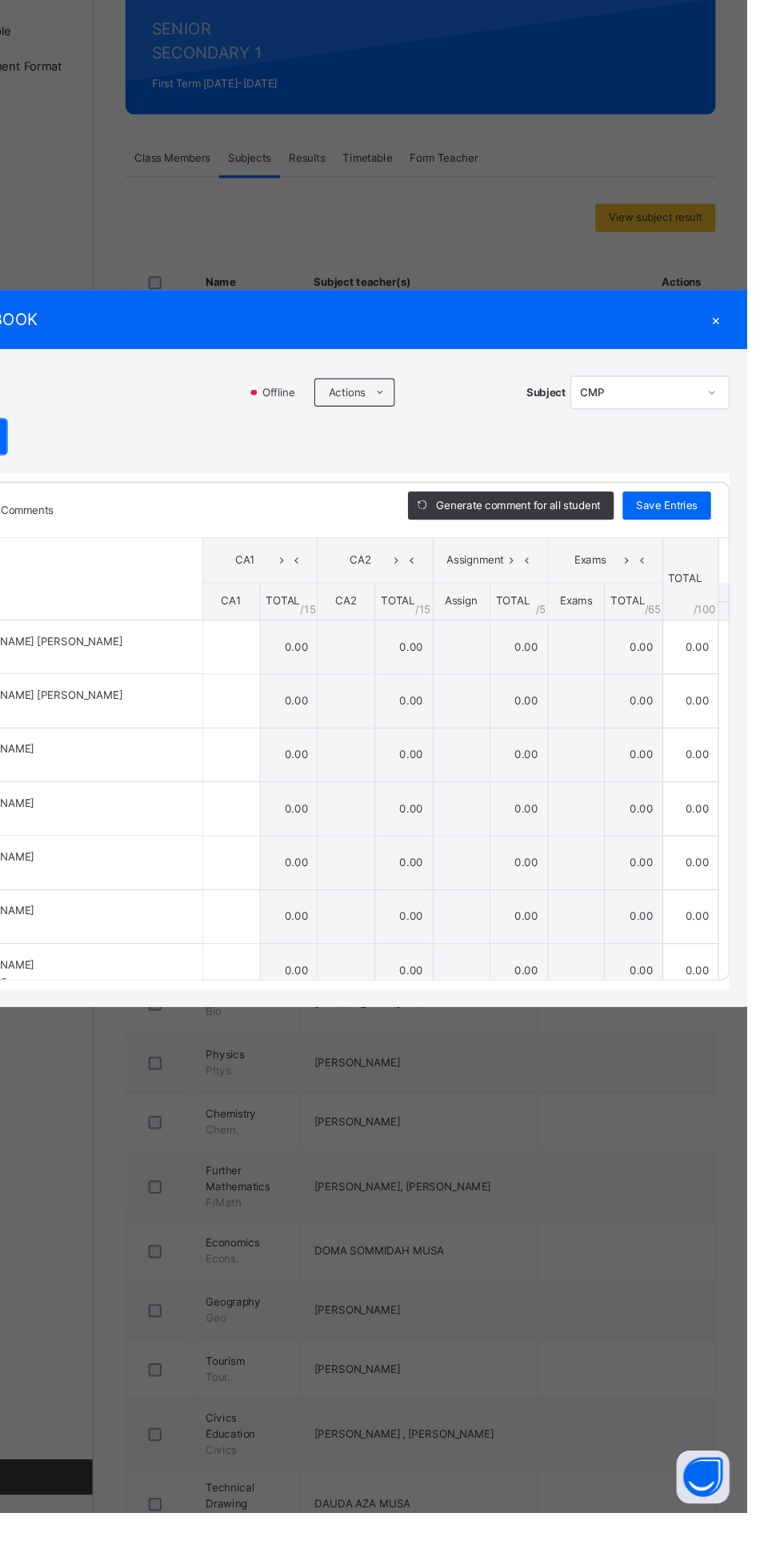
click at [504, 1044] on div "Score Sheet Score Sheet Show Comments Generate comment for all student Save Ent…" at bounding box center [392, 832] width 751 height 517
click at [342, 1001] on input "text" at bounding box center [317, 977] width 52 height 48
click at [512, 1061] on div "RECORD BOOK × SS 1 B : CMP Offline Actions Download Empty Score Sheet Upload/ma…" at bounding box center [392, 782] width 784 height 1565
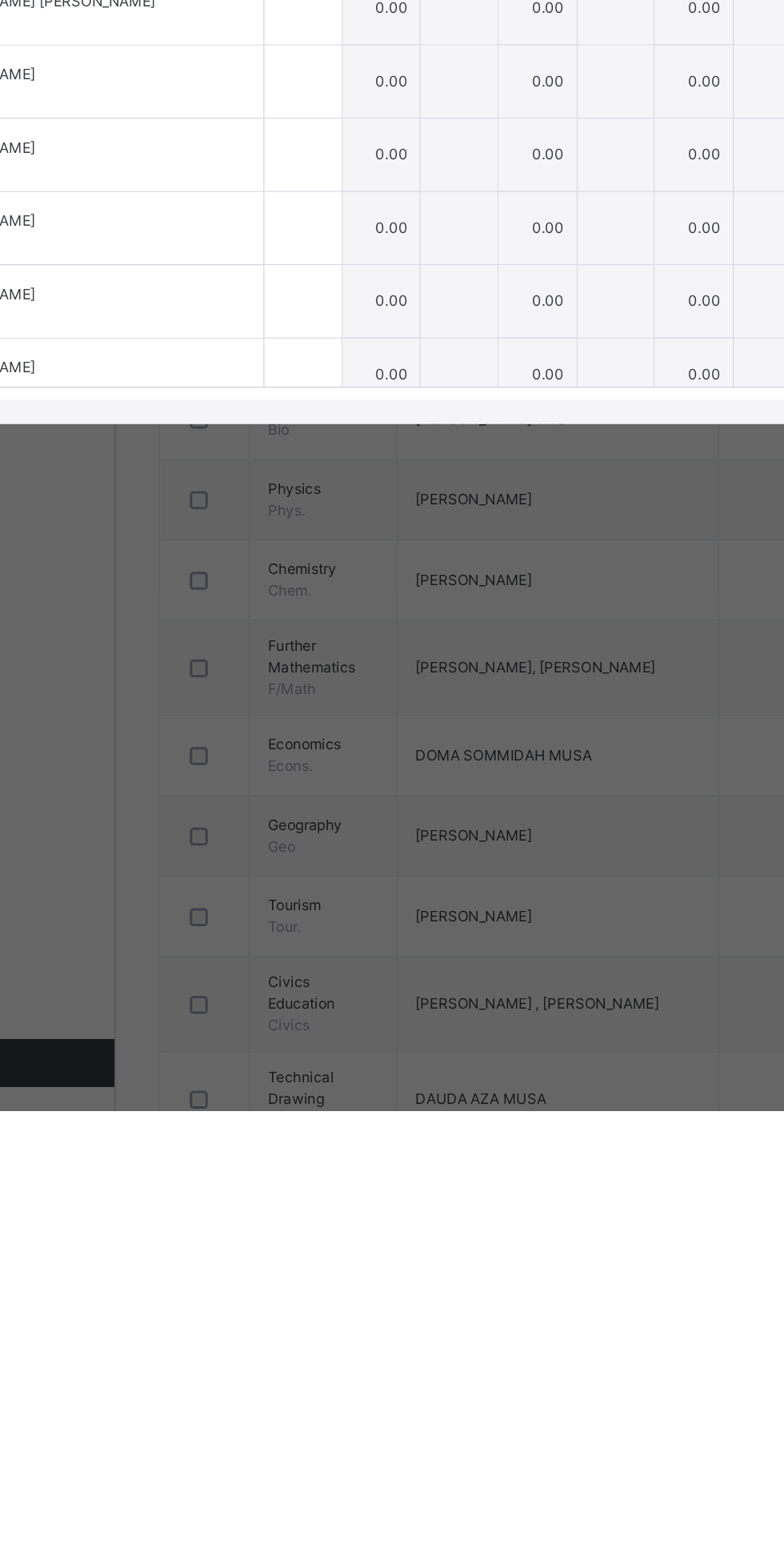
click at [342, 805] on div at bounding box center [317, 781] width 52 height 48
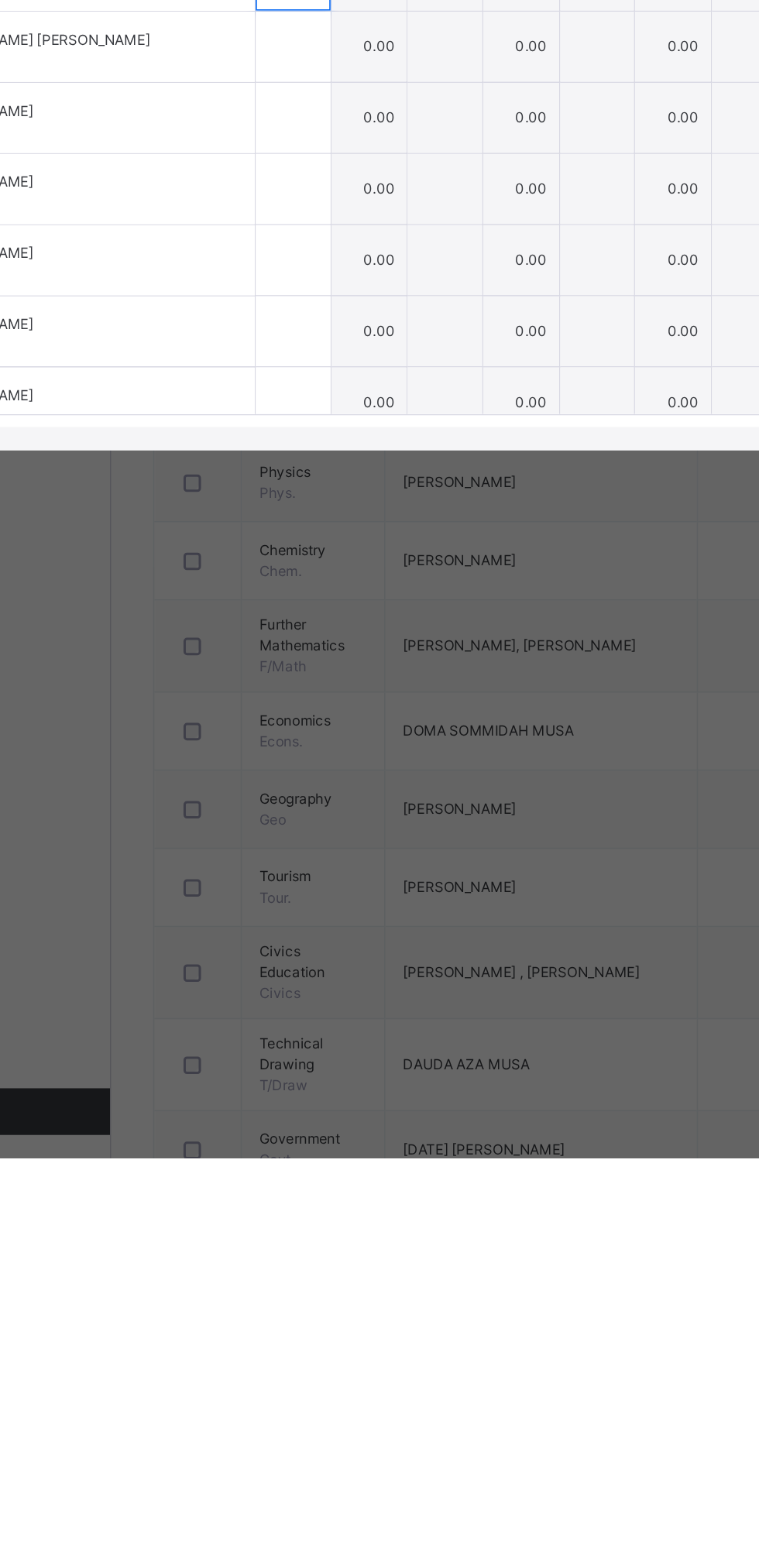
type input "*"
click at [331, 853] on div at bounding box center [307, 830] width 50 height 46
type input "*"
click at [331, 901] on input "text" at bounding box center [307, 877] width 50 height 46
type input "*"
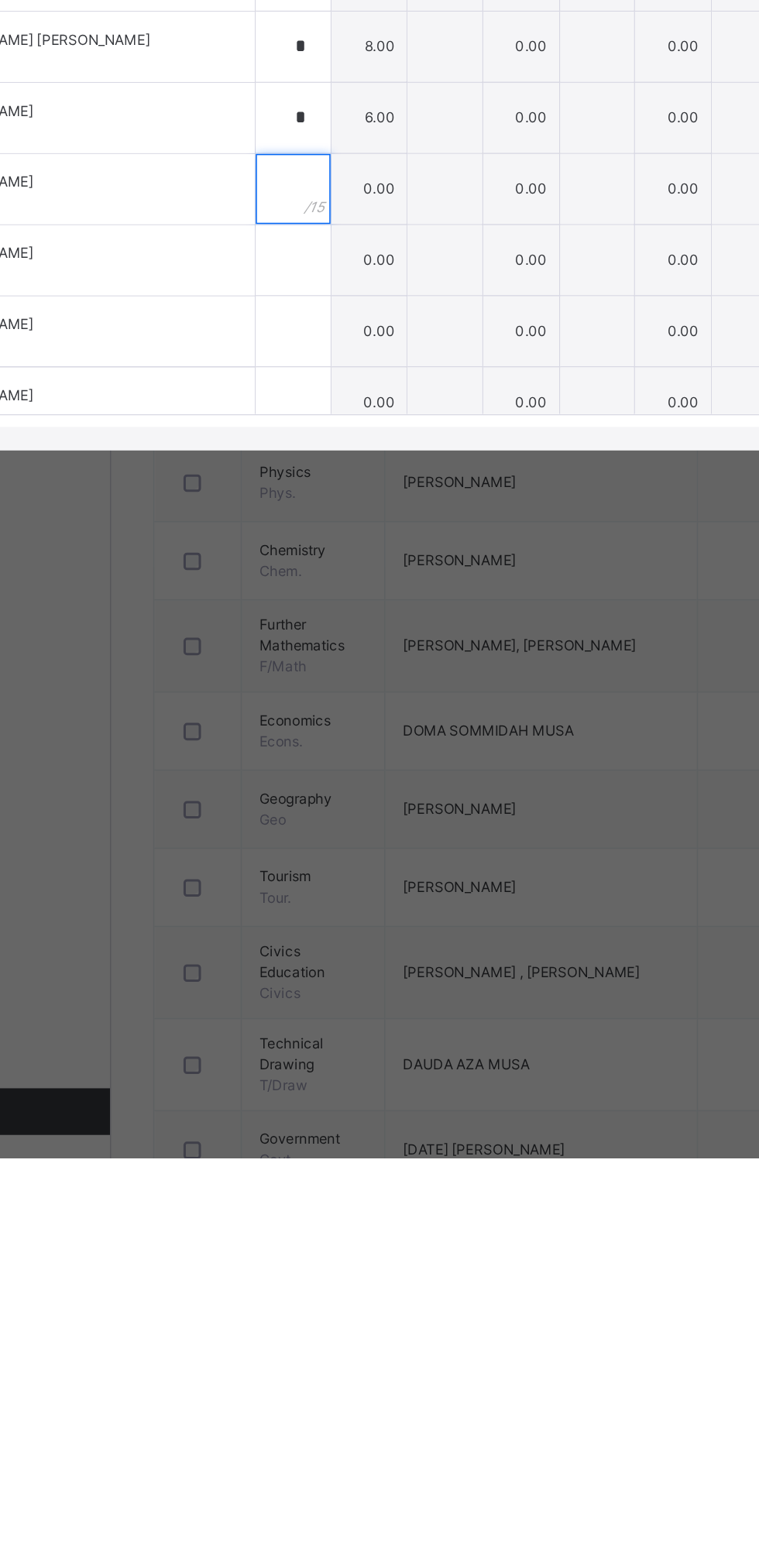
click at [331, 948] on div at bounding box center [307, 925] width 50 height 46
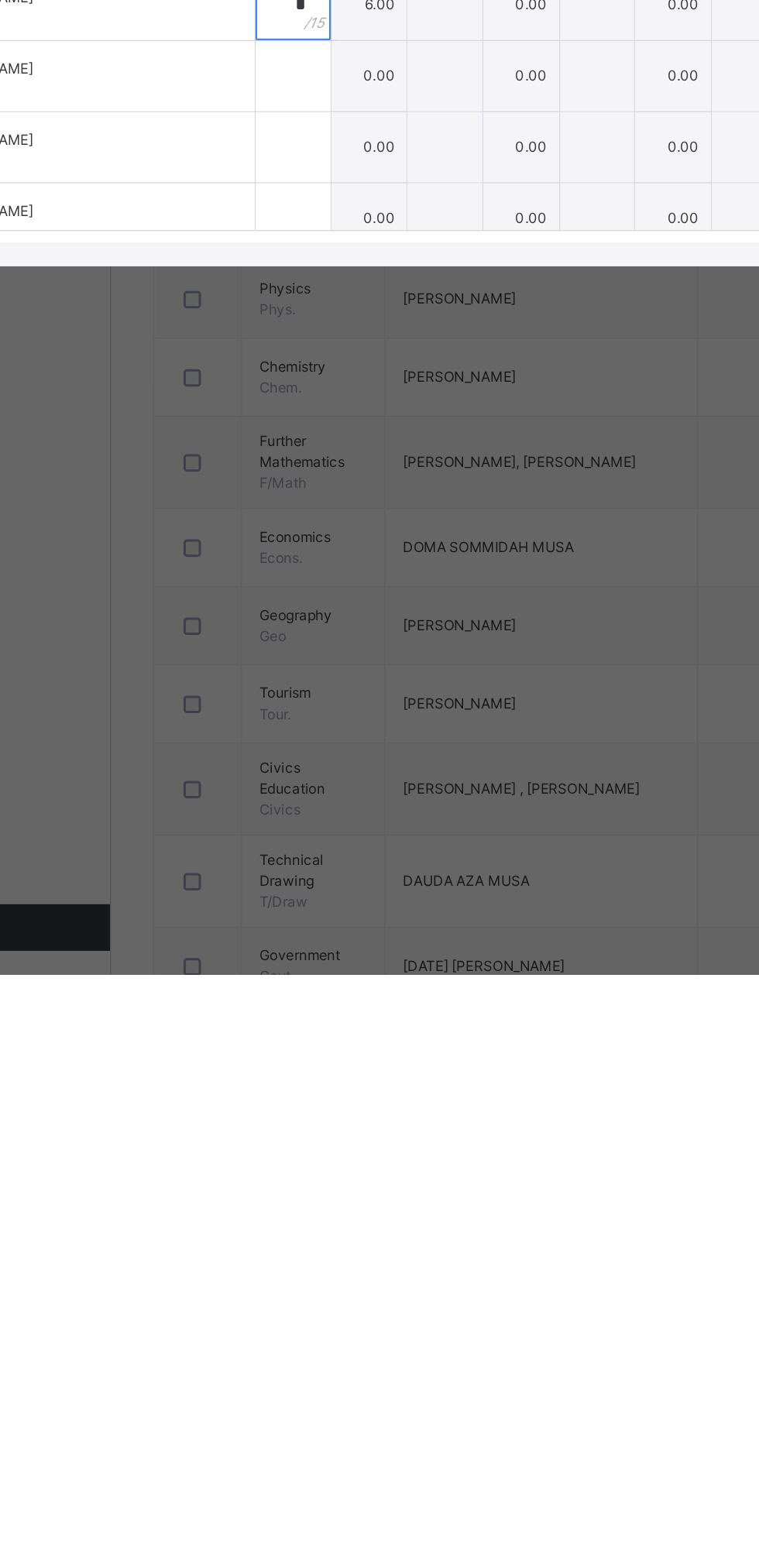
type input "*"
click at [331, 995] on input "text" at bounding box center [307, 972] width 50 height 46
type input "*"
click at [331, 1042] on div at bounding box center [307, 1019] width 50 height 46
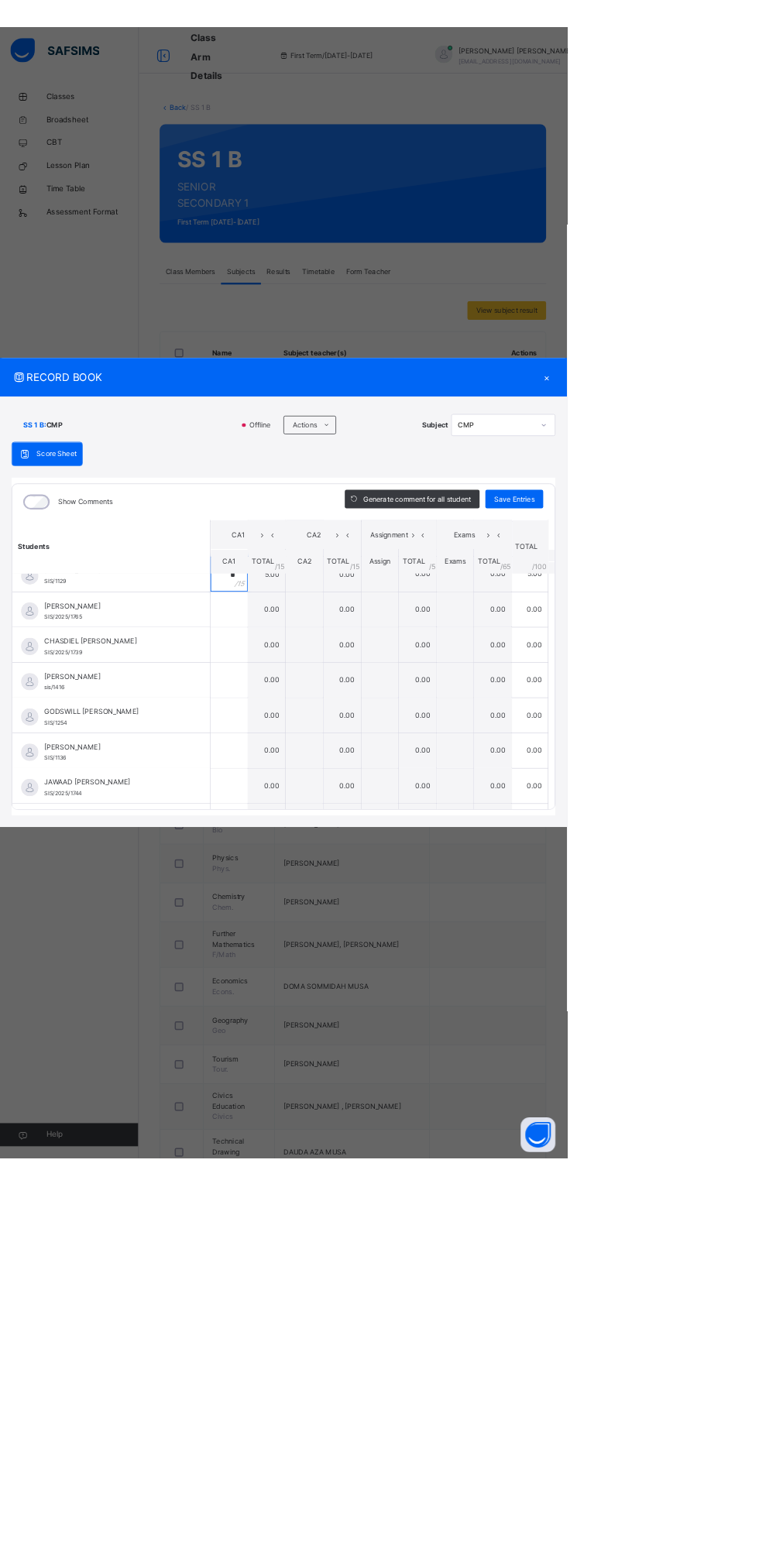
scroll to position [254, 0]
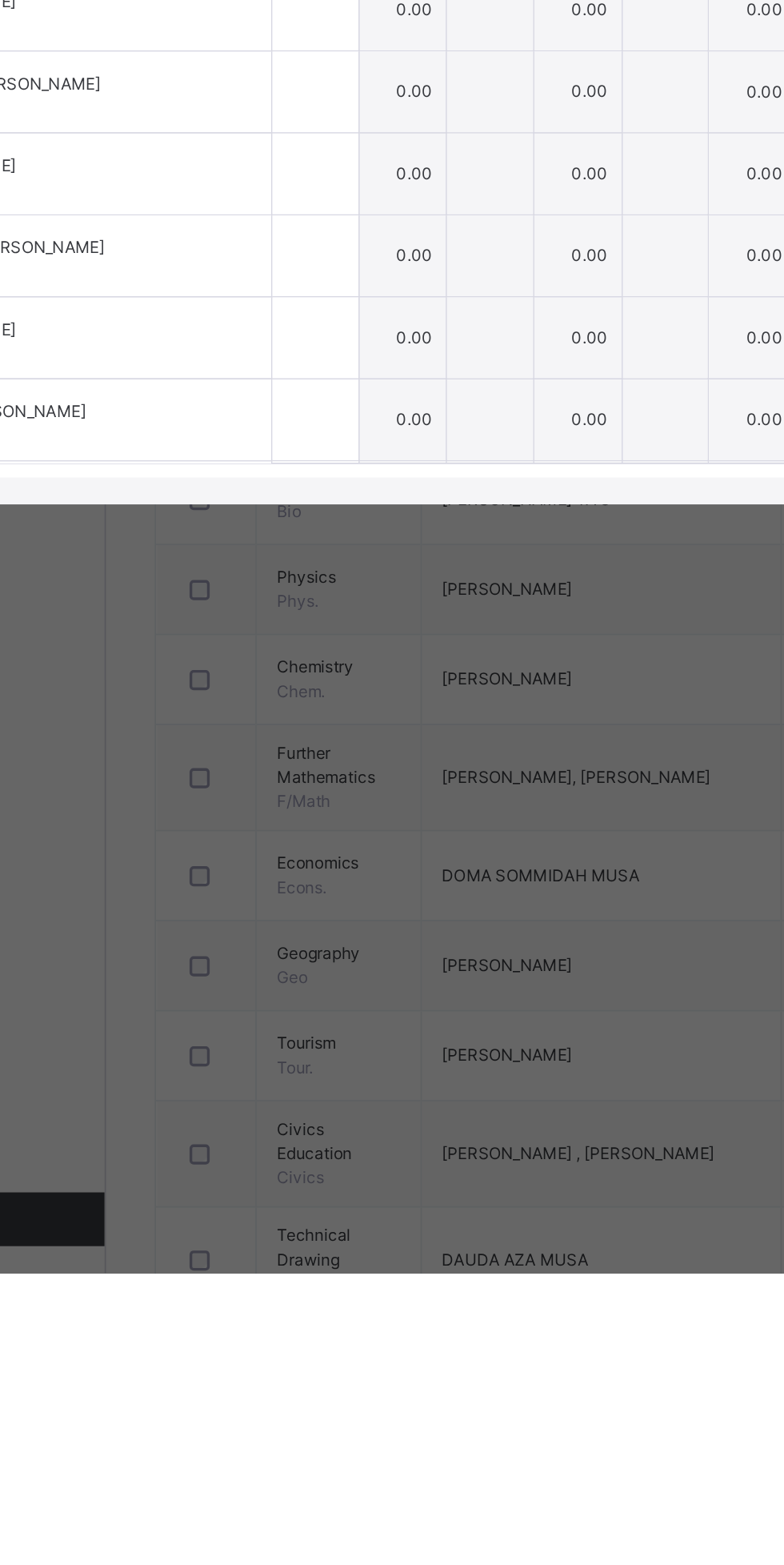
type input "*"
click at [342, 836] on input "text" at bounding box center [317, 812] width 52 height 48
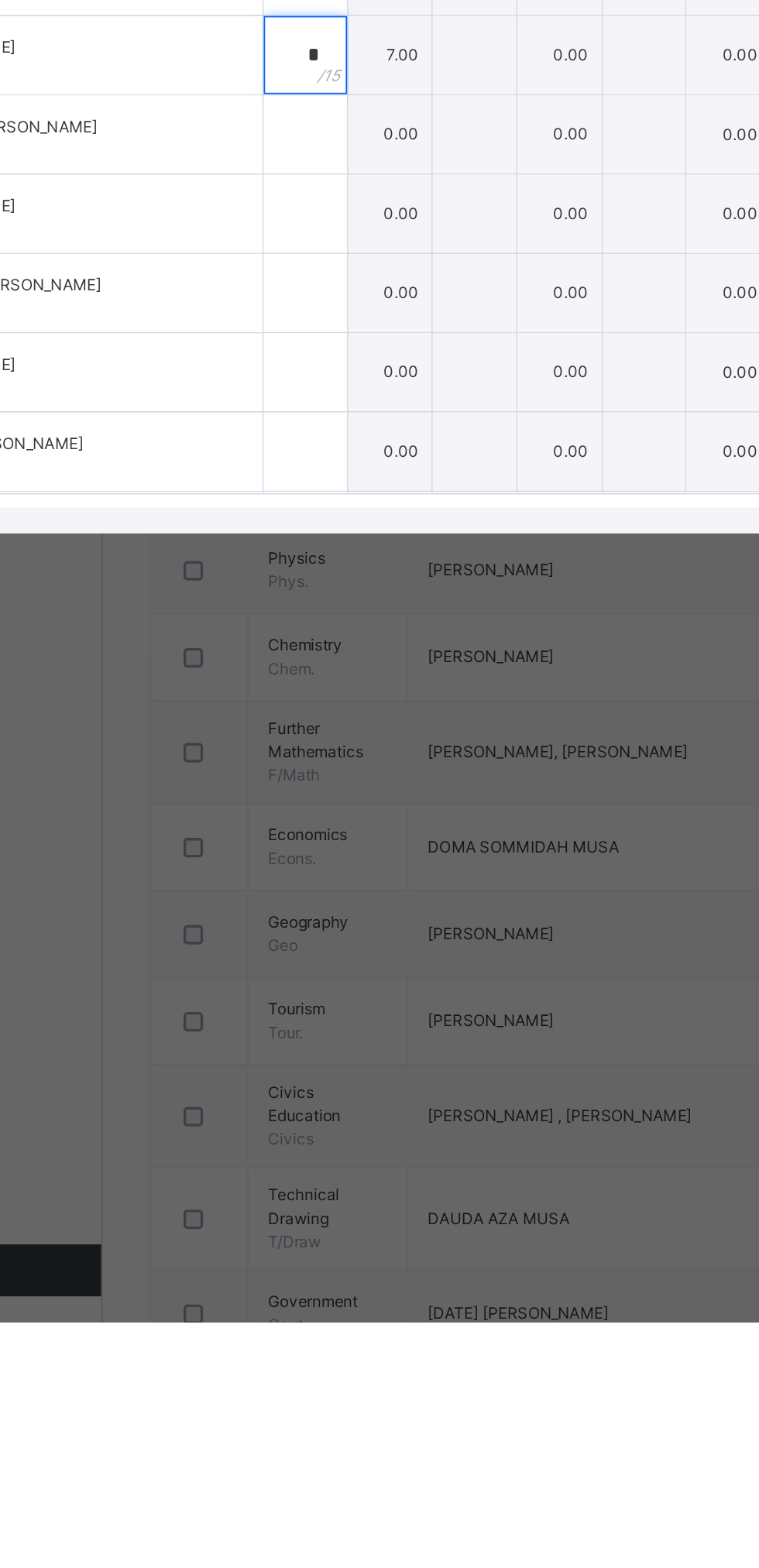
type input "*"
click at [331, 884] on input "text" at bounding box center [307, 860] width 50 height 46
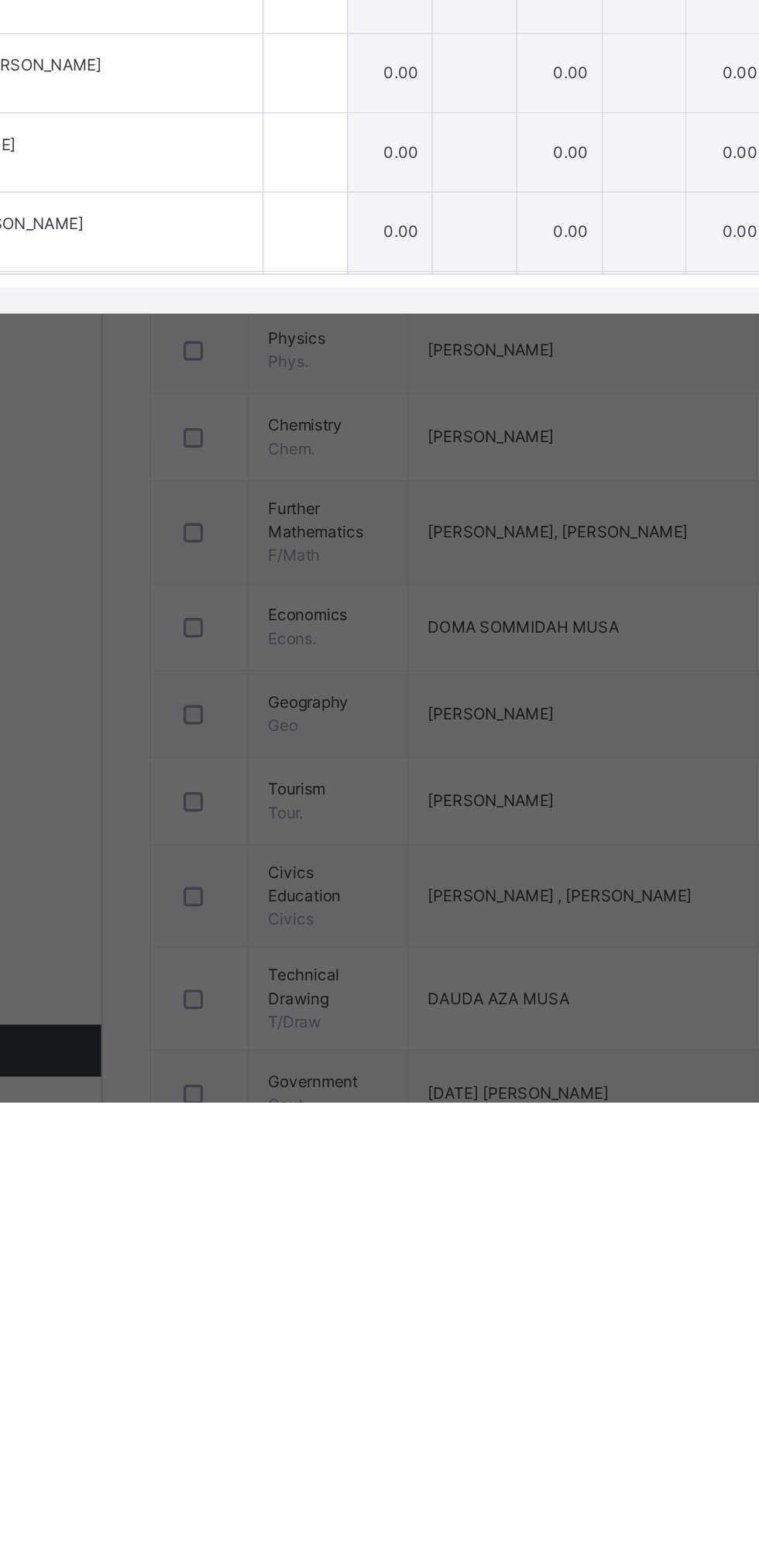
type input "*"
click at [331, 931] on div at bounding box center [307, 907] width 50 height 46
type input "*"
click at [331, 978] on div at bounding box center [307, 954] width 50 height 46
type input "**"
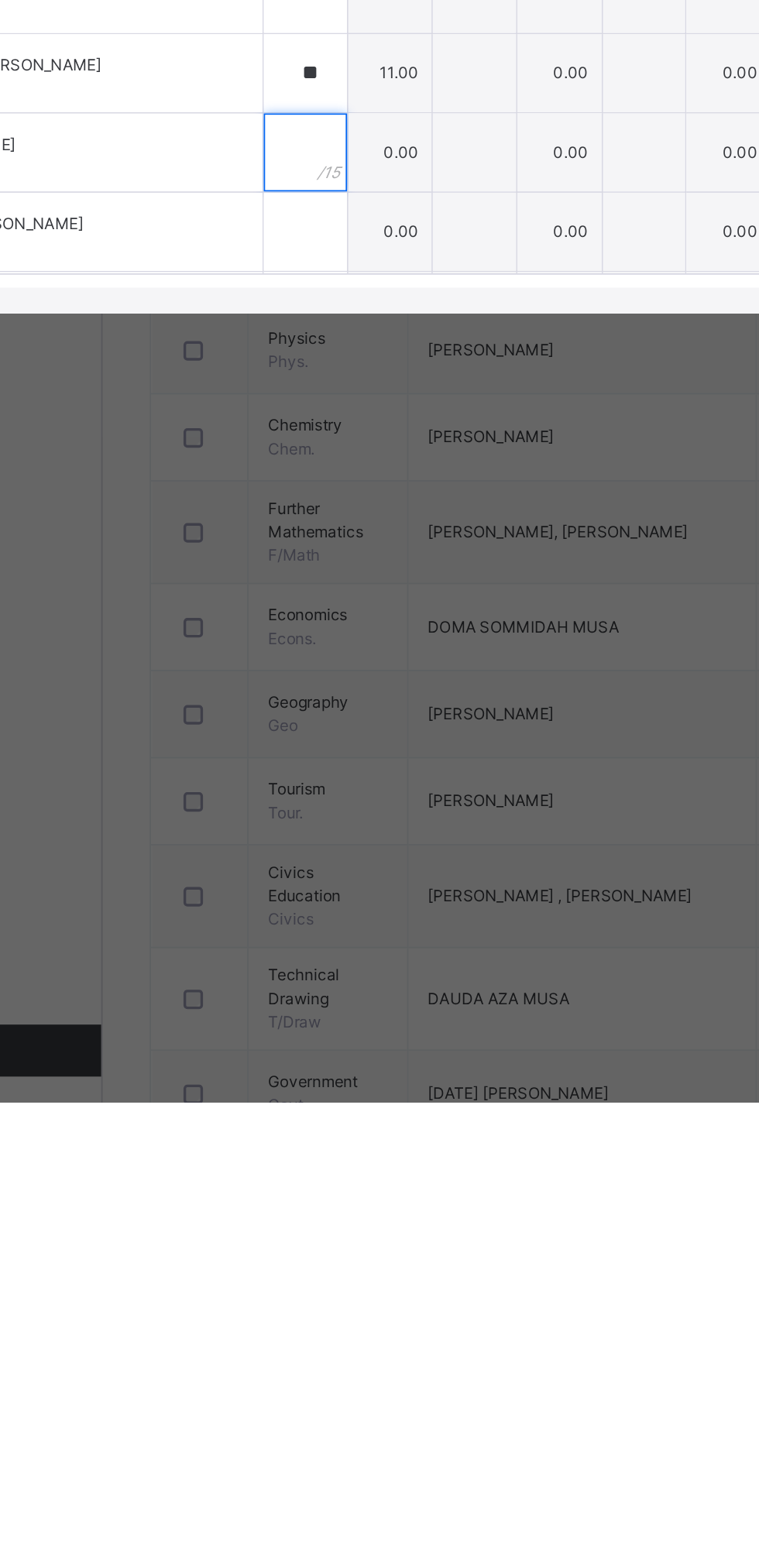
click at [331, 1026] on div at bounding box center [307, 1002] width 50 height 46
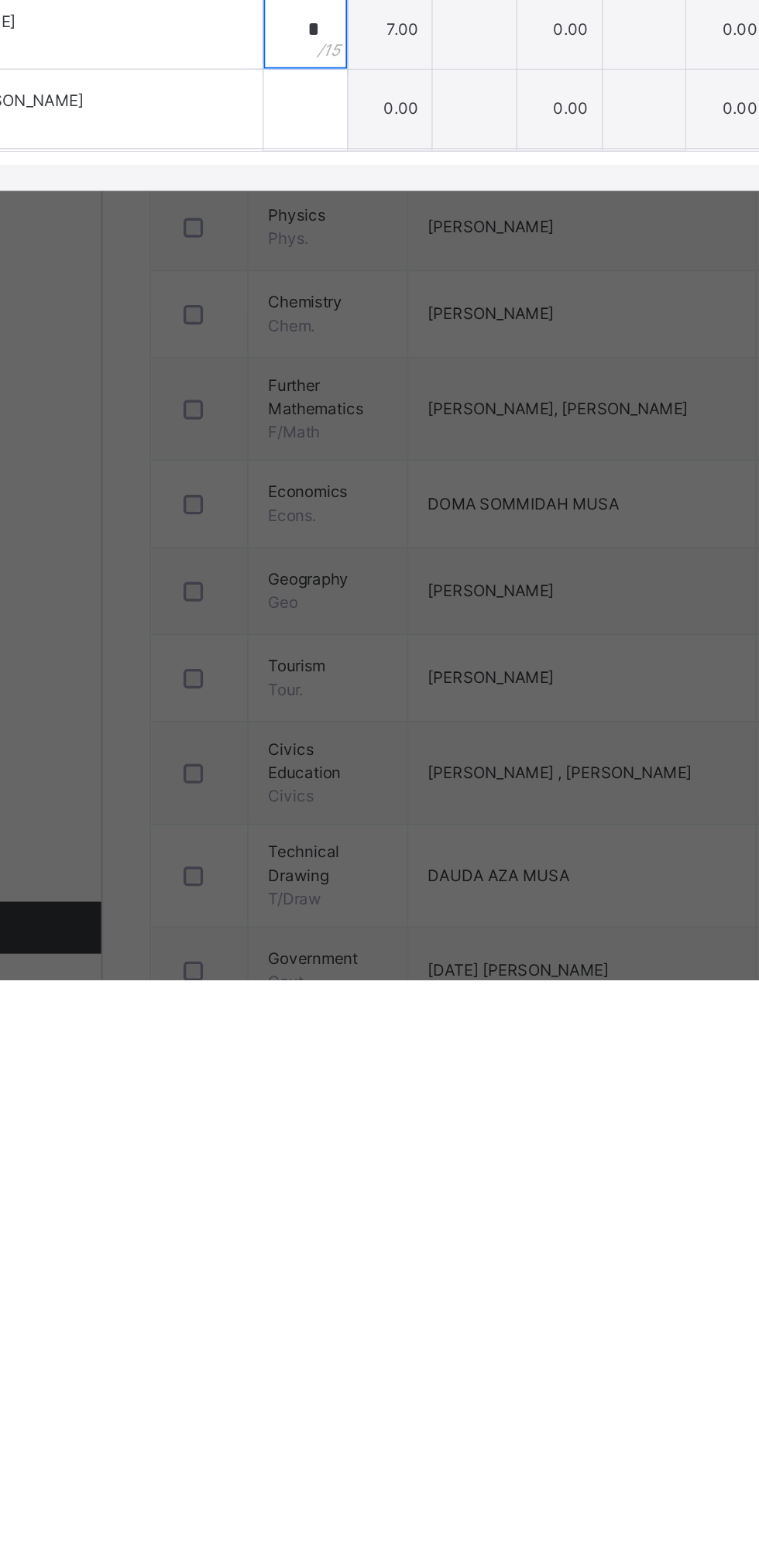
type input "*"
click at [331, 1073] on div at bounding box center [307, 1050] width 50 height 46
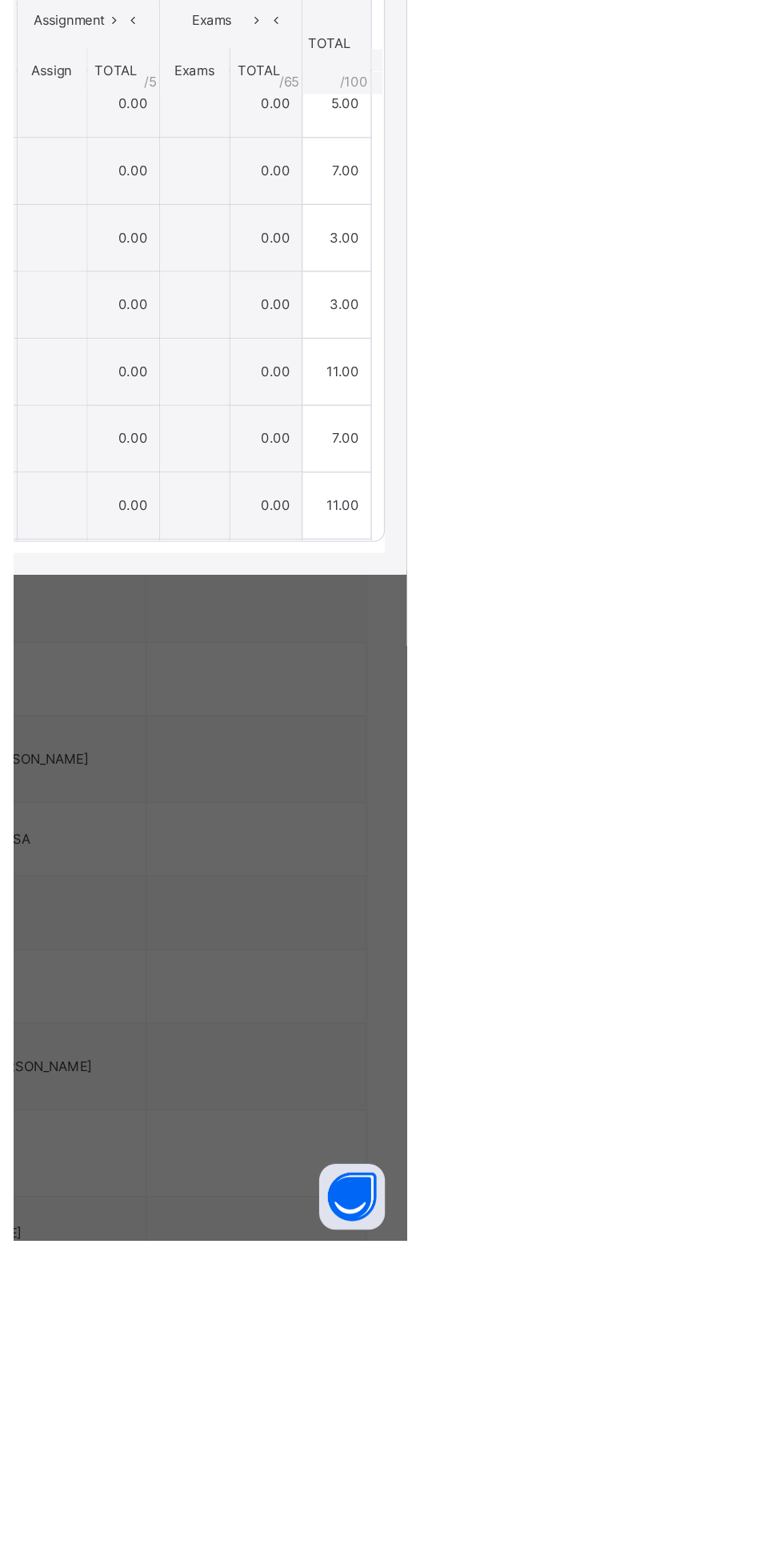
scroll to position [0, 0]
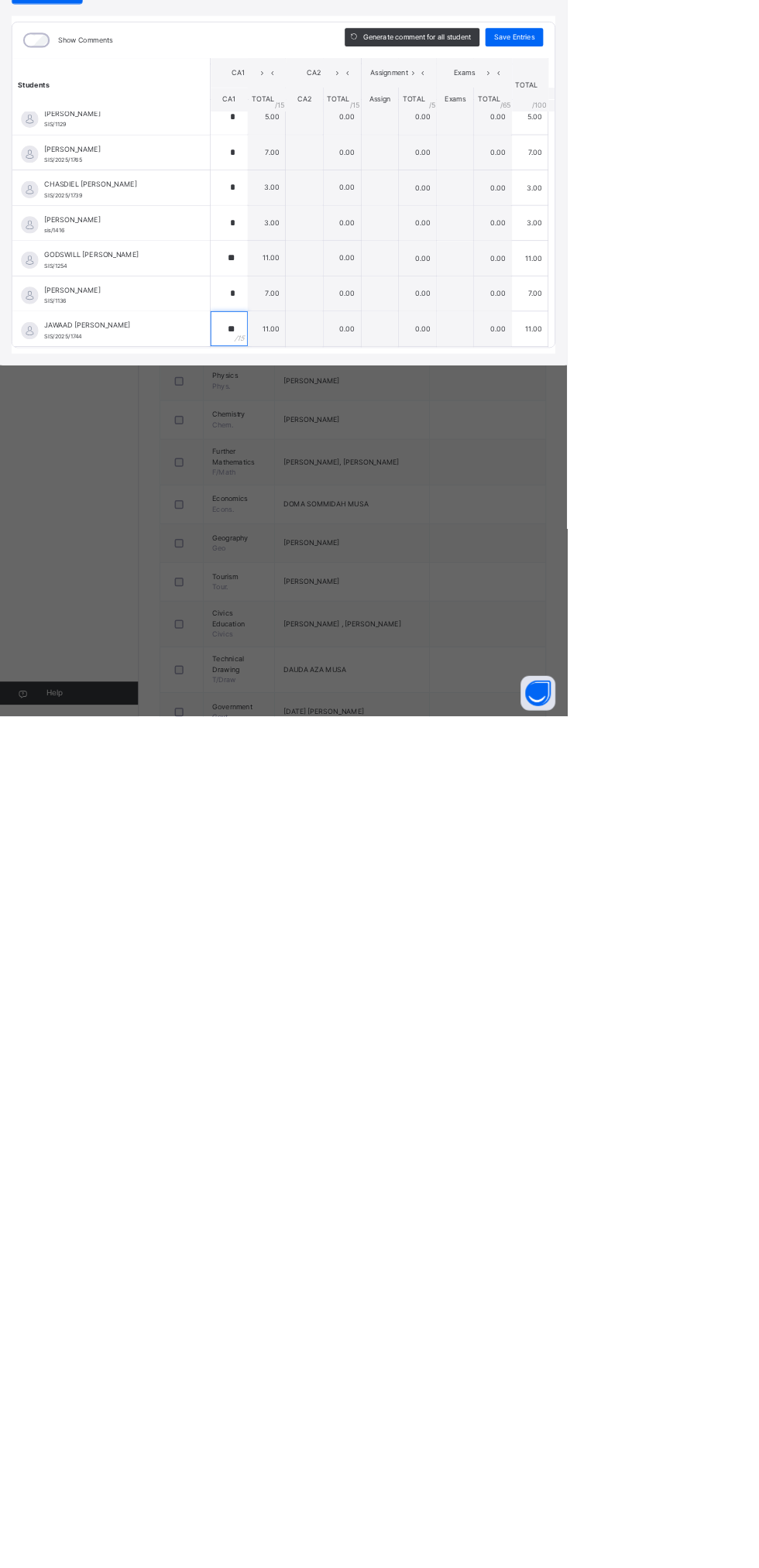
type input "**"
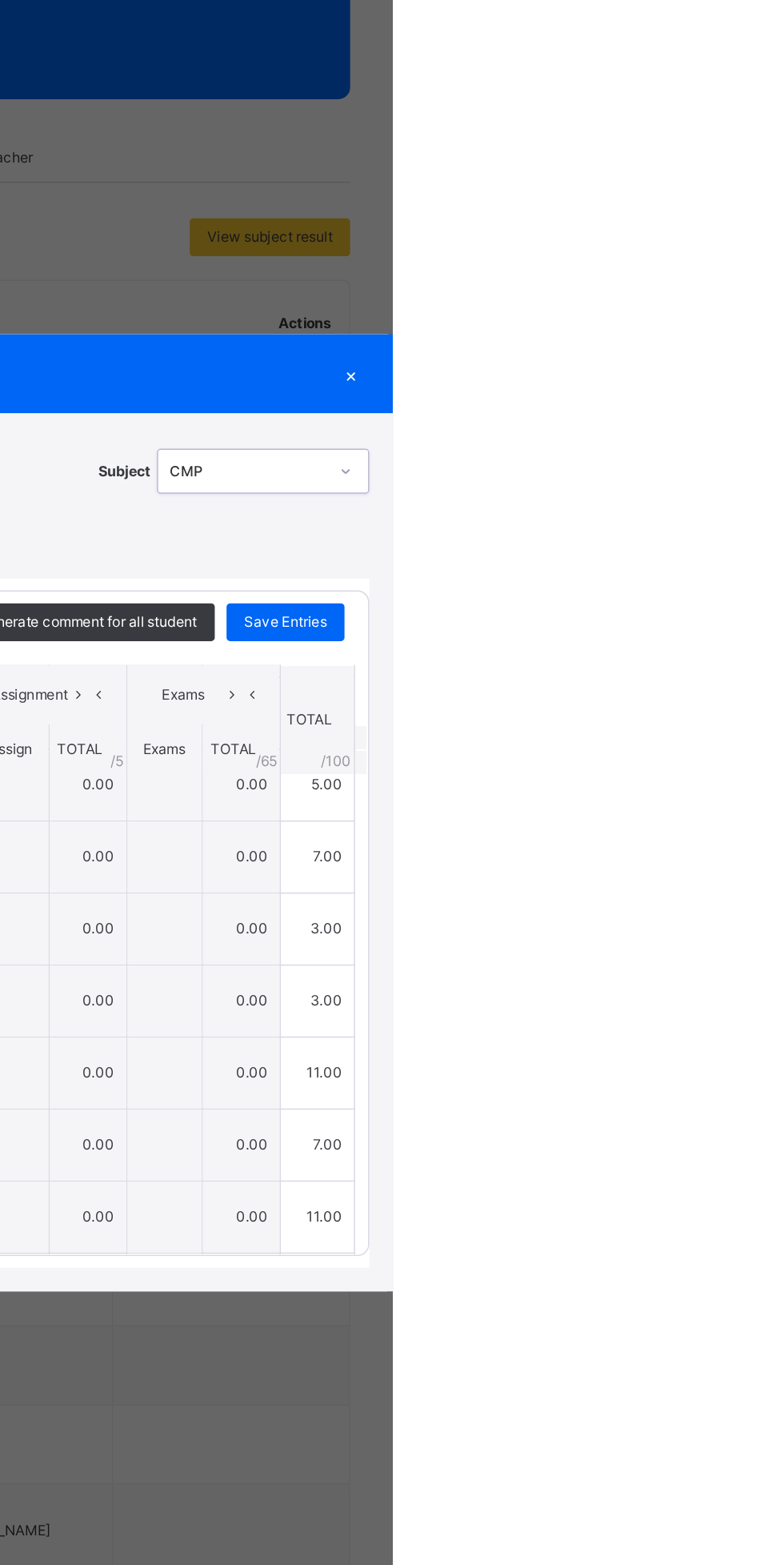
click at [751, 666] on div "Save Entries" at bounding box center [711, 652] width 80 height 26
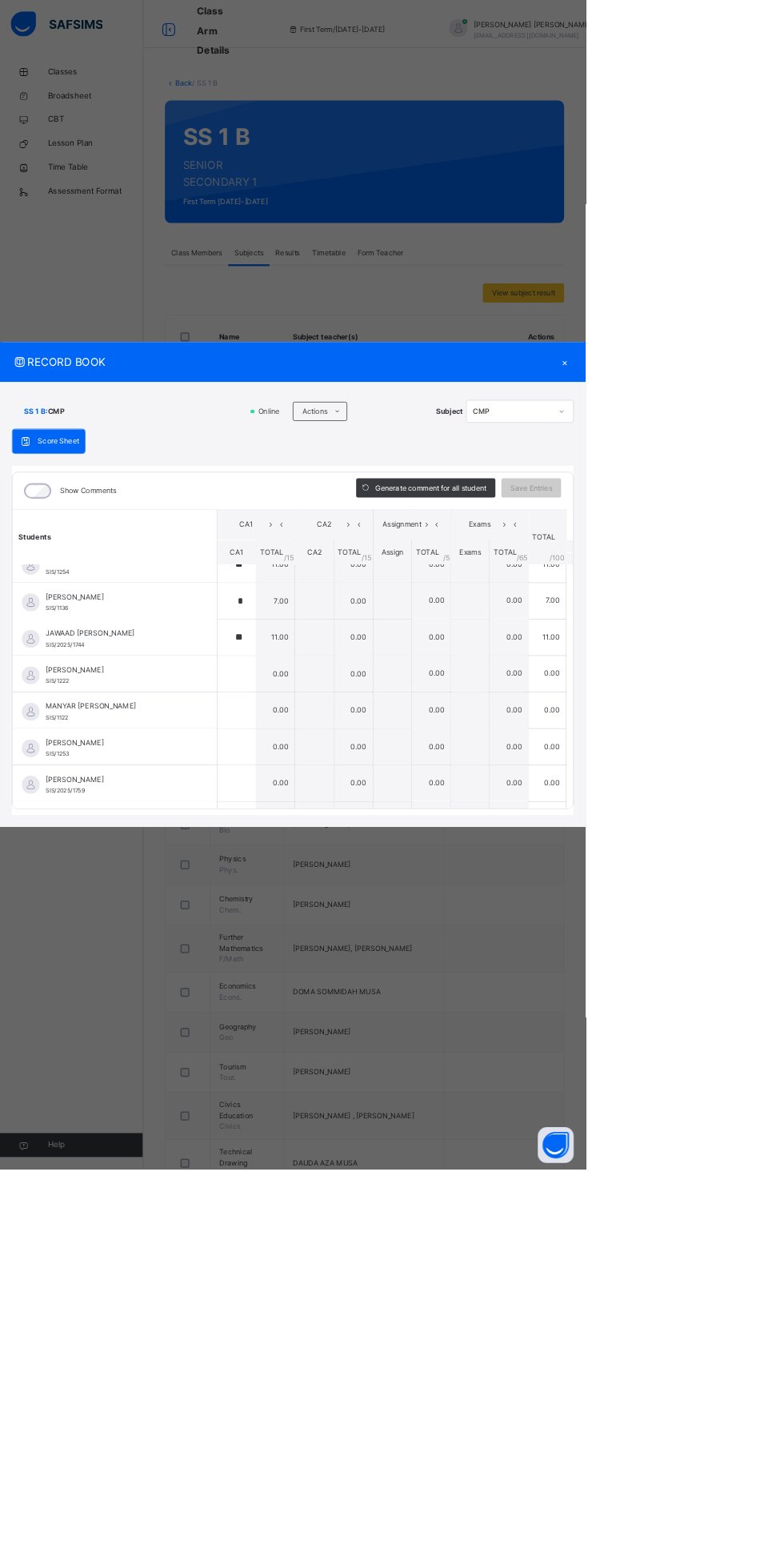
scroll to position [488, 0]
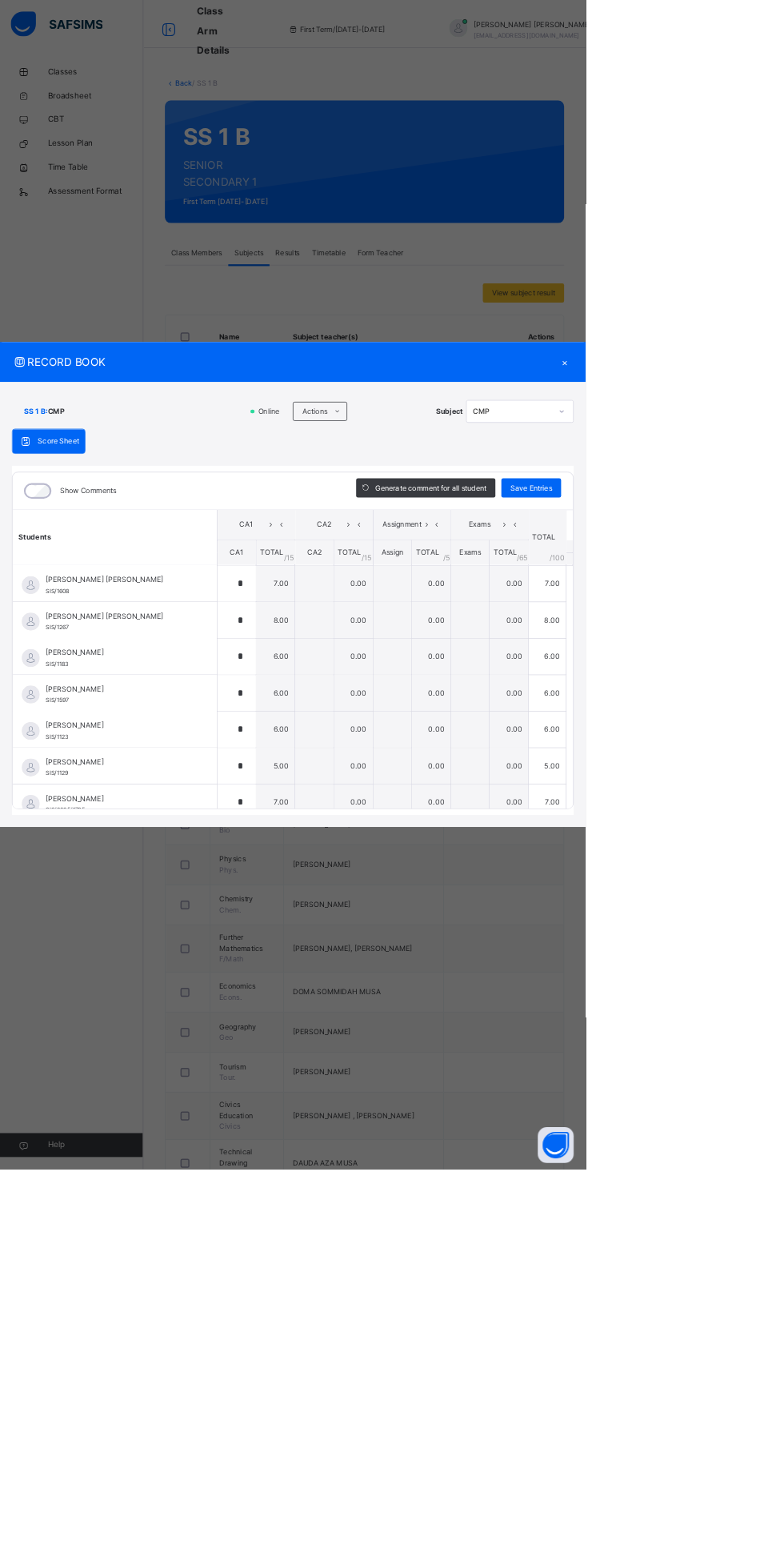
type input "*"
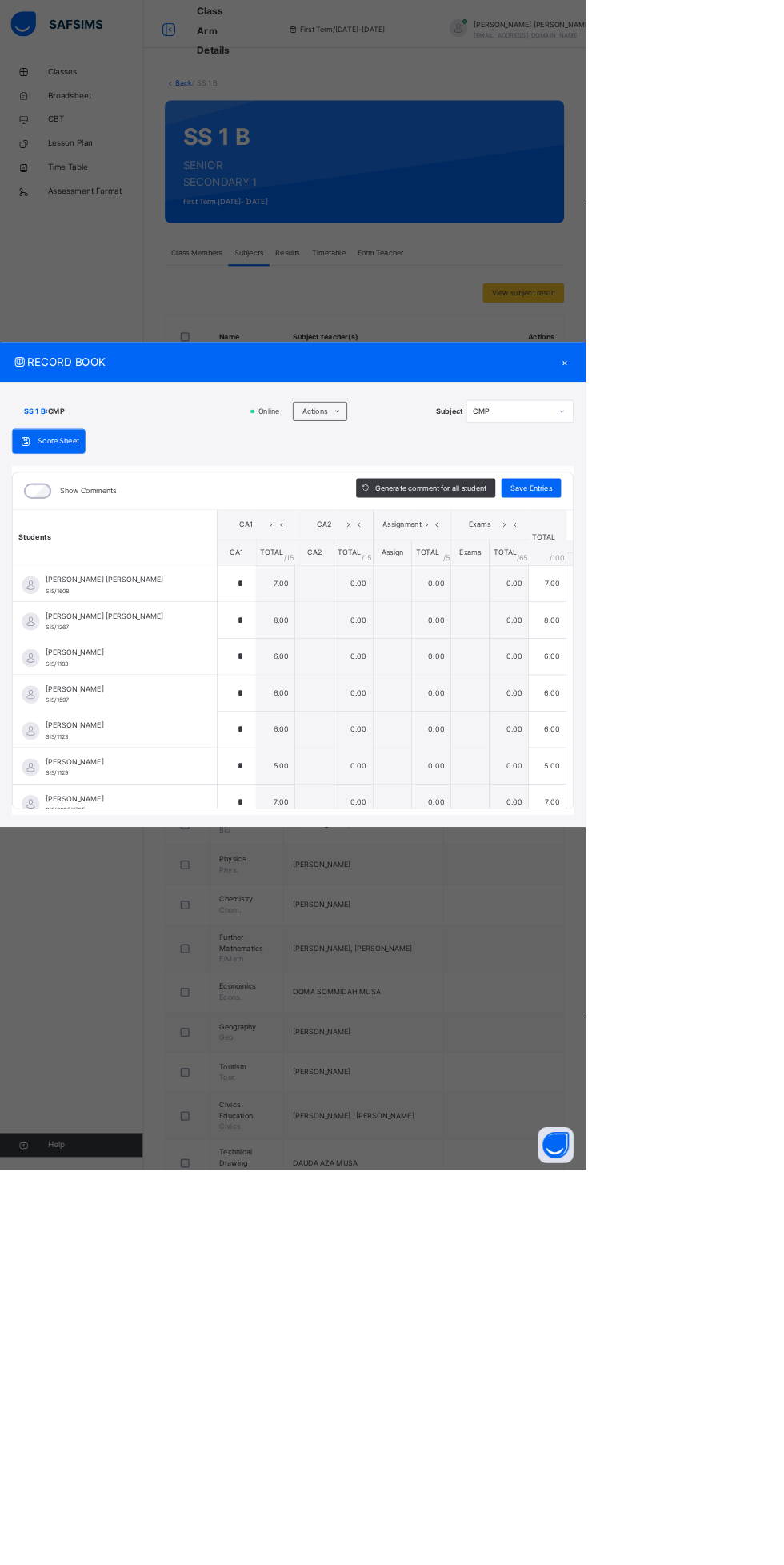
type input "*"
type input "**"
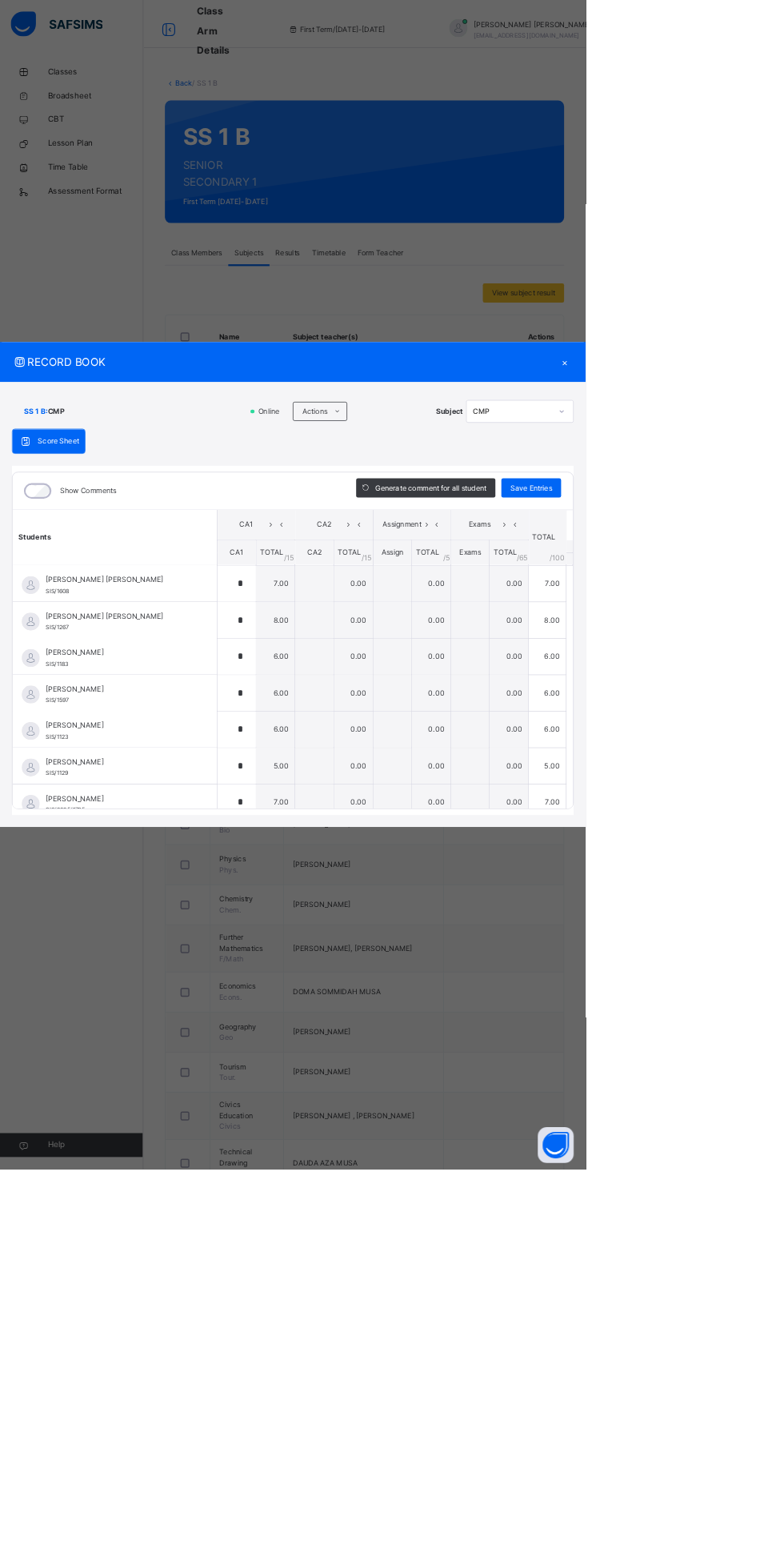
type input "*"
type input "**"
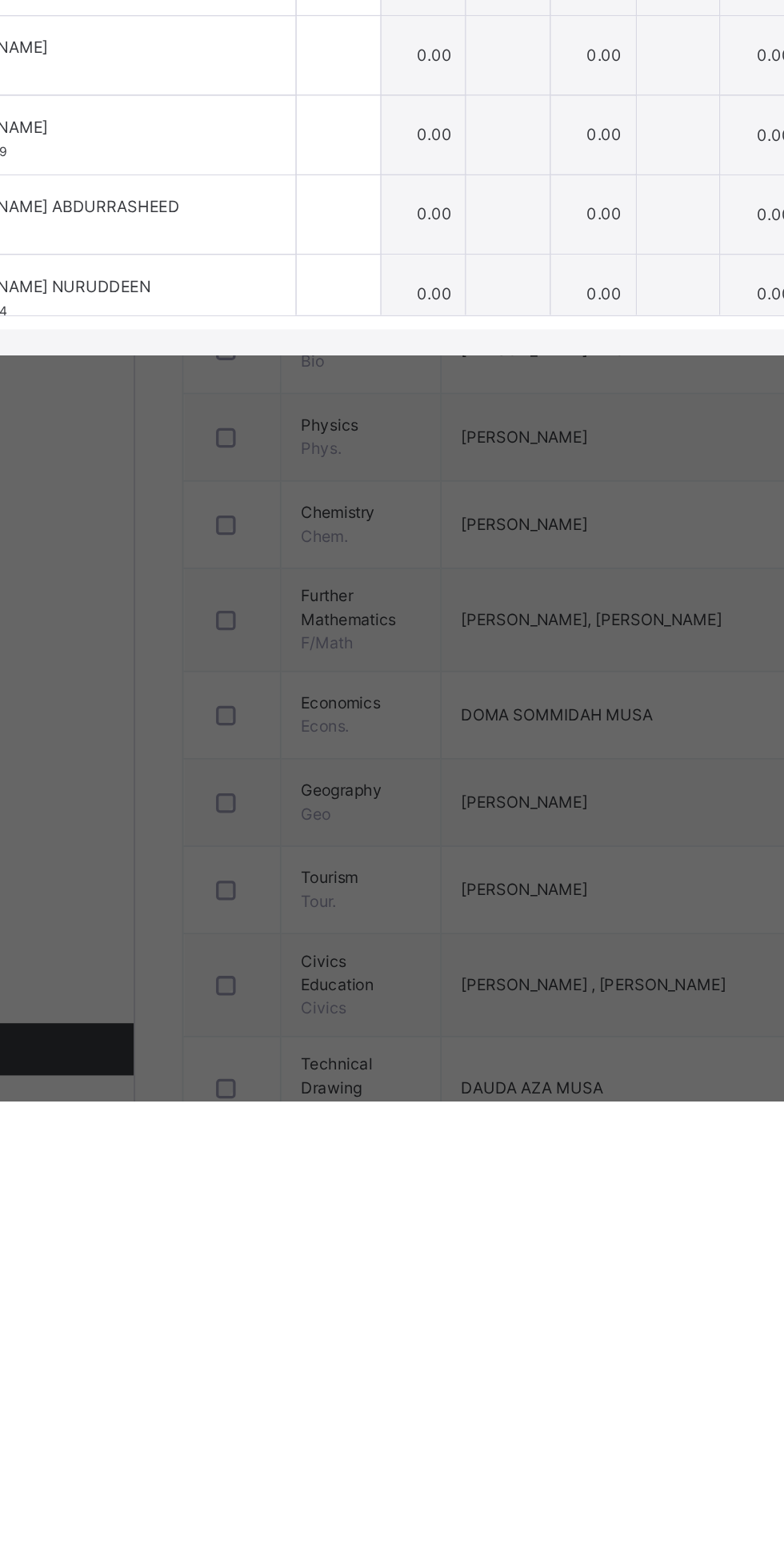
click at [343, 757] on th "CA1" at bounding box center [317, 738] width 52 height 33
click at [342, 849] on div at bounding box center [317, 825] width 52 height 48
type input "*"
click at [342, 947] on div at bounding box center [317, 923] width 52 height 48
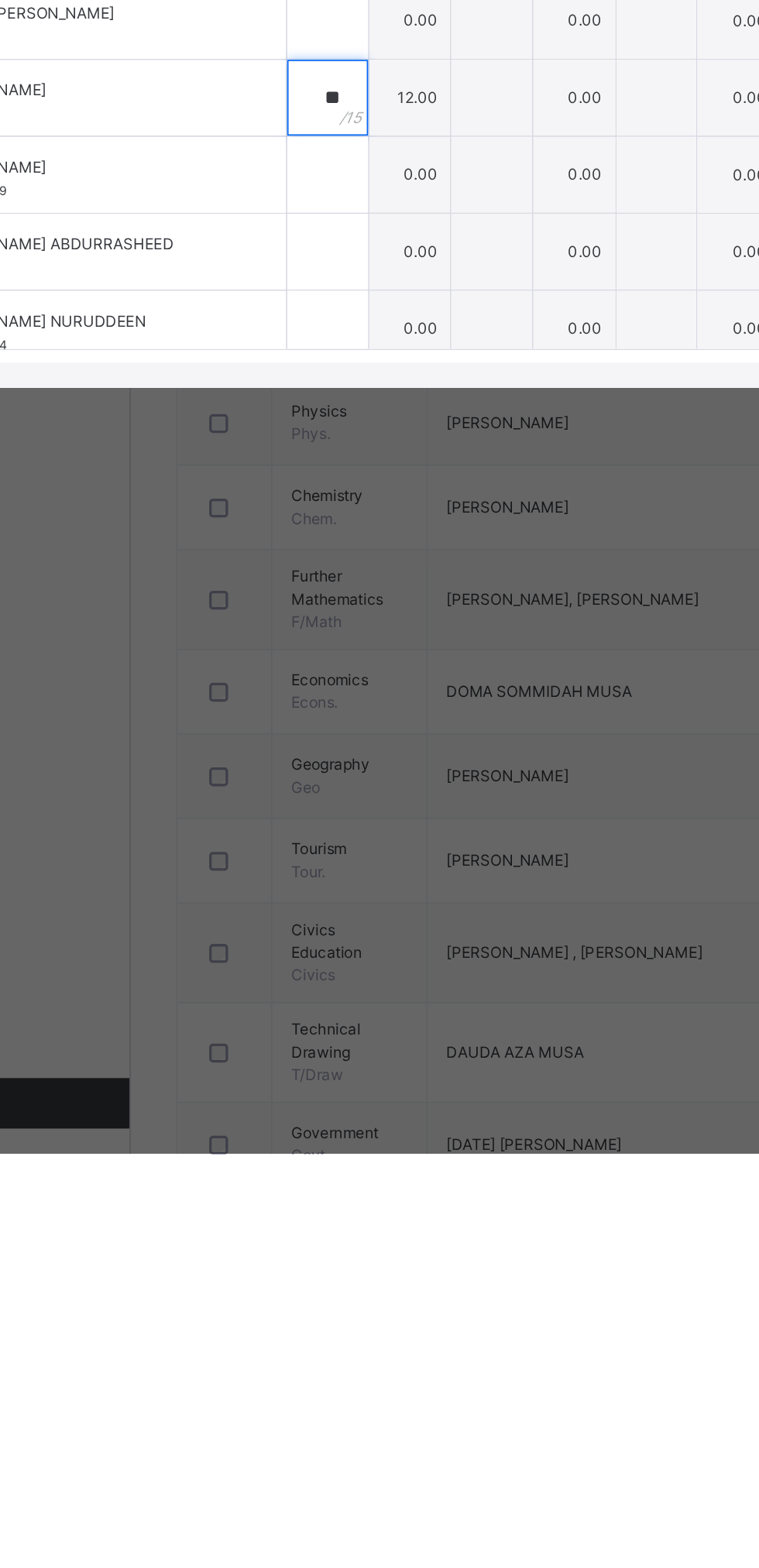
type input "**"
click at [331, 896] on div at bounding box center [307, 873] width 50 height 46
type input "**"
click at [331, 943] on div "**" at bounding box center [307, 920] width 50 height 46
type input "*"
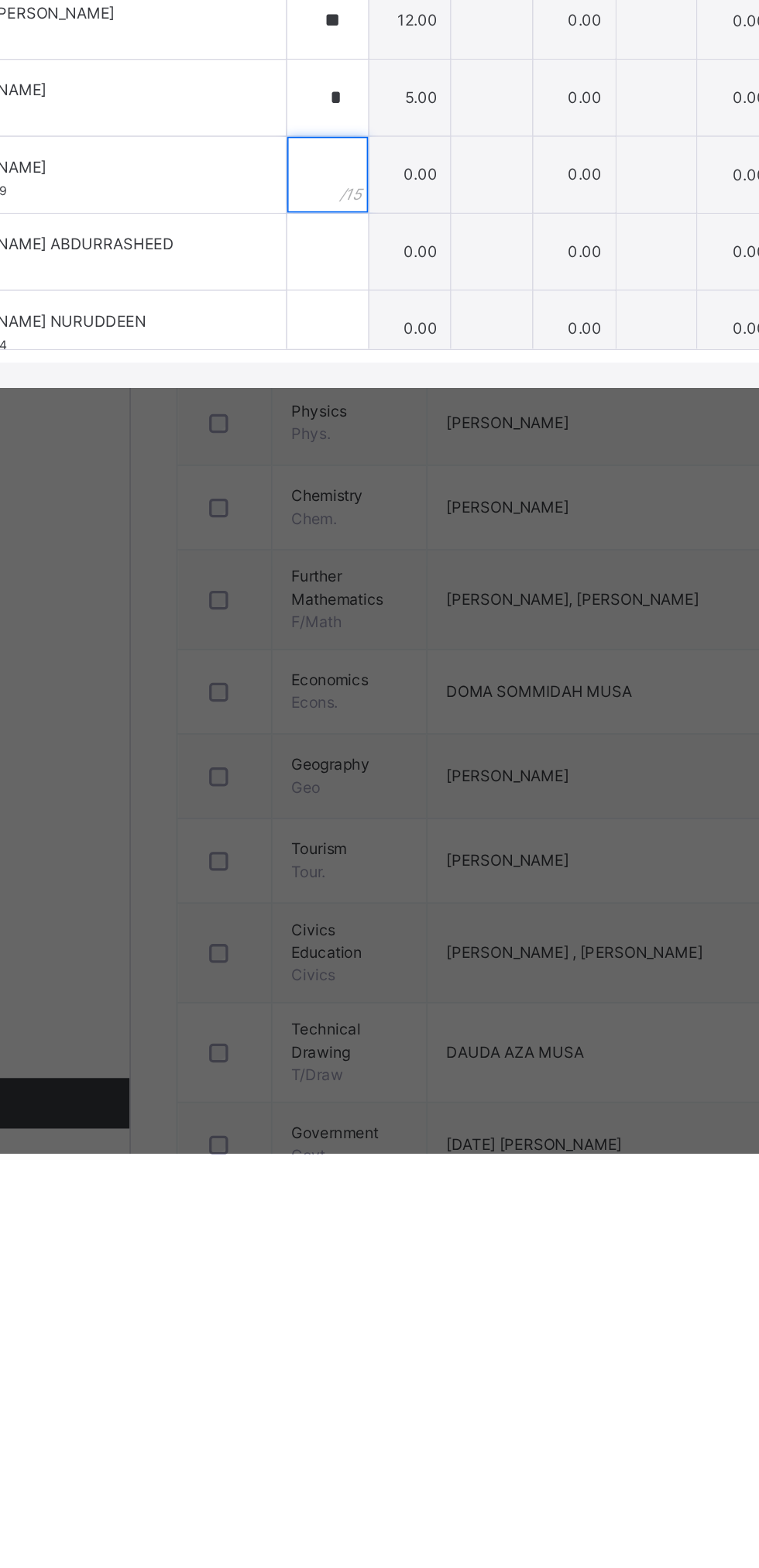
click at [331, 990] on input "text" at bounding box center [307, 967] width 50 height 46
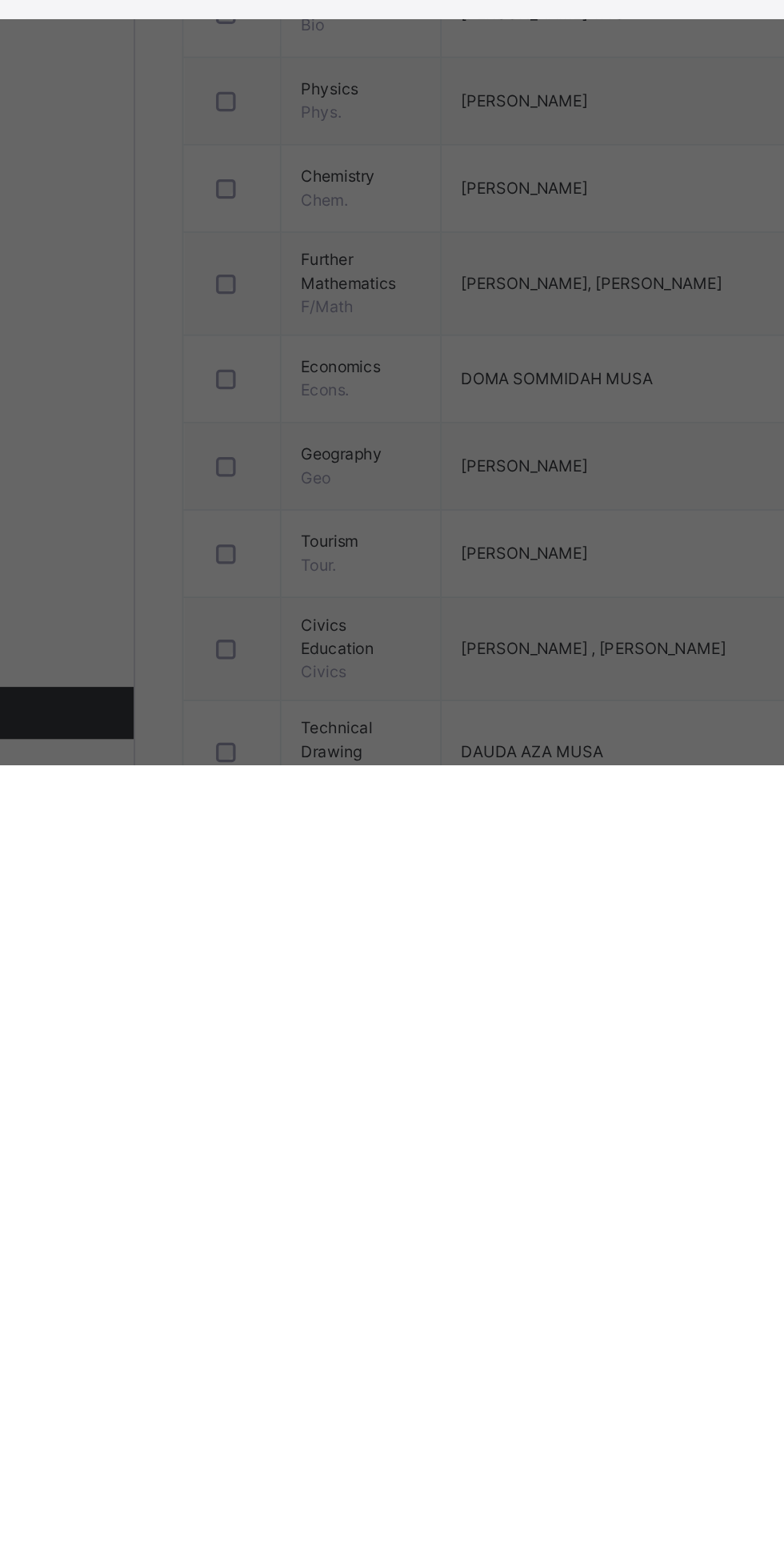
type input "*"
click at [342, 1093] on div at bounding box center [317, 1069] width 52 height 48
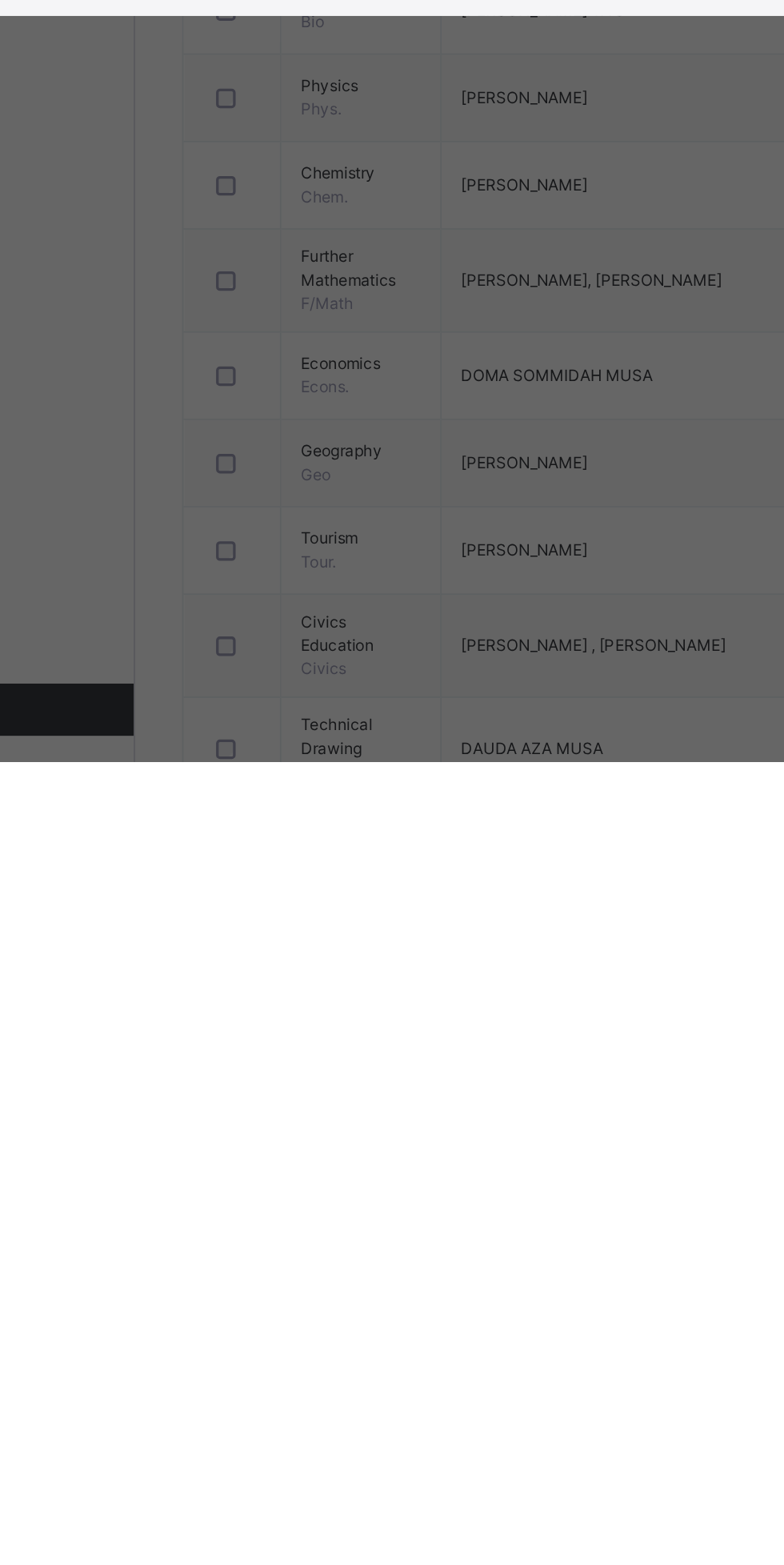
click at [342, 1045] on div at bounding box center [317, 1021] width 52 height 48
type input "*"
click at [502, 512] on div "RECORD BOOK ×" at bounding box center [392, 485] width 784 height 54
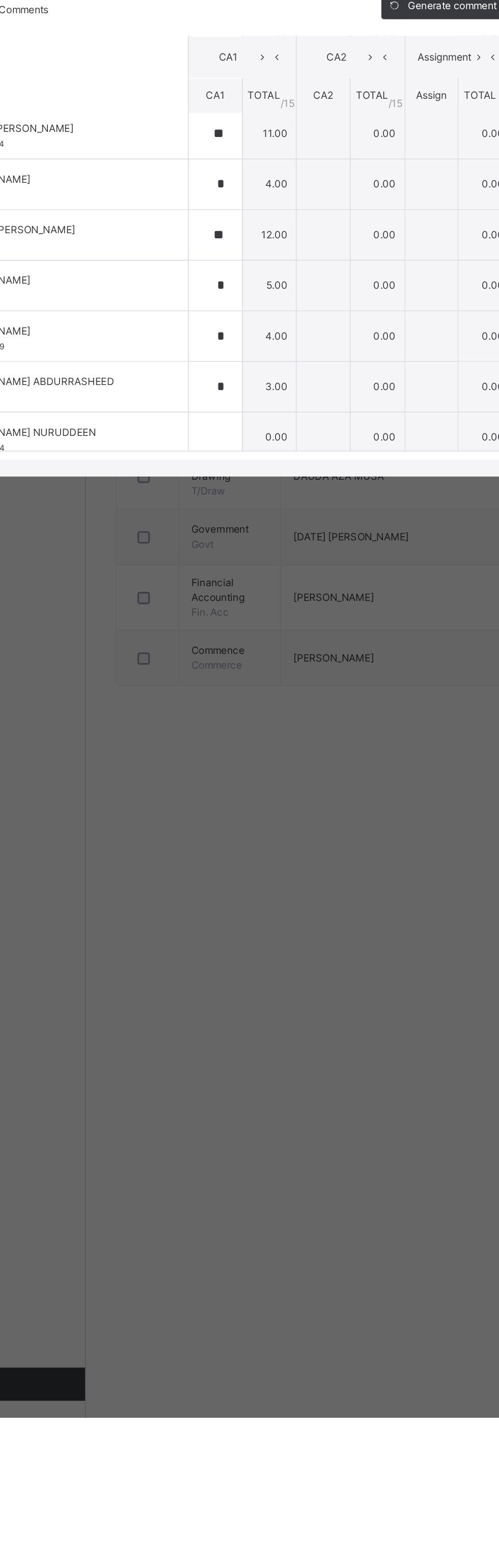
click at [319, 995] on div "RECORD BOOK × SS 1 B : CMP Offline Actions Download Empty Score Sheet Upload/ma…" at bounding box center [250, 784] width 499 height 1568
click at [322, 995] on div "RECORD BOOK × SS 1 B : CMP Offline Actions Download Empty Score Sheet Upload/ma…" at bounding box center [250, 784] width 499 height 1568
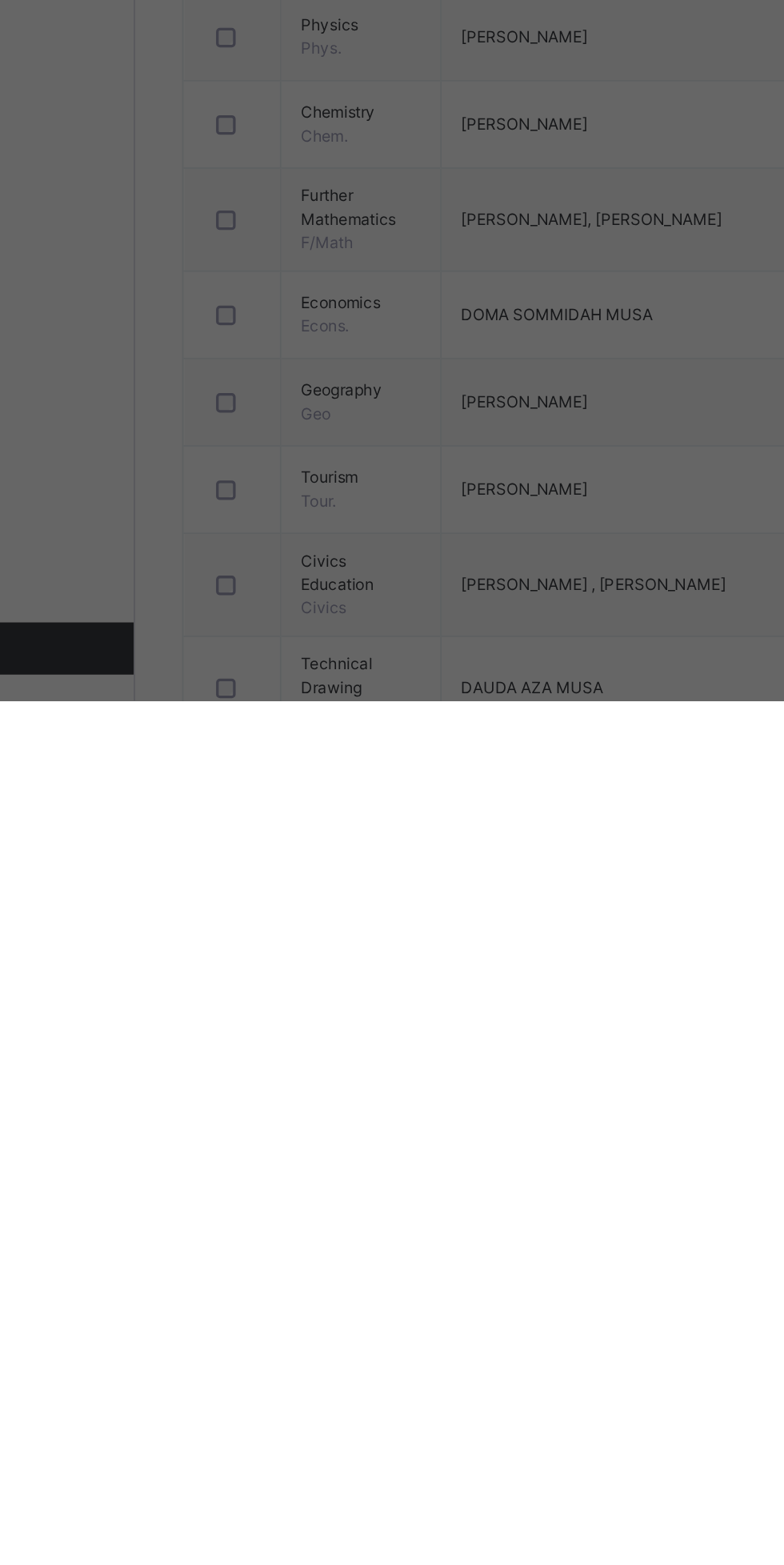
click at [342, 996] on div "*" at bounding box center [317, 972] width 52 height 48
click at [505, 1400] on div "RECORD BOOK × SS 1 B : CMP Offline Actions Download Empty Score Sheet Upload/ma…" at bounding box center [392, 782] width 784 height 1565
click at [507, 1413] on div "RECORD BOOK × SS 1 B : CMP Offline Actions Download Empty Score Sheet Upload/ma…" at bounding box center [392, 782] width 784 height 1565
click at [342, 996] on div "*" at bounding box center [317, 972] width 52 height 48
click at [342, 1093] on input "text" at bounding box center [317, 1069] width 52 height 48
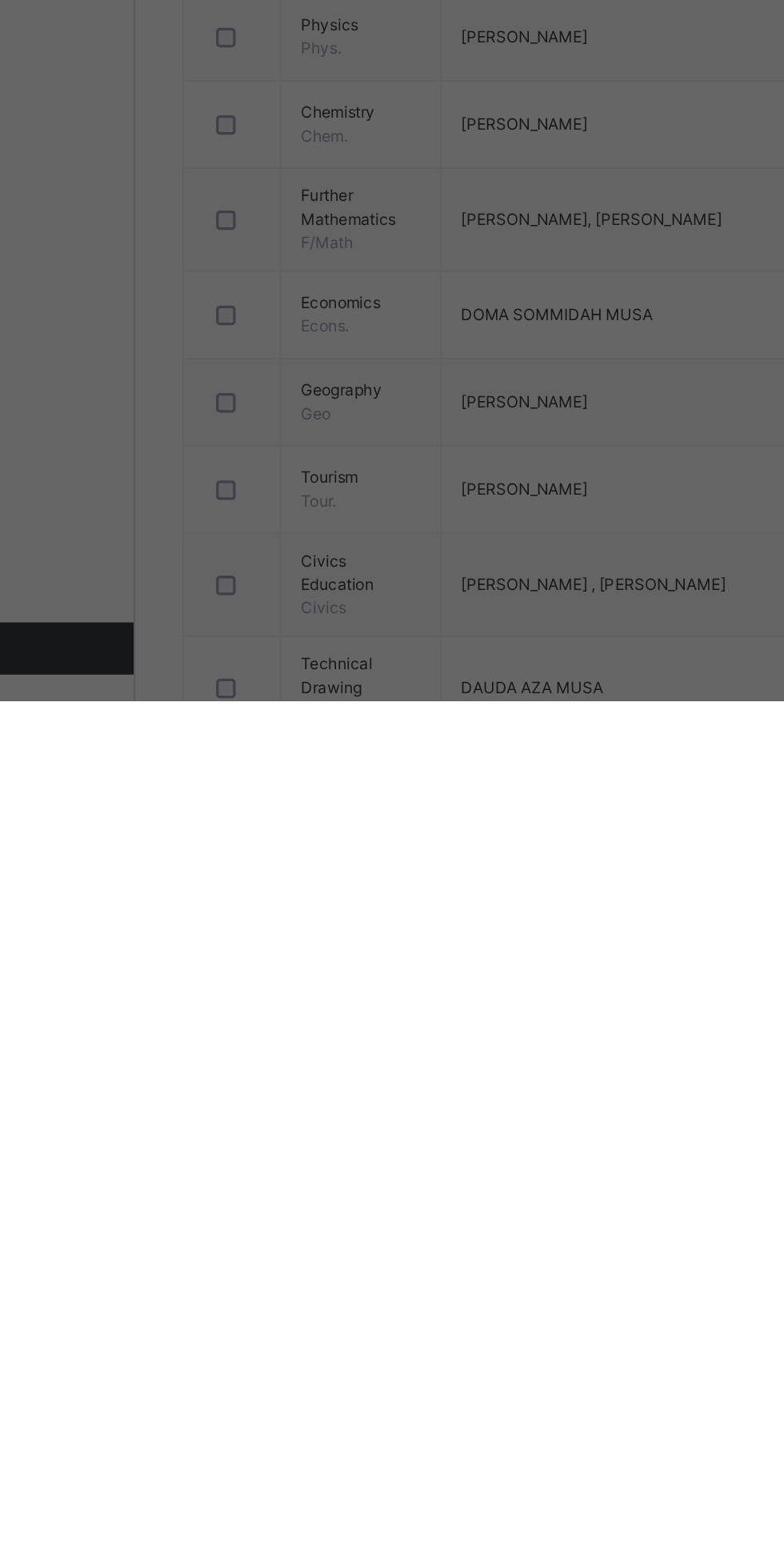
click at [497, 1091] on div "Show Comments Generate comment for all student Save Entries Class Level: SS 1 B…" at bounding box center [392, 857] width 751 height 468
click at [495, 1107] on div "SS 1 B : CMP Offline Actions Download Empty Score Sheet Upload/map score sheet …" at bounding box center [392, 809] width 784 height 595
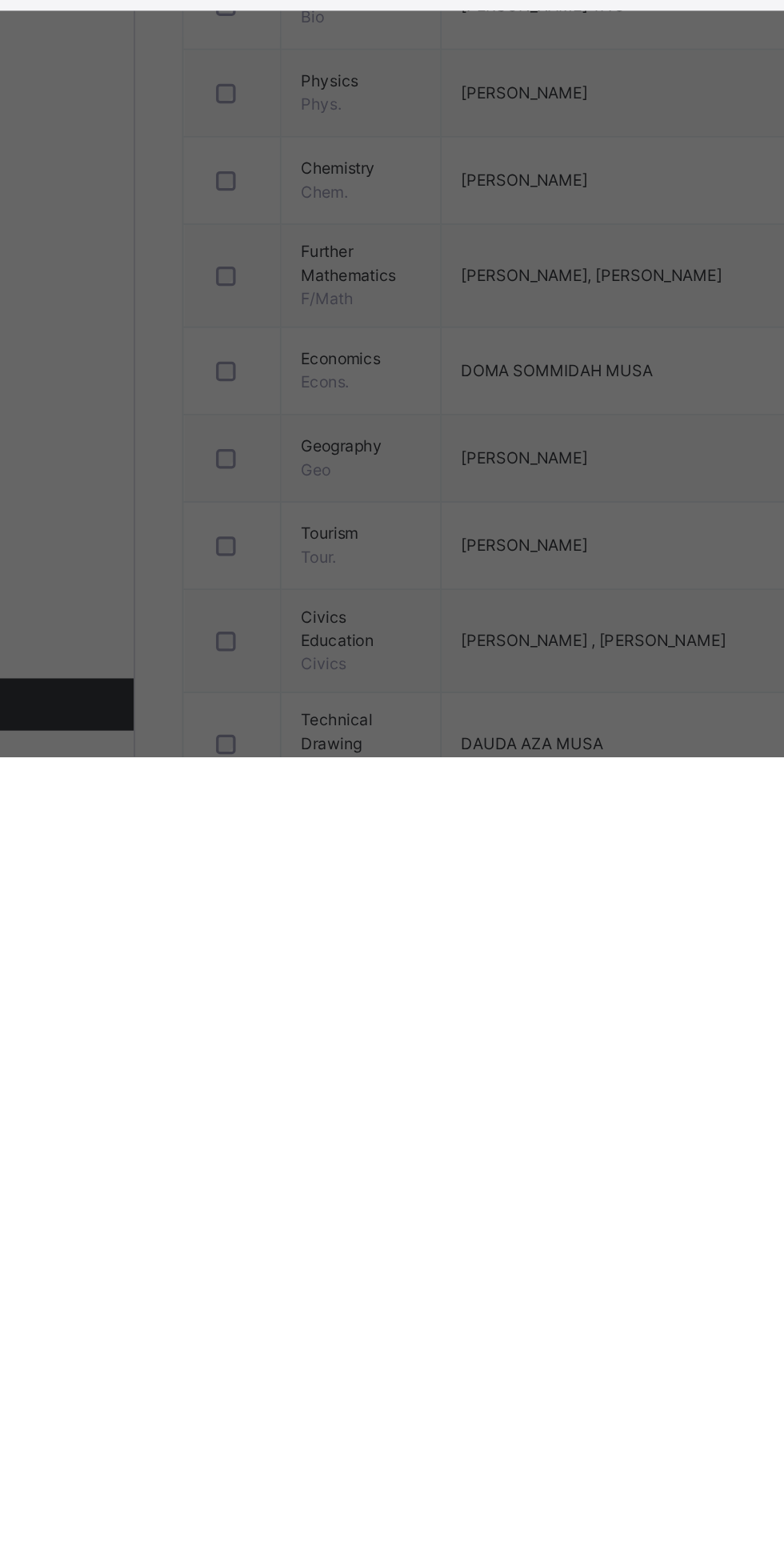
click at [512, 512] on div "RECORD BOOK ×" at bounding box center [392, 485] width 784 height 54
click at [342, 1045] on input "*" at bounding box center [317, 1021] width 52 height 48
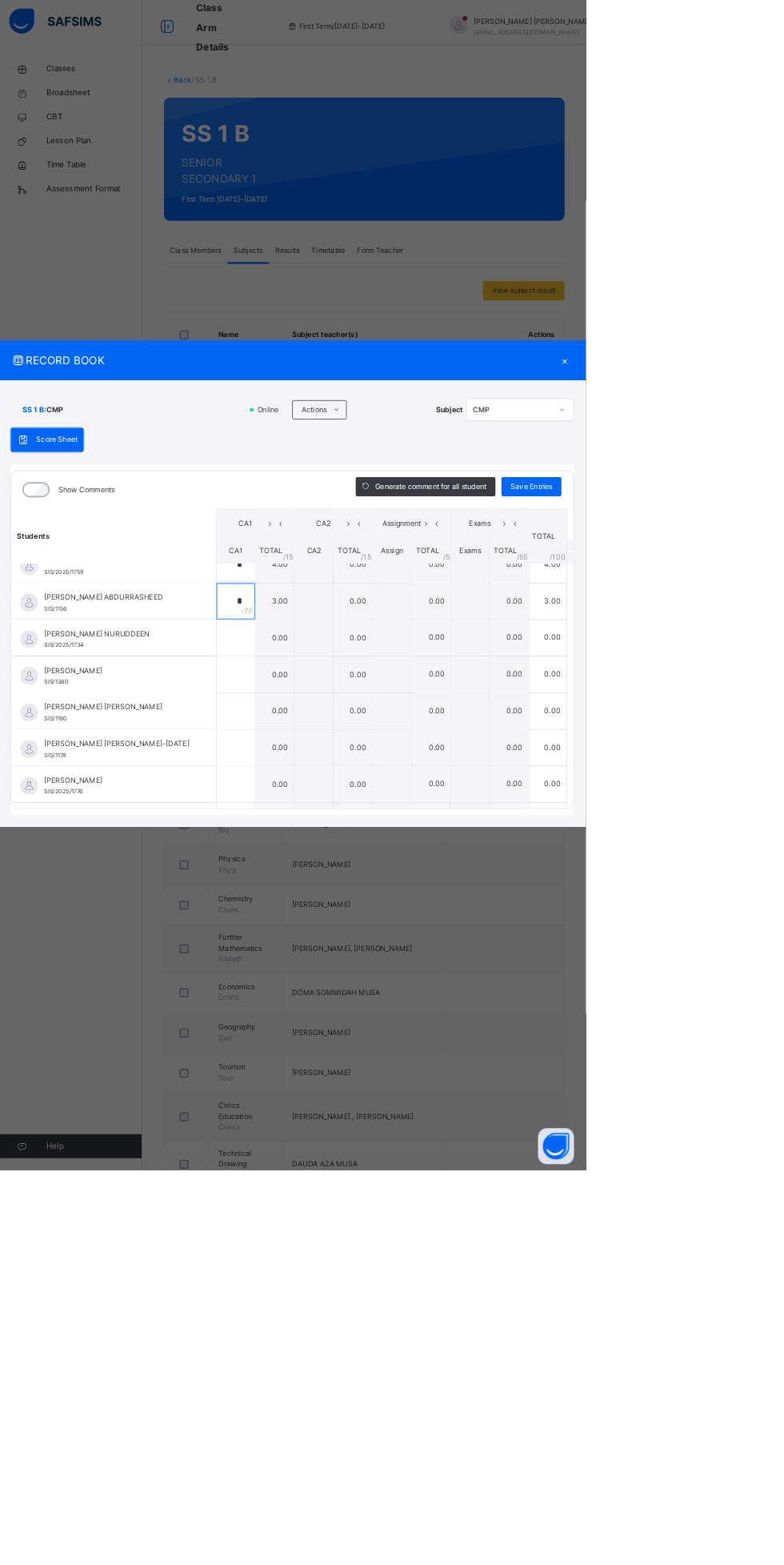
scroll to position [749, 0]
click at [342, 1032] on input "text" at bounding box center [317, 1008] width 52 height 48
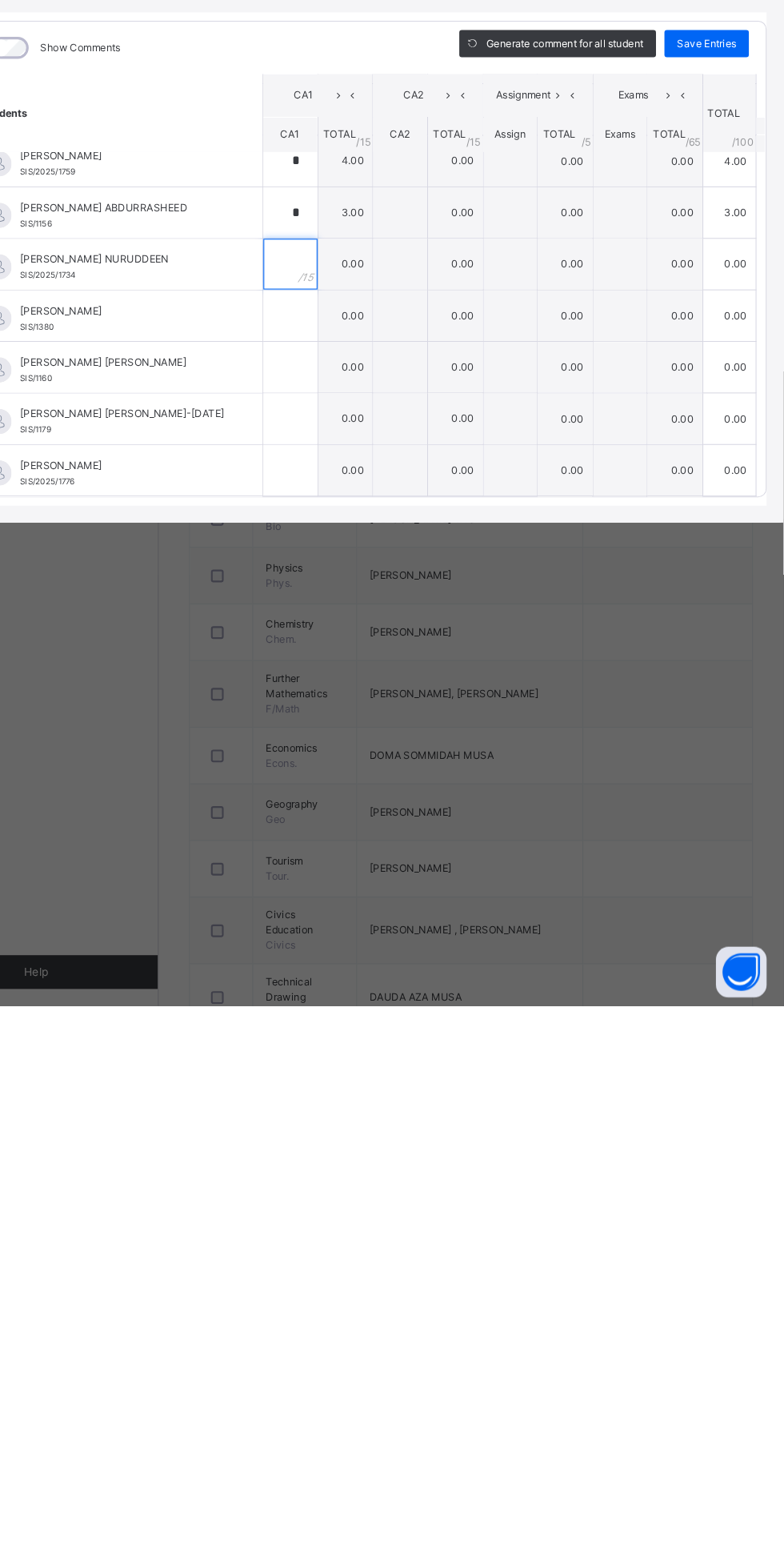
click at [342, 886] on div at bounding box center [317, 862] width 52 height 48
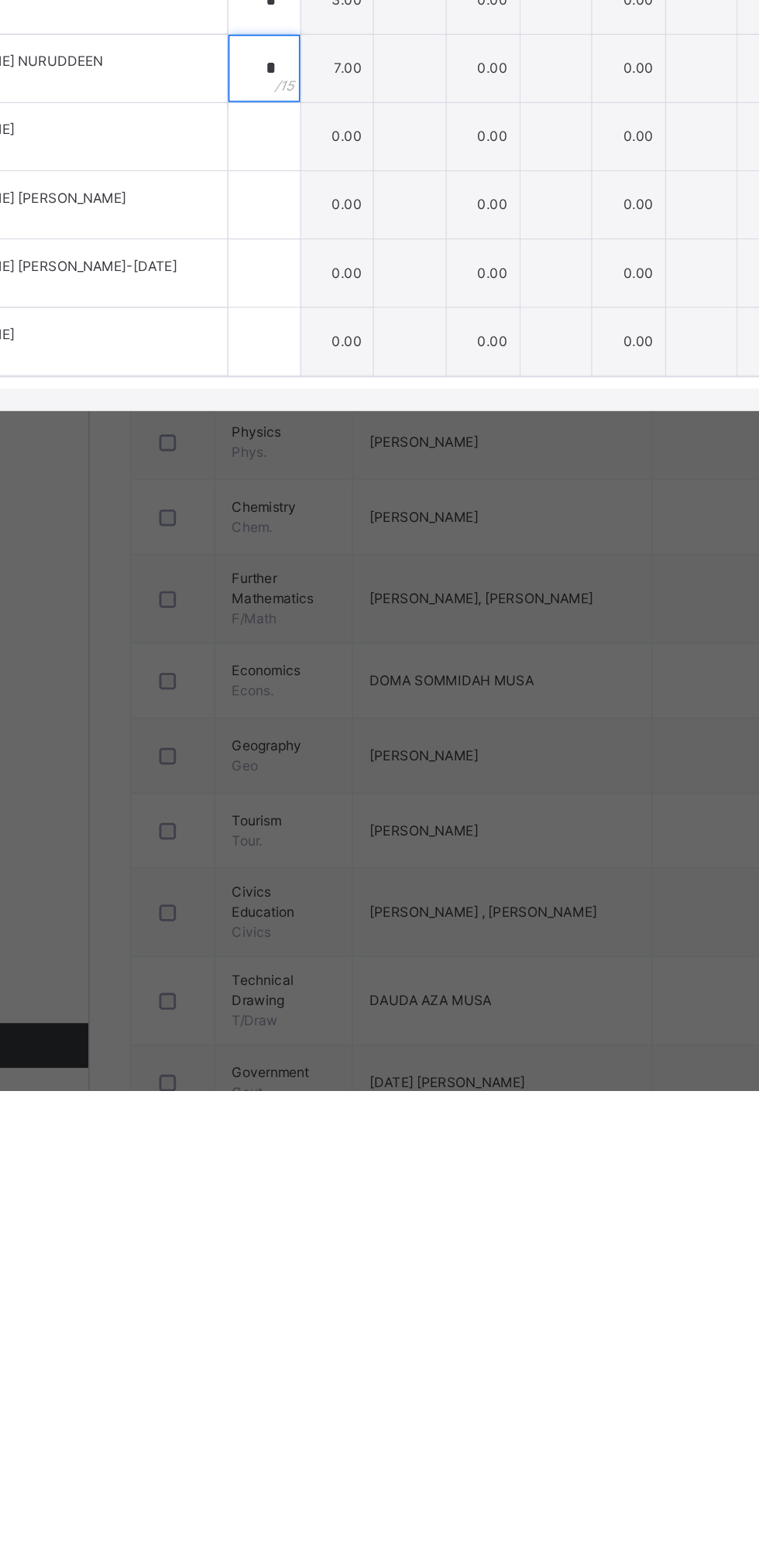
type input "*"
click at [331, 931] on div at bounding box center [307, 908] width 50 height 46
type input "*"
click at [331, 979] on input "text" at bounding box center [307, 955] width 50 height 46
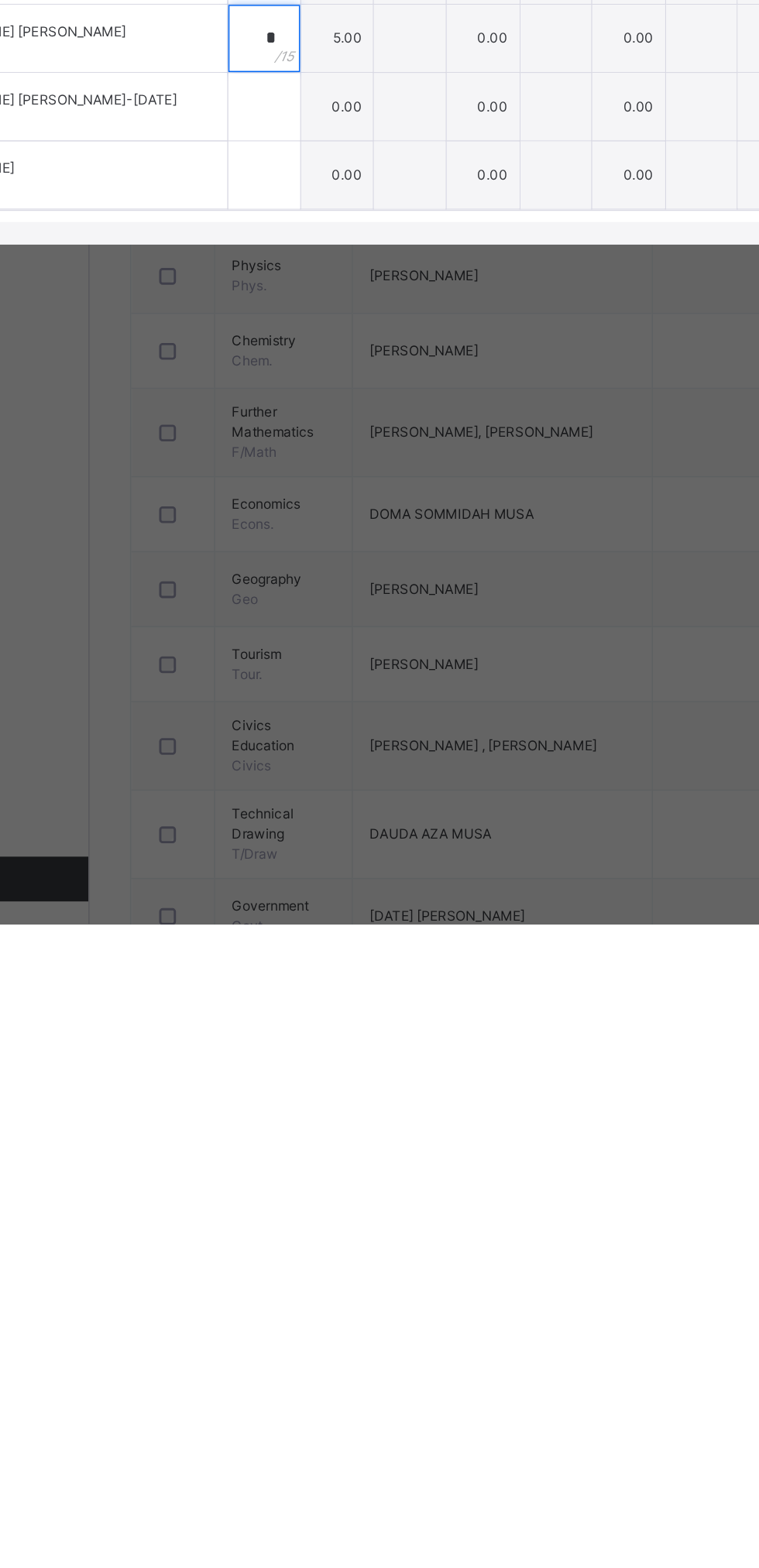
type input "*"
click at [331, 1027] on div at bounding box center [307, 1002] width 50 height 46
type input "**"
click at [331, 1074] on input "text" at bounding box center [307, 1050] width 50 height 46
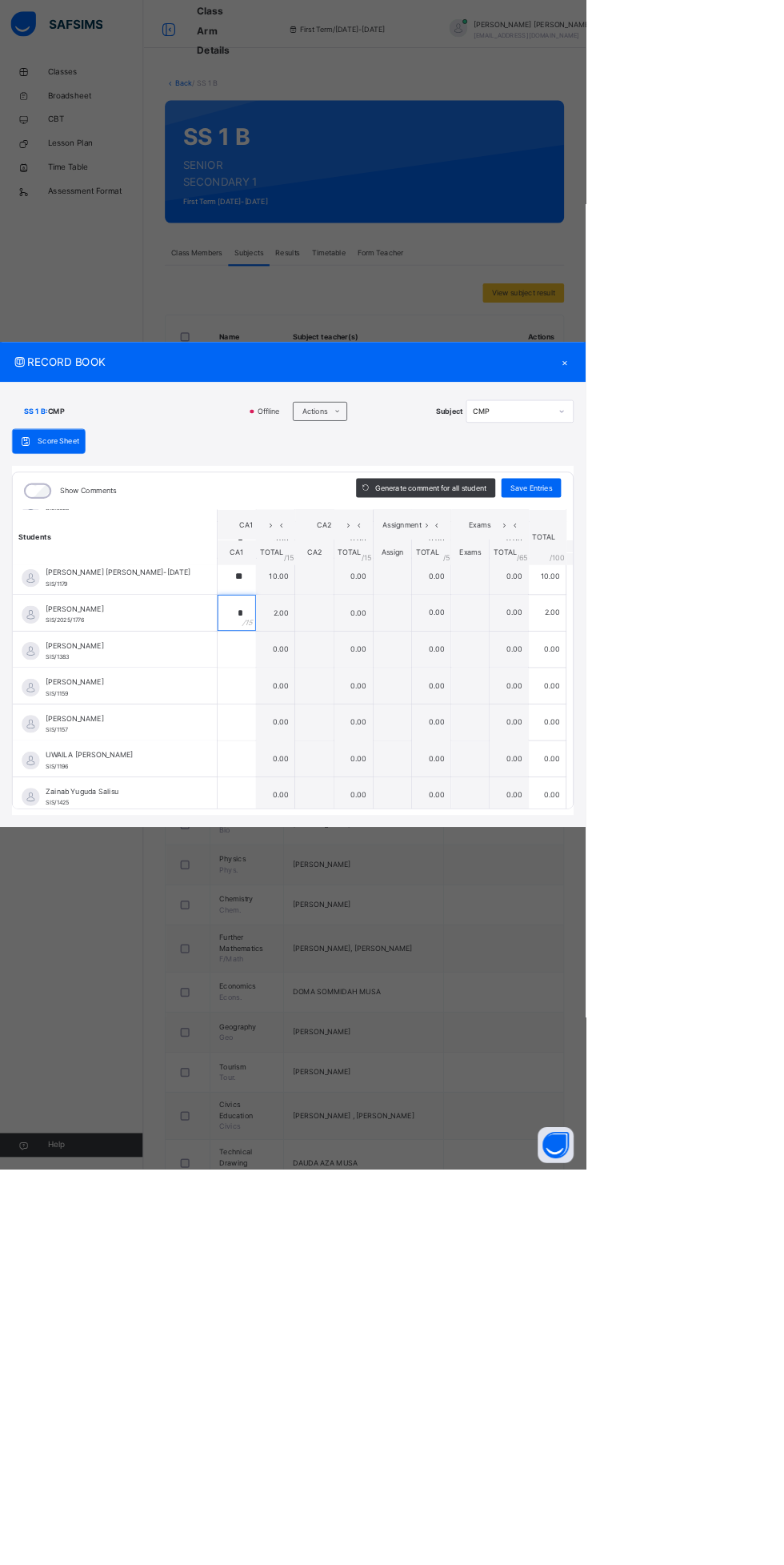
scroll to position [979, 0]
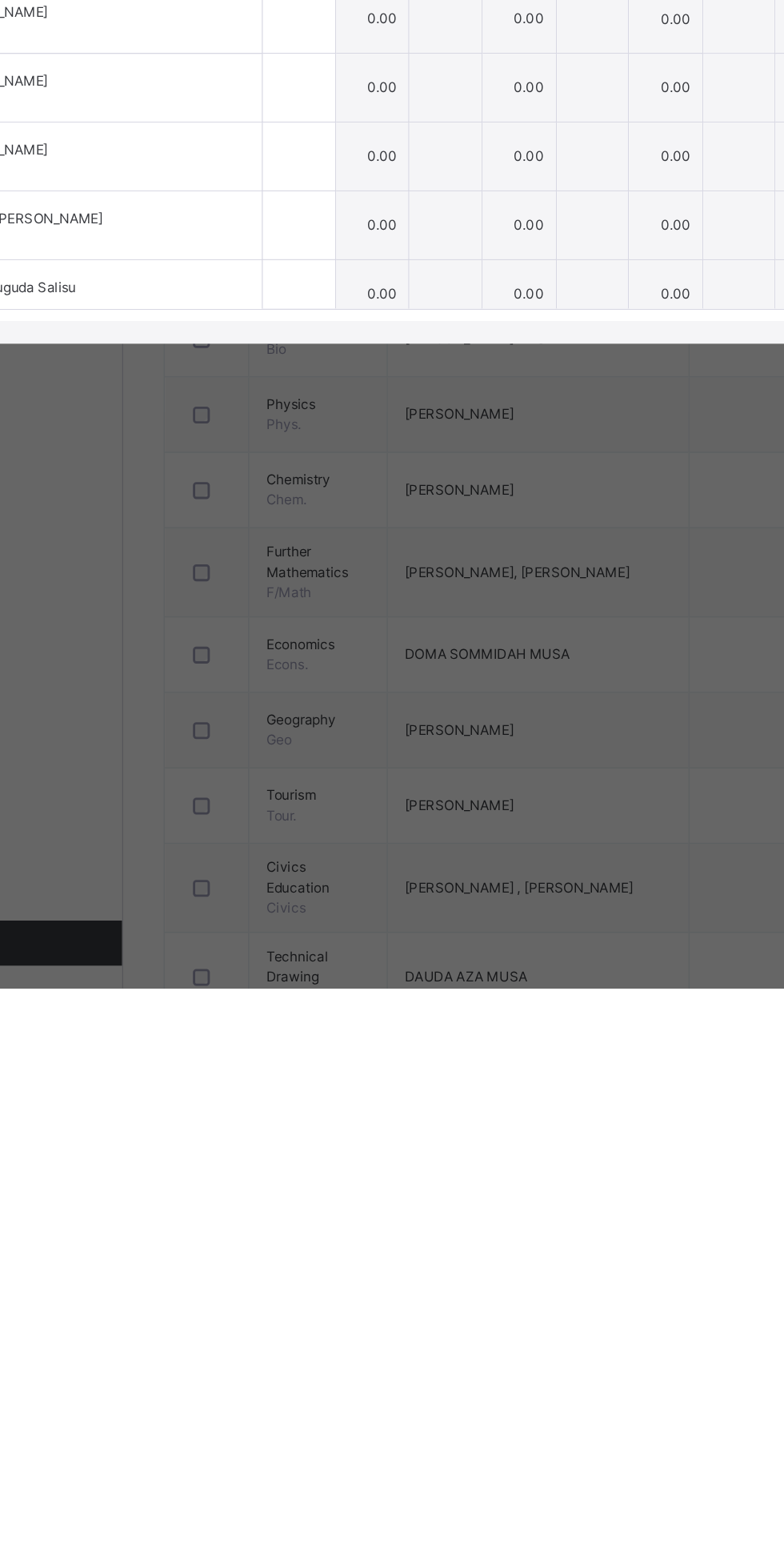
type input "*"
click at [342, 900] on input "text" at bounding box center [317, 876] width 52 height 48
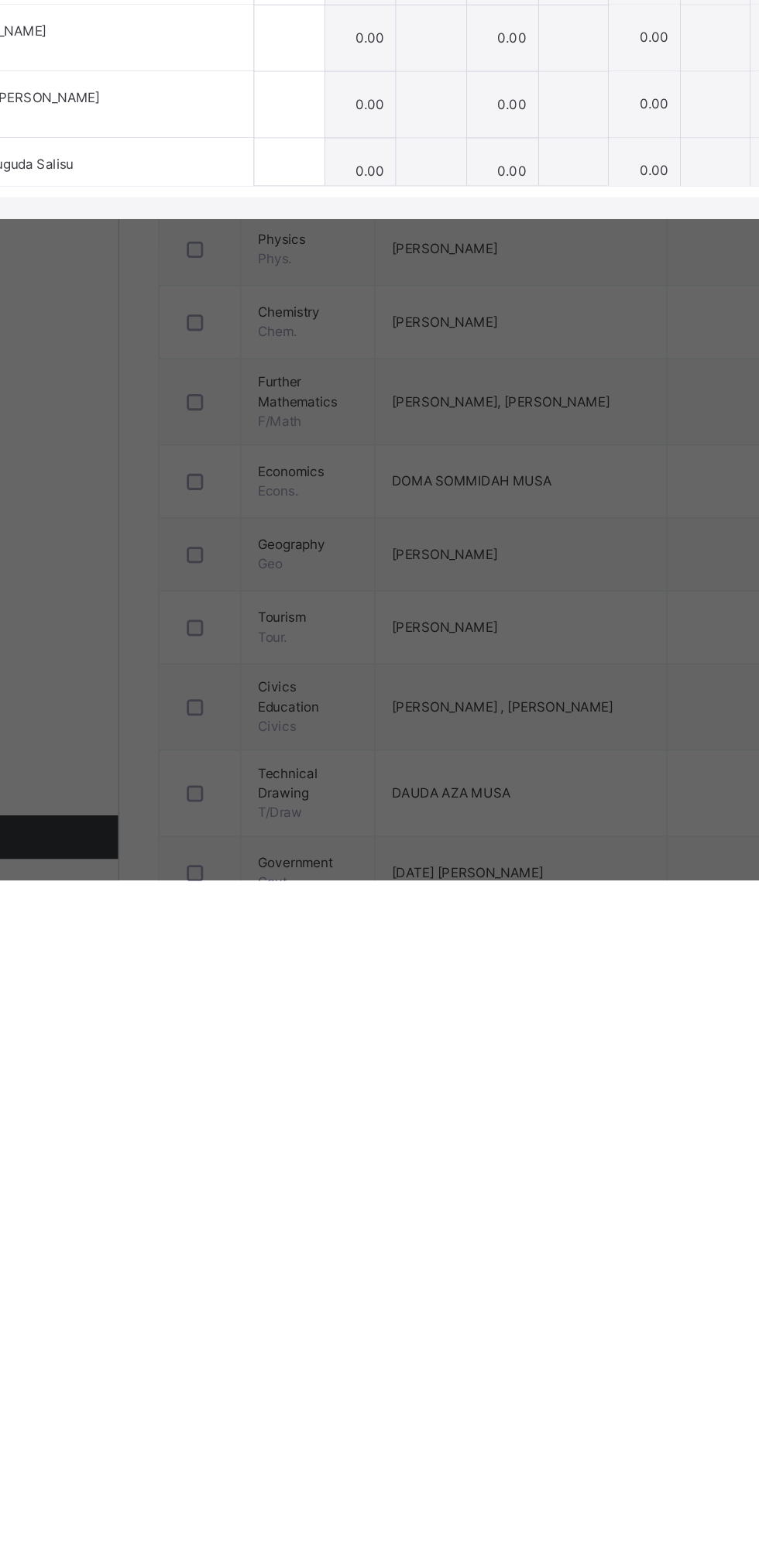
type input "*"
click at [331, 946] on input "text" at bounding box center [307, 922] width 50 height 46
type input "*"
click at [331, 993] on input "text" at bounding box center [307, 969] width 50 height 46
type input "*"
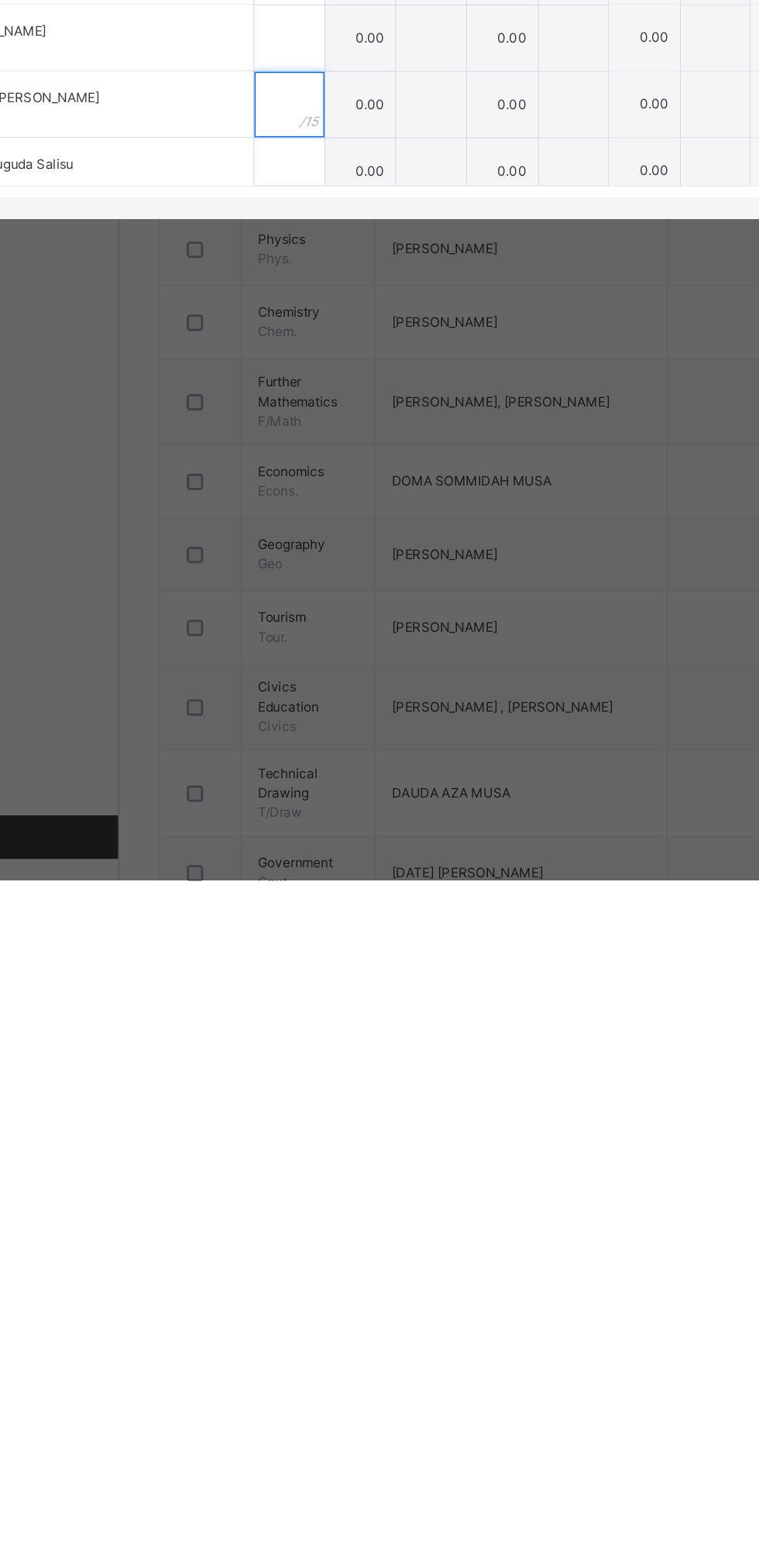
click at [331, 1040] on input "text" at bounding box center [307, 1016] width 50 height 46
type input "**"
click at [331, 993] on div at bounding box center [307, 969] width 50 height 46
type input "*"
click at [331, 1088] on input "text" at bounding box center [307, 1064] width 50 height 46
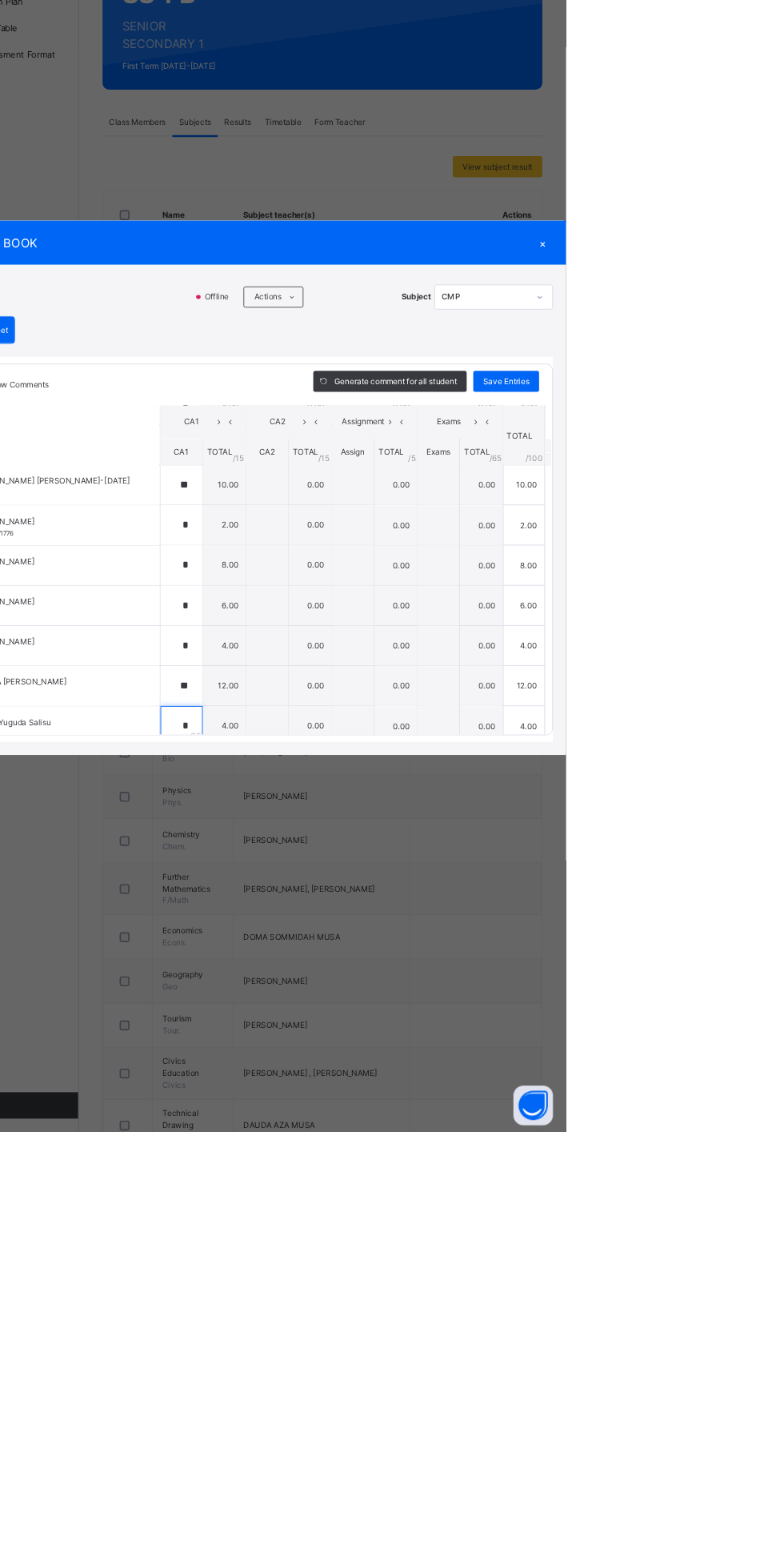
scroll to position [0, 0]
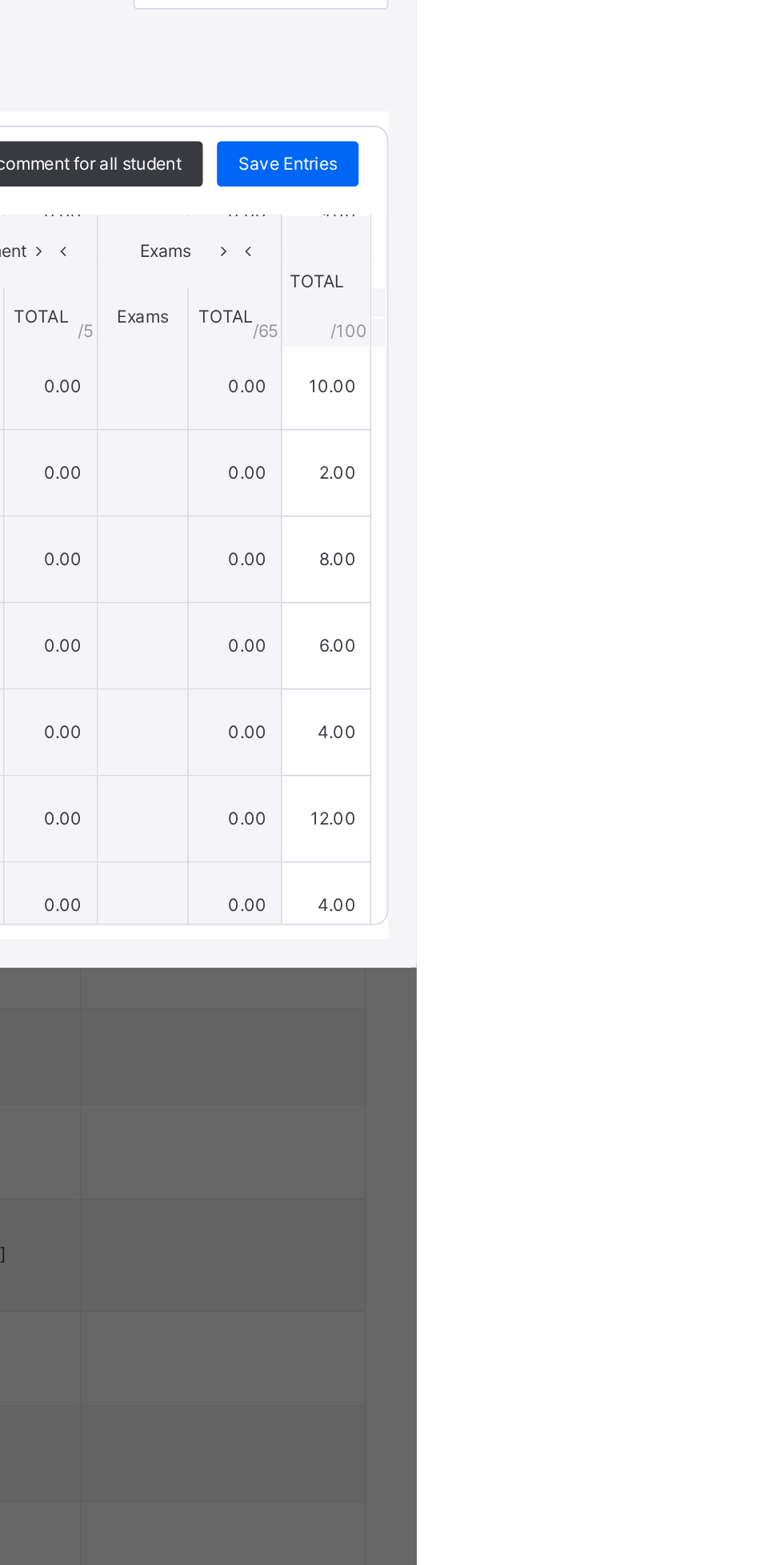
type input "*"
click at [739, 660] on span "Save Entries" at bounding box center [710, 652] width 56 height 14
